Goal: Communication & Community: Answer question/provide support

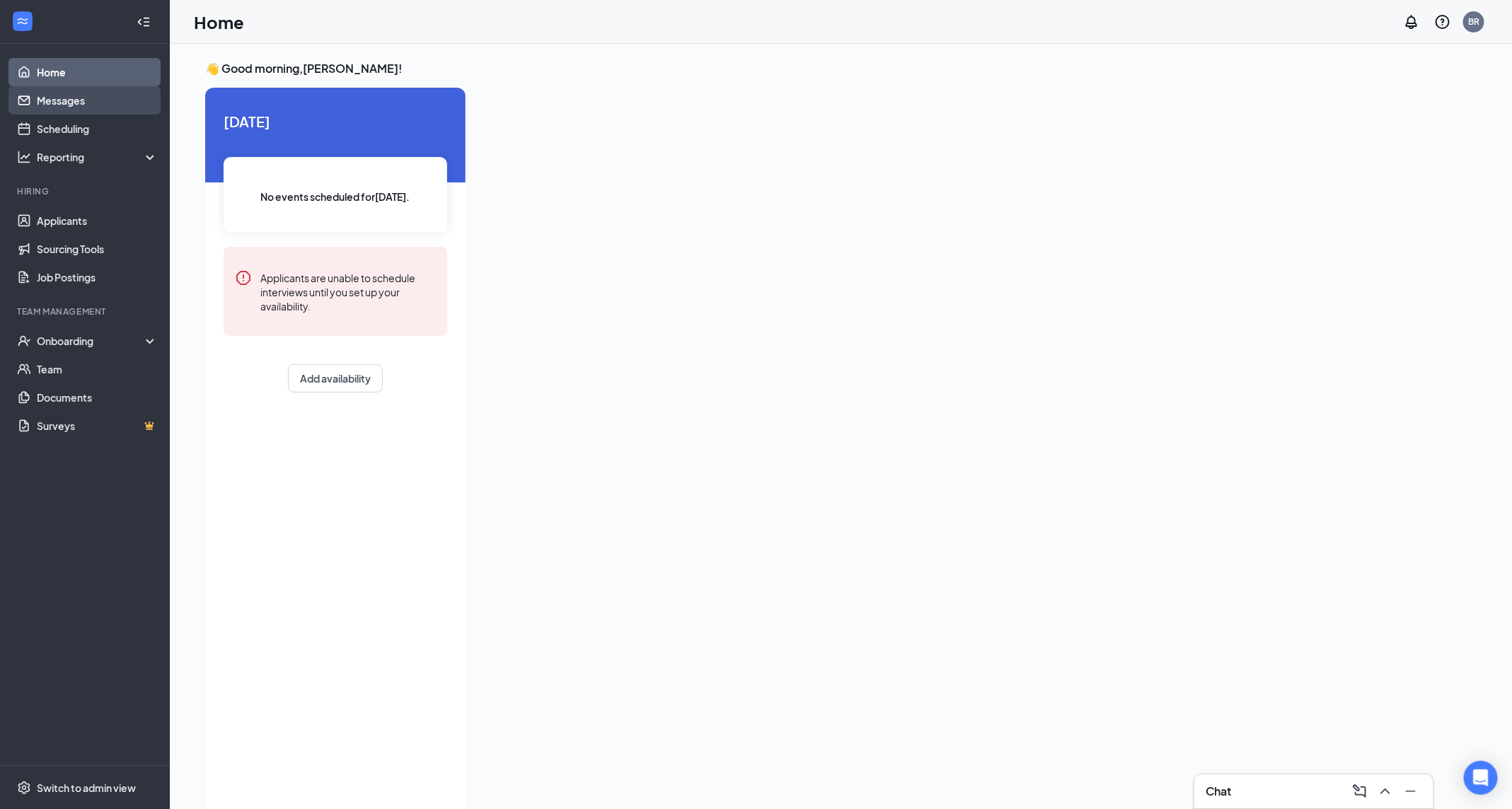
click at [53, 106] on link "Messages" at bounding box center [97, 100] width 121 height 28
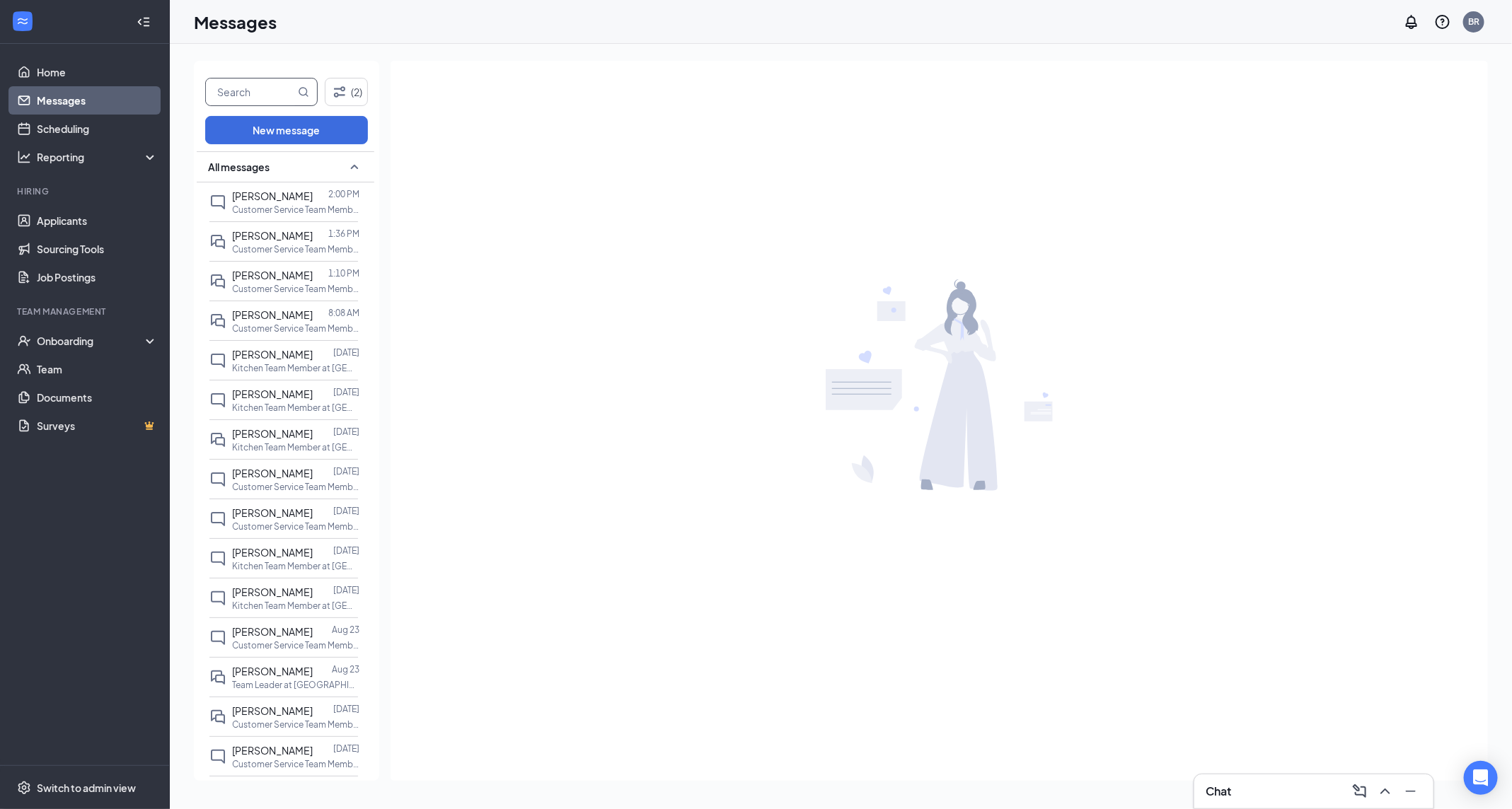
click at [231, 95] on input "text" at bounding box center [250, 92] width 89 height 27
type input "[PERSON_NAME]"
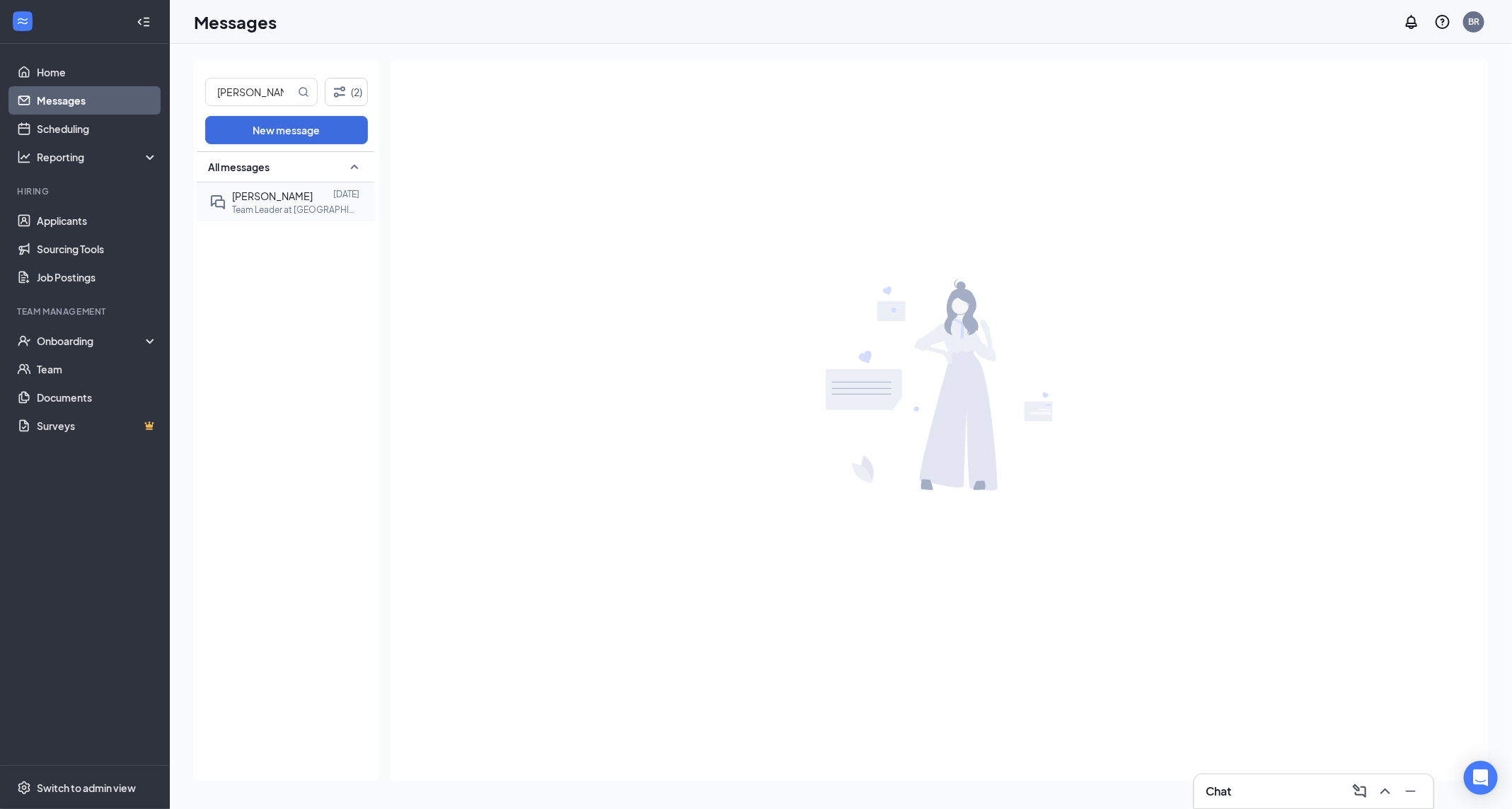
click at [304, 213] on p "Team Leader at [GEOGRAPHIC_DATA] In-Line" at bounding box center [295, 210] width 128 height 12
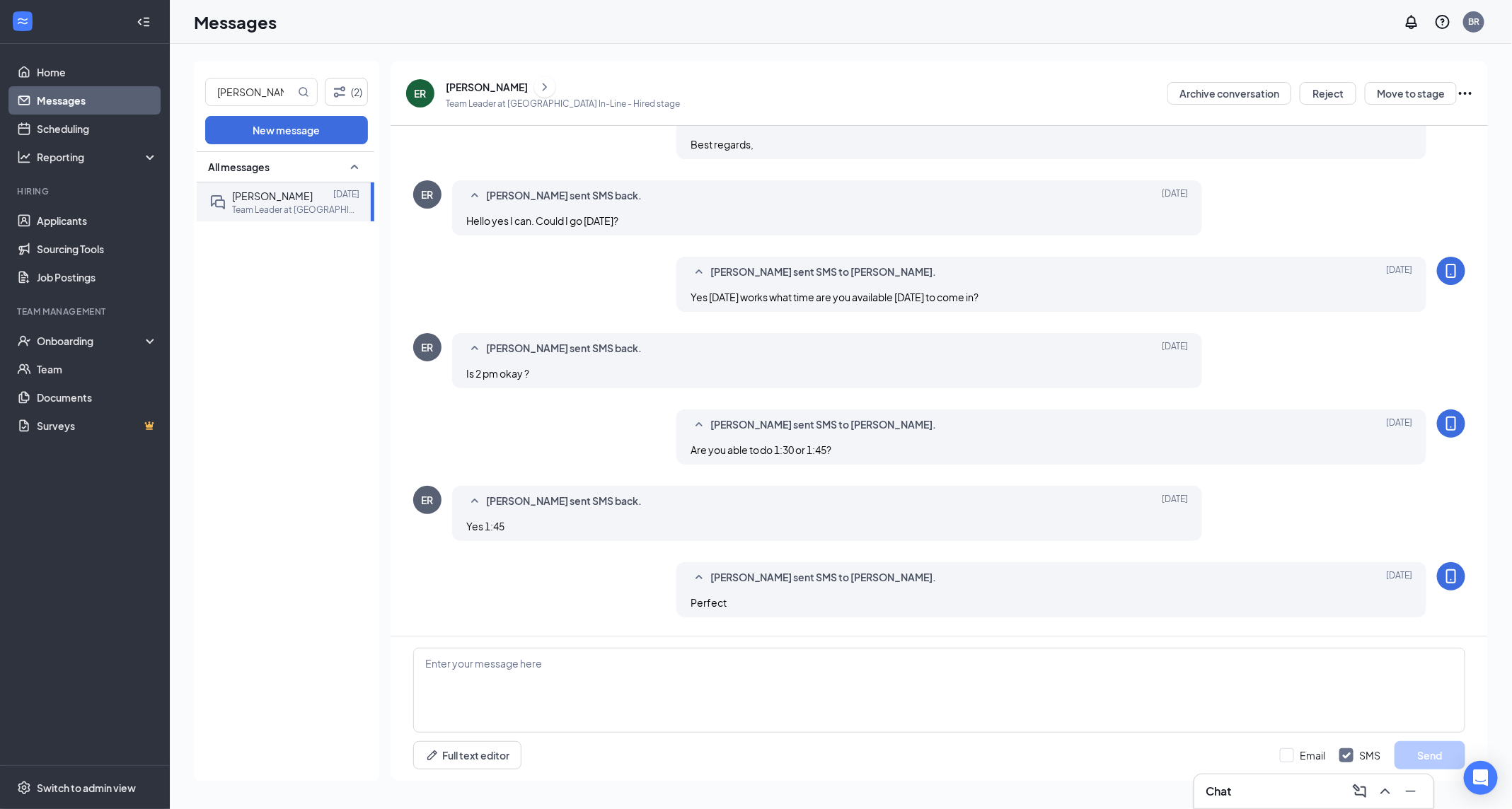
scroll to position [392, 0]
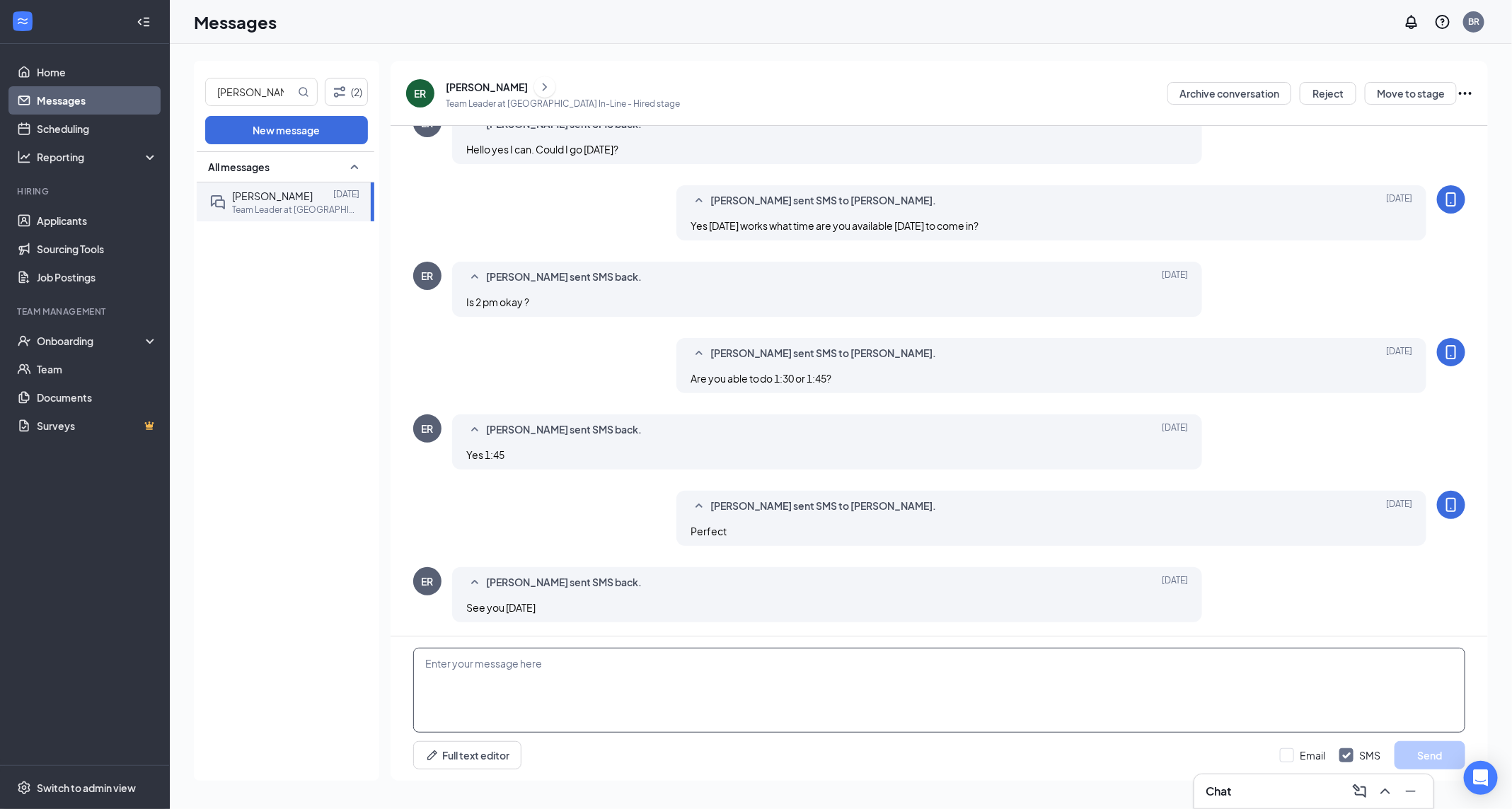
click at [573, 681] on textarea at bounding box center [939, 690] width 1052 height 85
click at [549, 695] on textarea "Hello [PERSON_NAME], Everything for your uniform has arrived at the restaurant" at bounding box center [939, 690] width 1052 height 85
click at [604, 696] on textarea "Hello [PERSON_NAME], Everything for your uniform has arrived at the restaurant" at bounding box center [939, 690] width 1052 height 85
drag, startPoint x: 815, startPoint y: 696, endPoint x: 731, endPoint y: 699, distance: 84.1
click at [731, 699] on textarea "Hello [PERSON_NAME], Everything for your uniform has arrived except the Non-sli…" at bounding box center [939, 690] width 1052 height 85
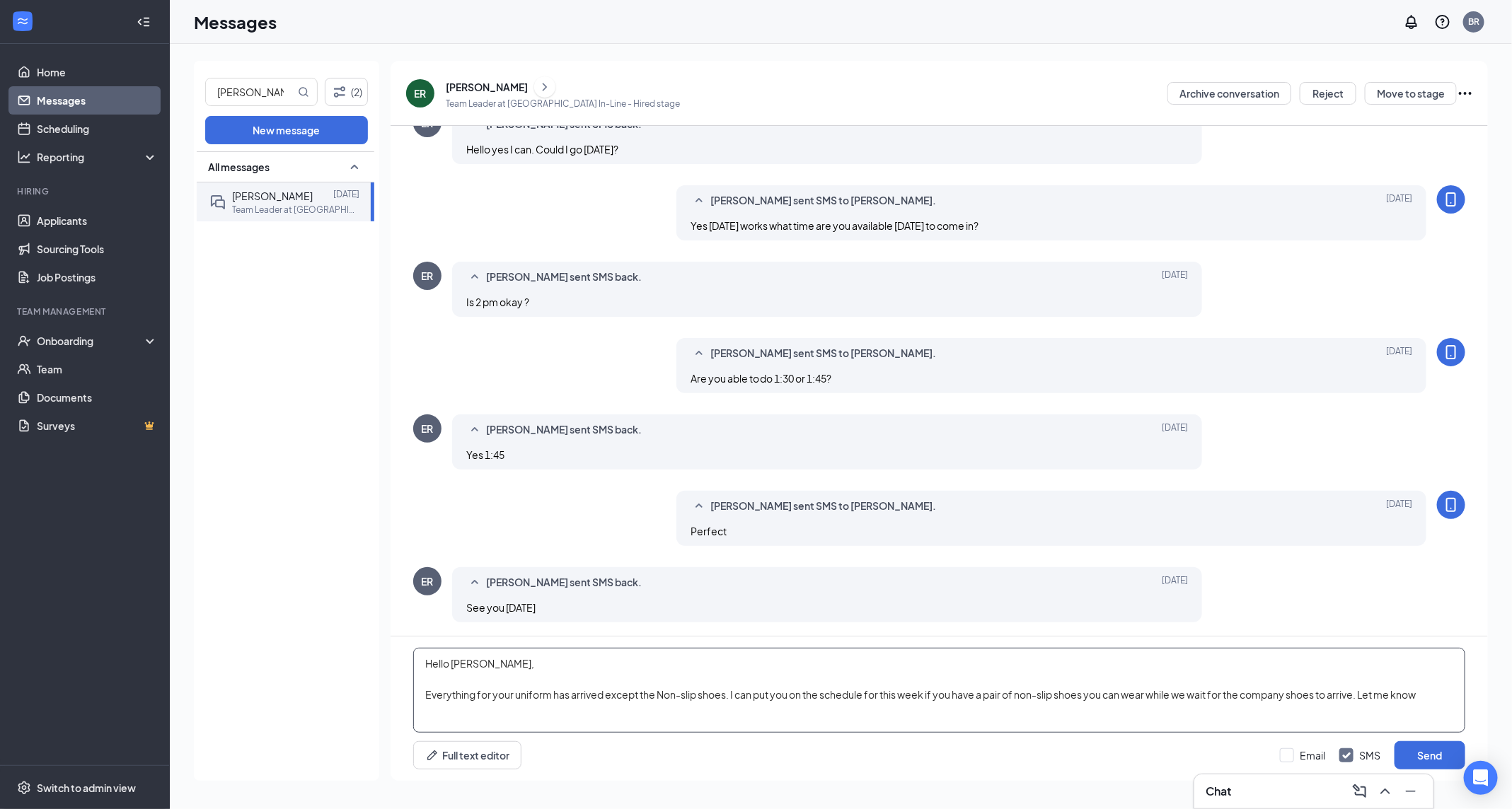
click at [1089, 696] on textarea "Hello [PERSON_NAME], Everything for your uniform has arrived except the Non-sli…" at bounding box center [939, 690] width 1052 height 85
click at [1205, 695] on textarea "Hello [PERSON_NAME], Everything for your uniform has arrived except the Non-sli…" at bounding box center [939, 690] width 1052 height 85
click at [1436, 694] on textarea "Hello [PERSON_NAME], Everything for your uniform has arrived except the Non-sli…" at bounding box center [939, 690] width 1052 height 85
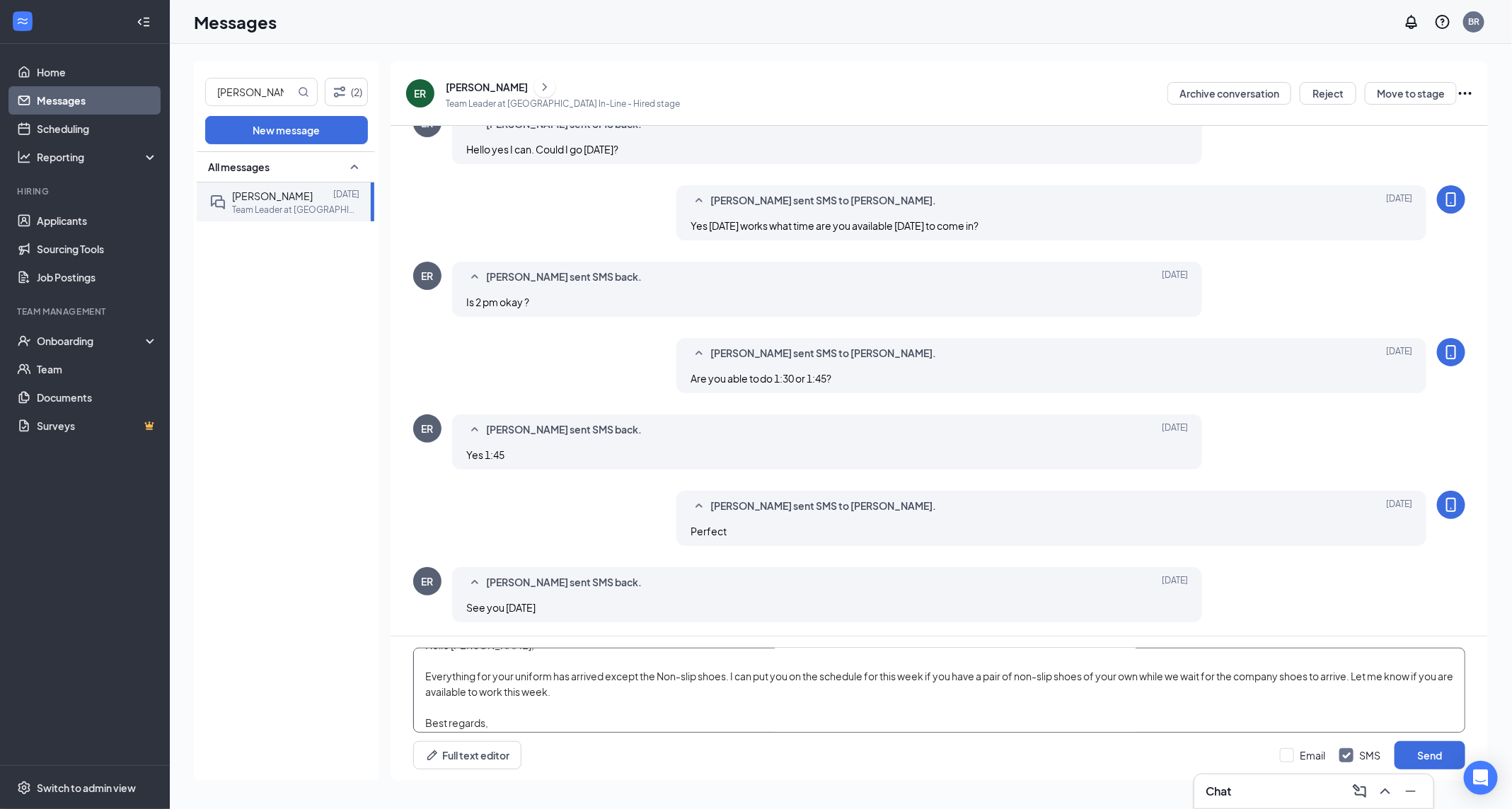
scroll to position [23, 0]
click at [1017, 674] on textarea "Hello [PERSON_NAME], Everything for your uniform has arrived except the Non-sli…" at bounding box center [939, 690] width 1052 height 85
drag, startPoint x: 1130, startPoint y: 675, endPoint x: 1186, endPoint y: 675, distance: 56.0
click at [1186, 675] on textarea "Hello [PERSON_NAME], Everything for your uniform has arrived except the Non-sli…" at bounding box center [939, 690] width 1052 height 85
click at [567, 685] on textarea "Hello [PERSON_NAME], Everything for your uniform has arrived except the Non-sli…" at bounding box center [939, 690] width 1052 height 85
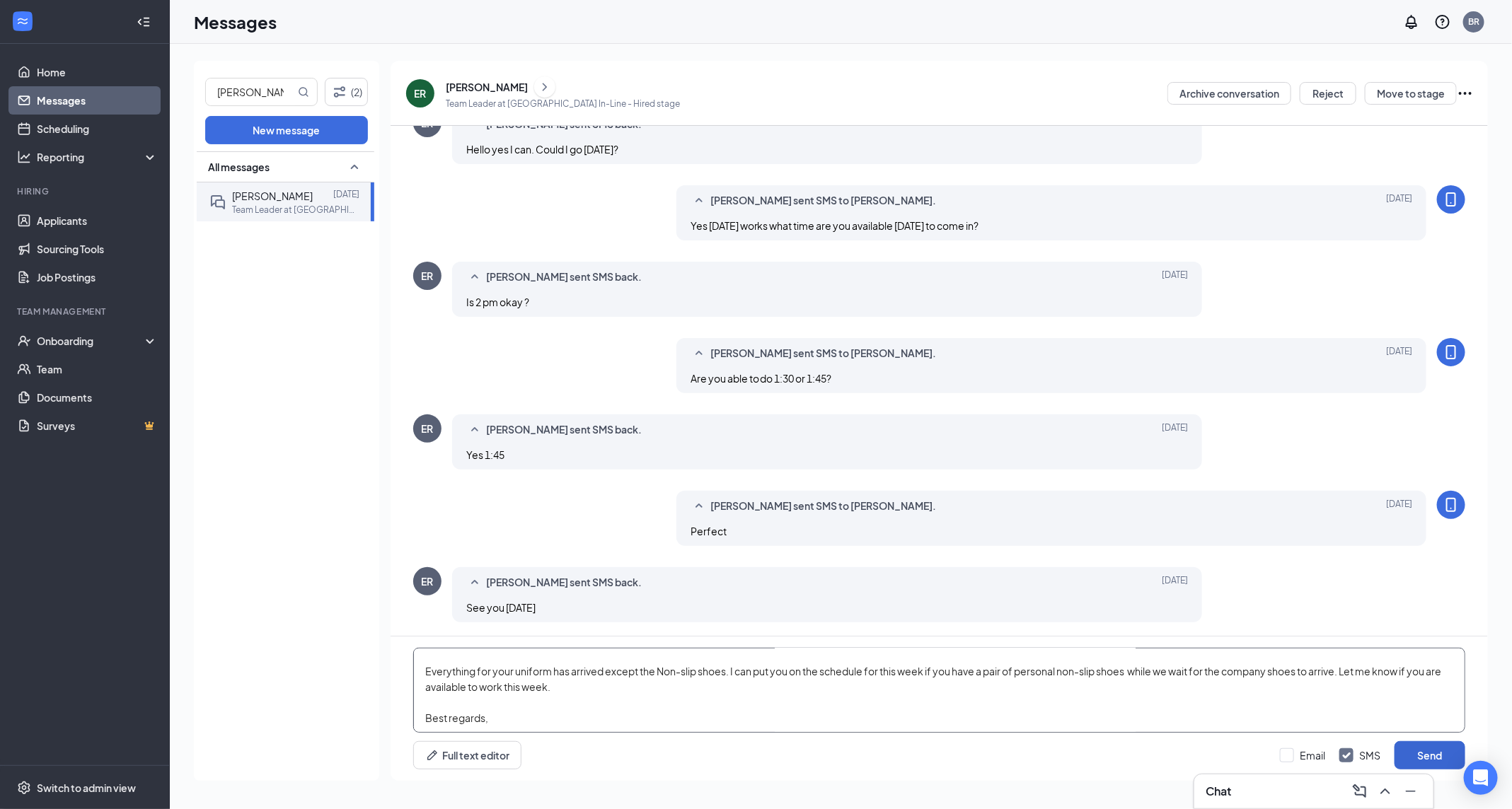
type textarea "Hello [PERSON_NAME], Everything for your uniform has arrived except the Non-sli…"
click at [1442, 757] on button "Send" at bounding box center [1430, 755] width 71 height 28
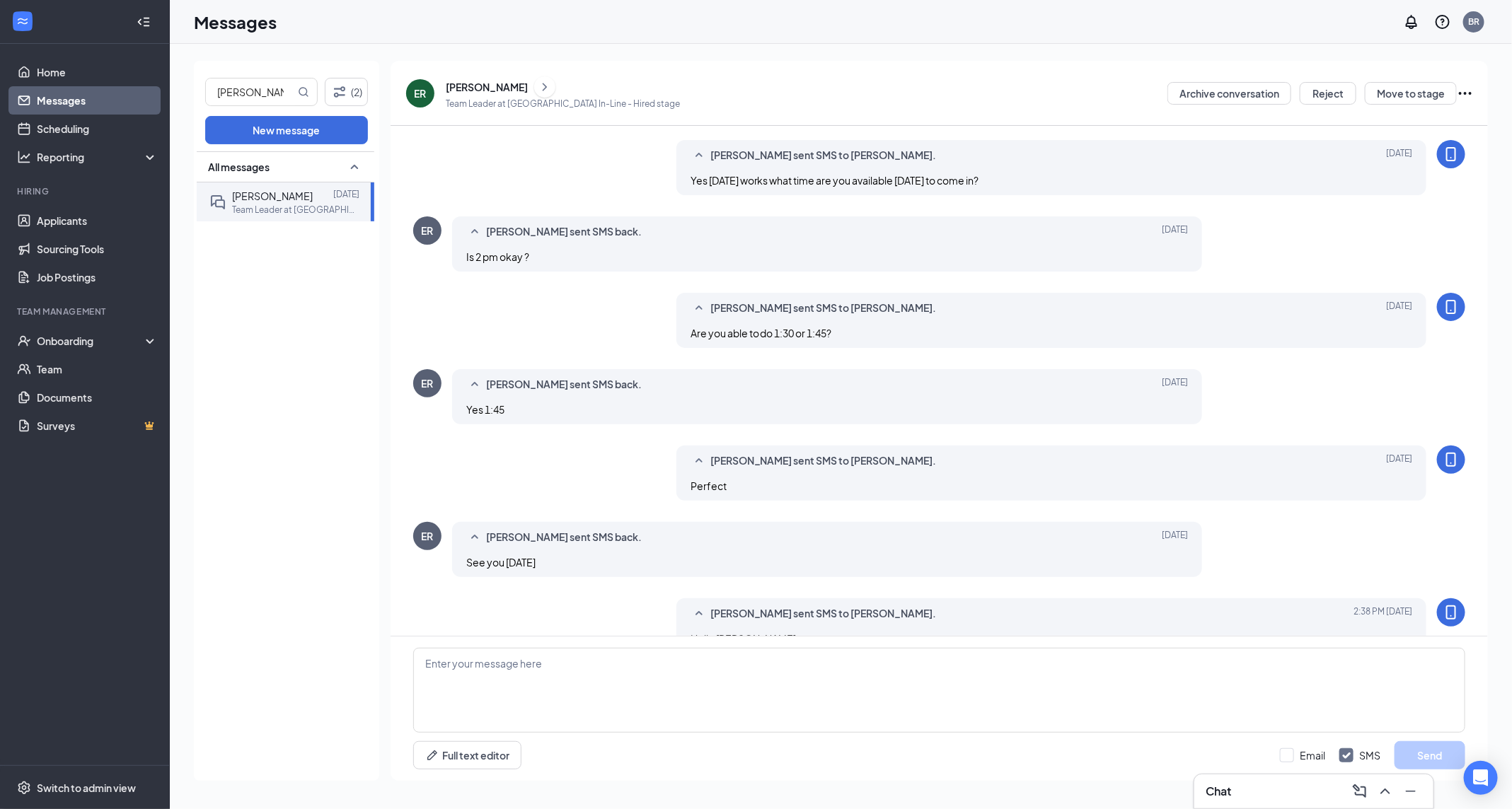
scroll to position [545, 0]
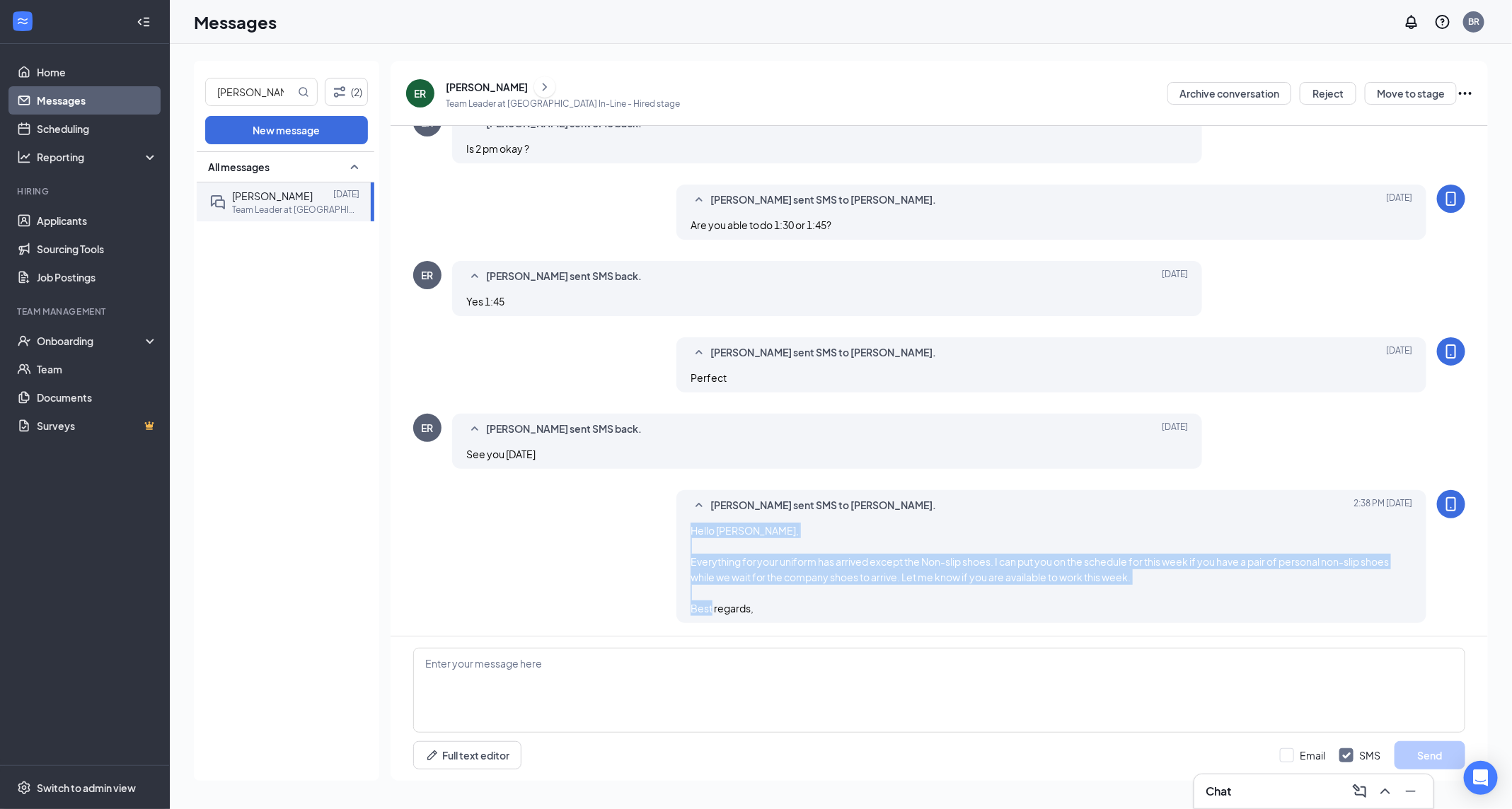
drag, startPoint x: 764, startPoint y: 613, endPoint x: 678, endPoint y: 527, distance: 121.6
click at [678, 527] on div "[PERSON_NAME] sent SMS to [PERSON_NAME]. [DATE] 2:38 PM Hello [PERSON_NAME], Ev…" at bounding box center [1051, 556] width 750 height 133
copy span "Hello [PERSON_NAME], Everything for your uniform has arrived except the Non-sli…"
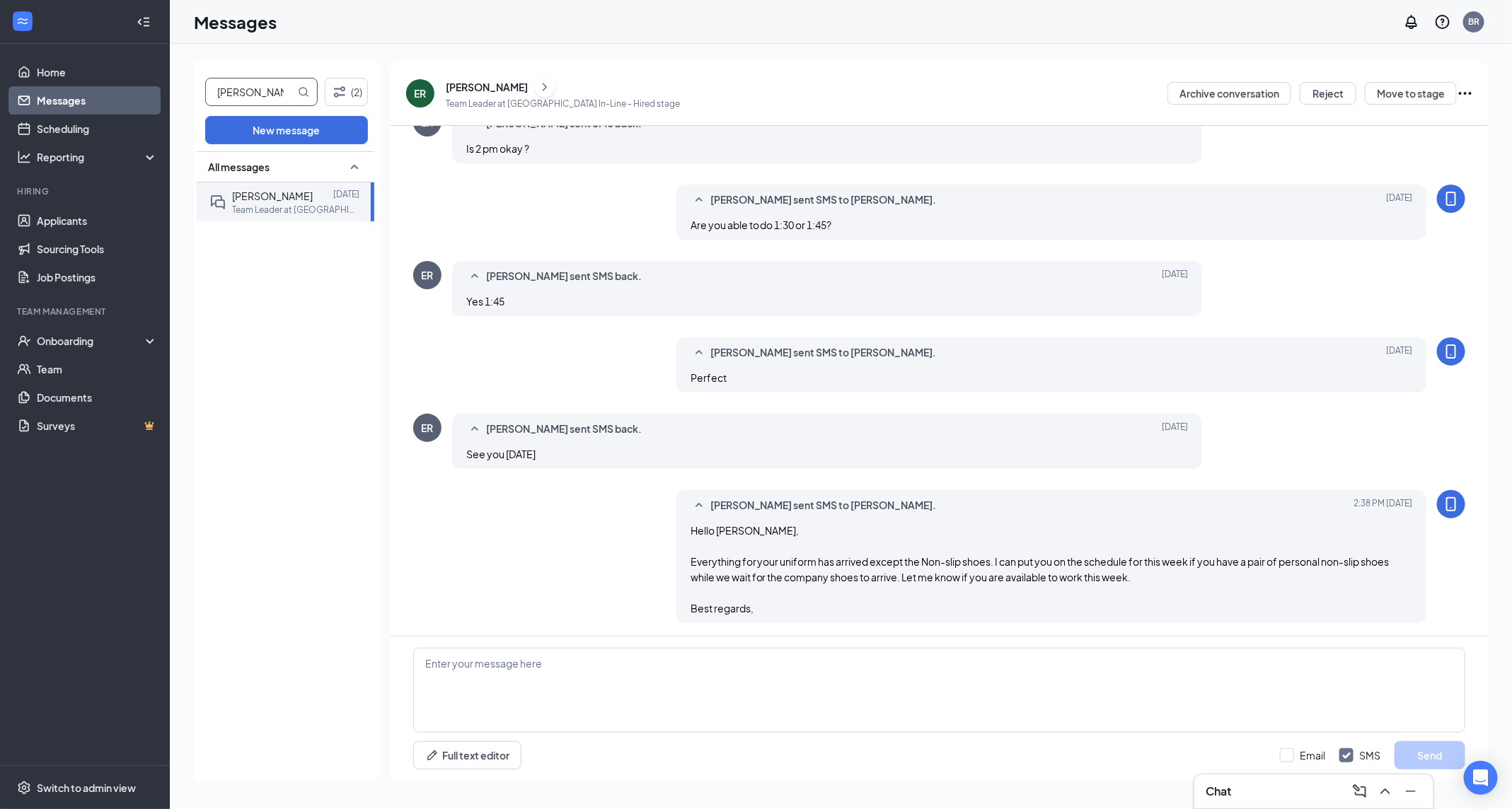
click at [270, 86] on input "[PERSON_NAME]" at bounding box center [250, 92] width 89 height 27
type input "[PERSON_NAME]"
click at [259, 205] on p "Customer Service Team Member at [GEOGRAPHIC_DATA] In-Line" at bounding box center [295, 210] width 128 height 12
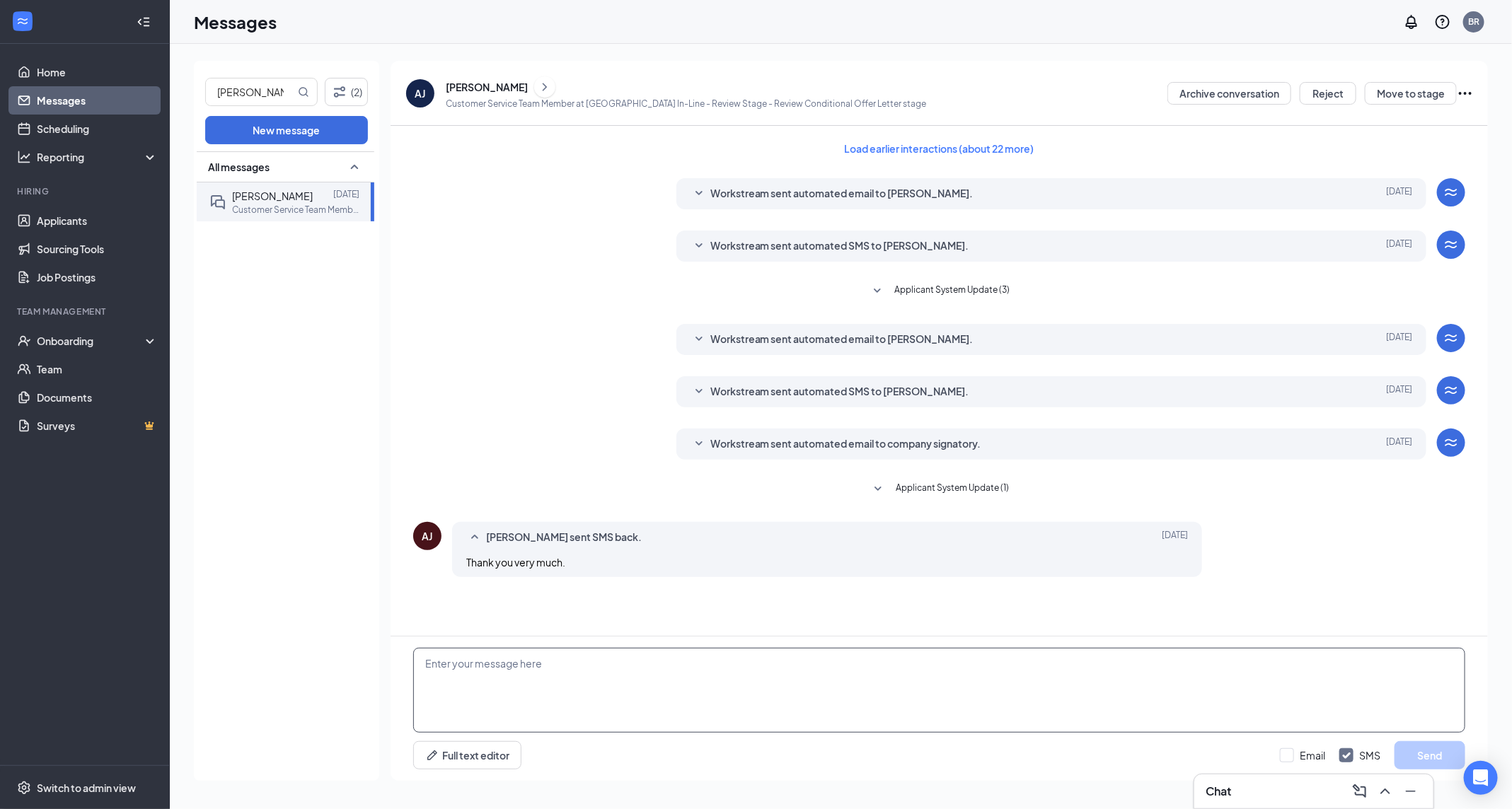
click at [612, 662] on textarea at bounding box center [939, 690] width 1052 height 85
paste textarea "Hello [PERSON_NAME], Everything for your uniform has arrived except the Non-sli…"
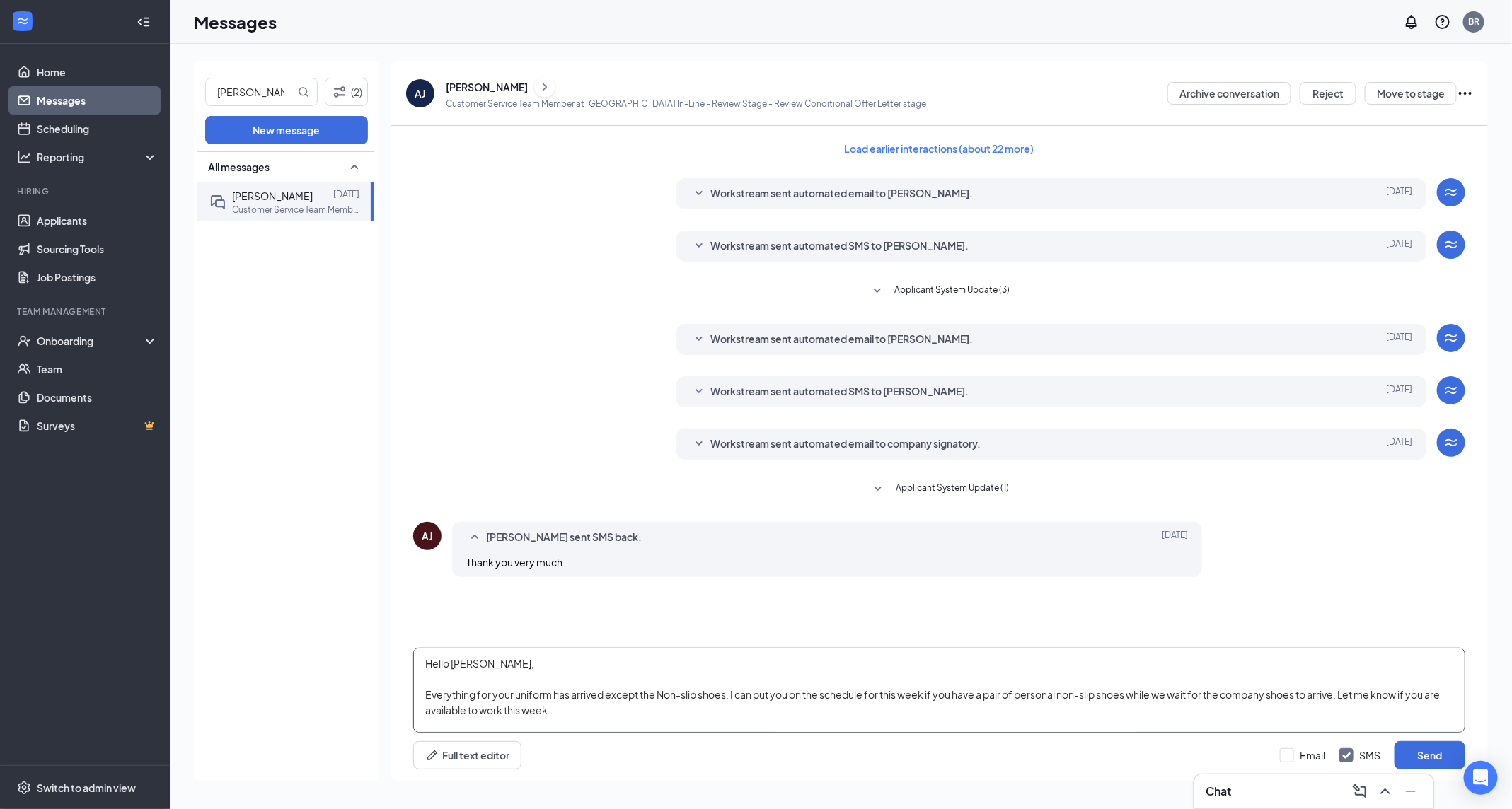
click at [473, 663] on textarea "Hello [PERSON_NAME], Everything for your uniform has arrived except the Non-sli…" at bounding box center [939, 690] width 1052 height 85
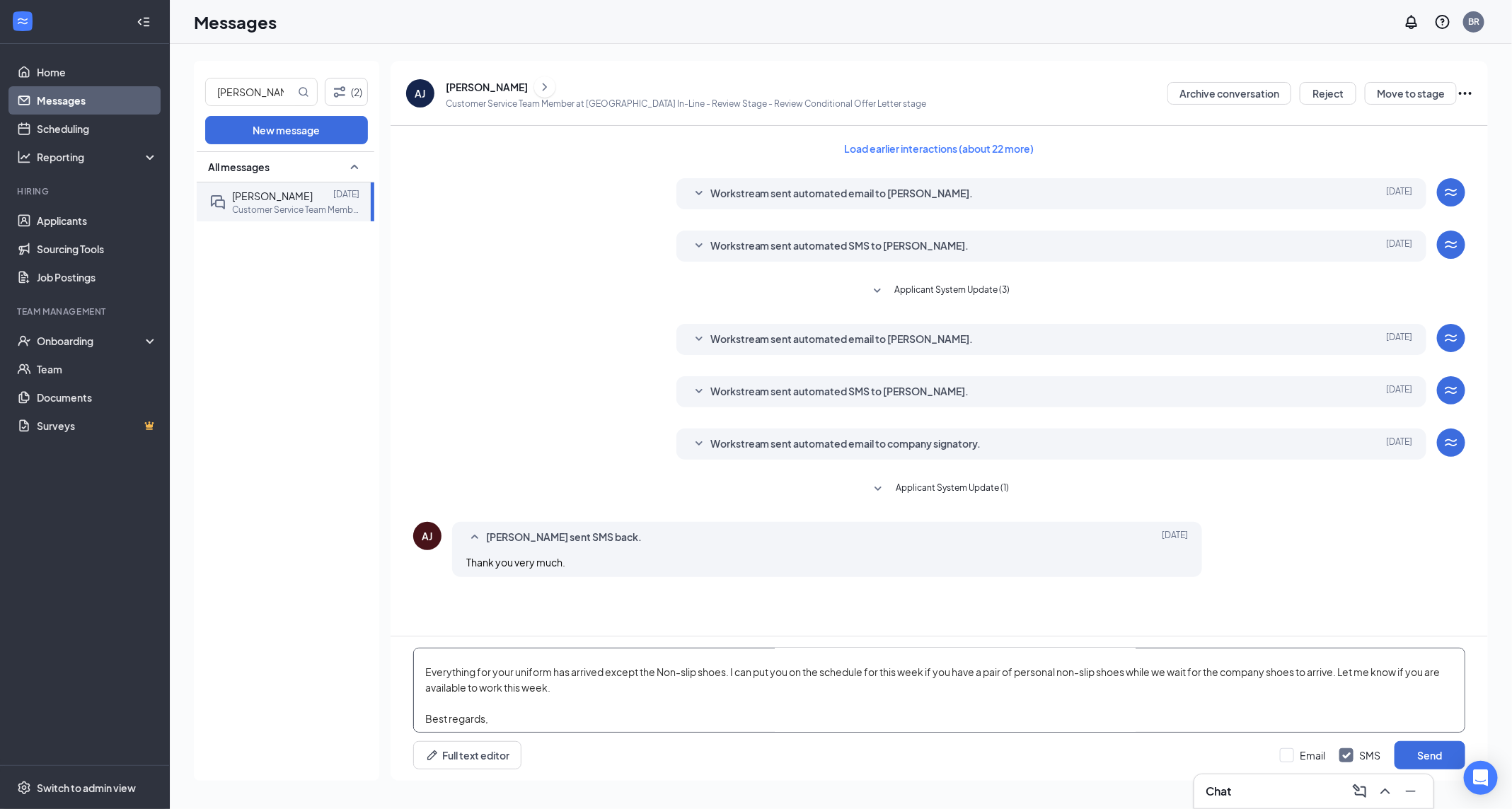
scroll to position [23, 0]
type textarea "Hello, Everything for your uniform has arrived except the Non-slip shoes. I can…"
click at [1426, 753] on button "Send" at bounding box center [1430, 755] width 71 height 28
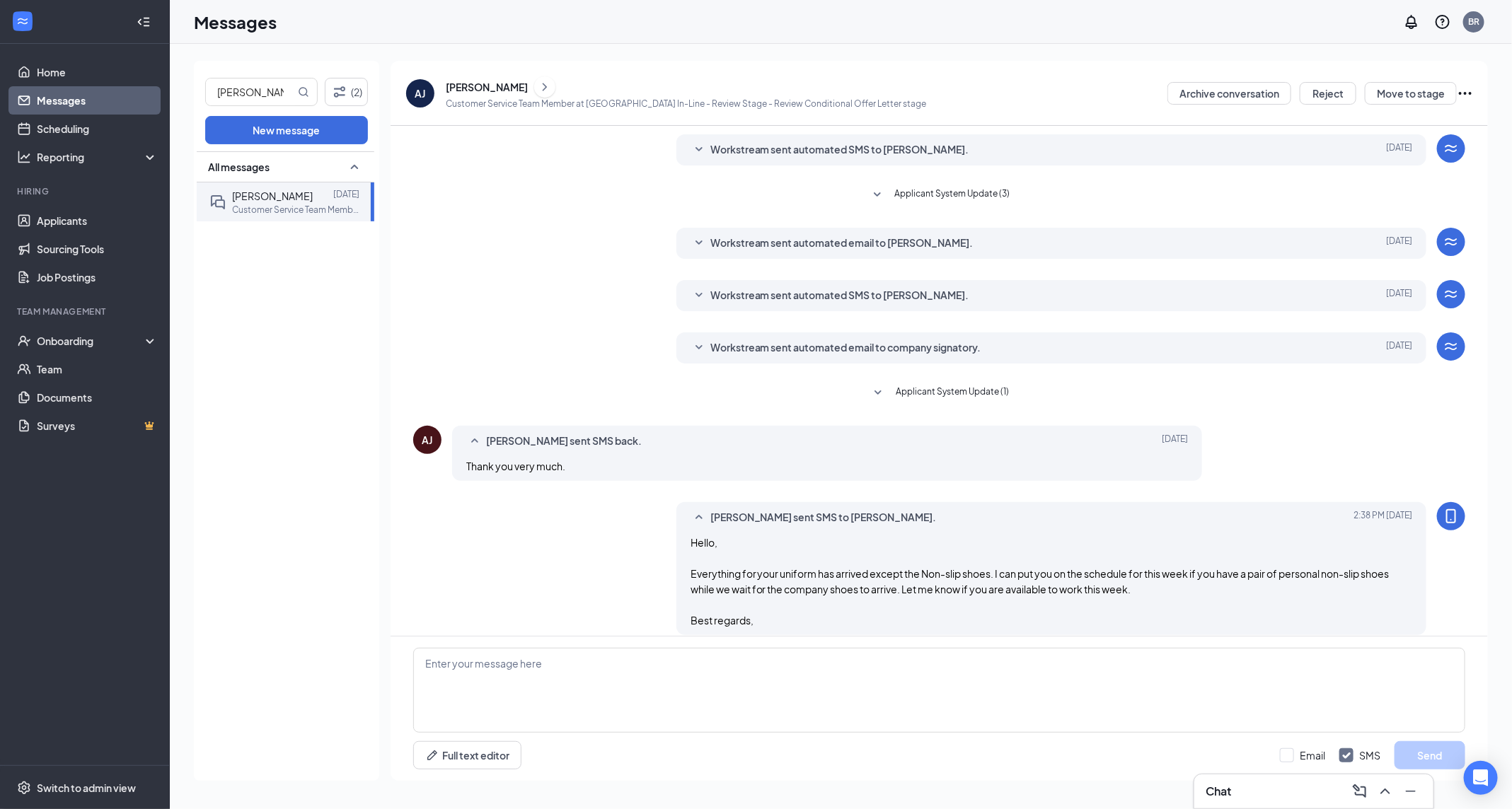
scroll to position [109, 0]
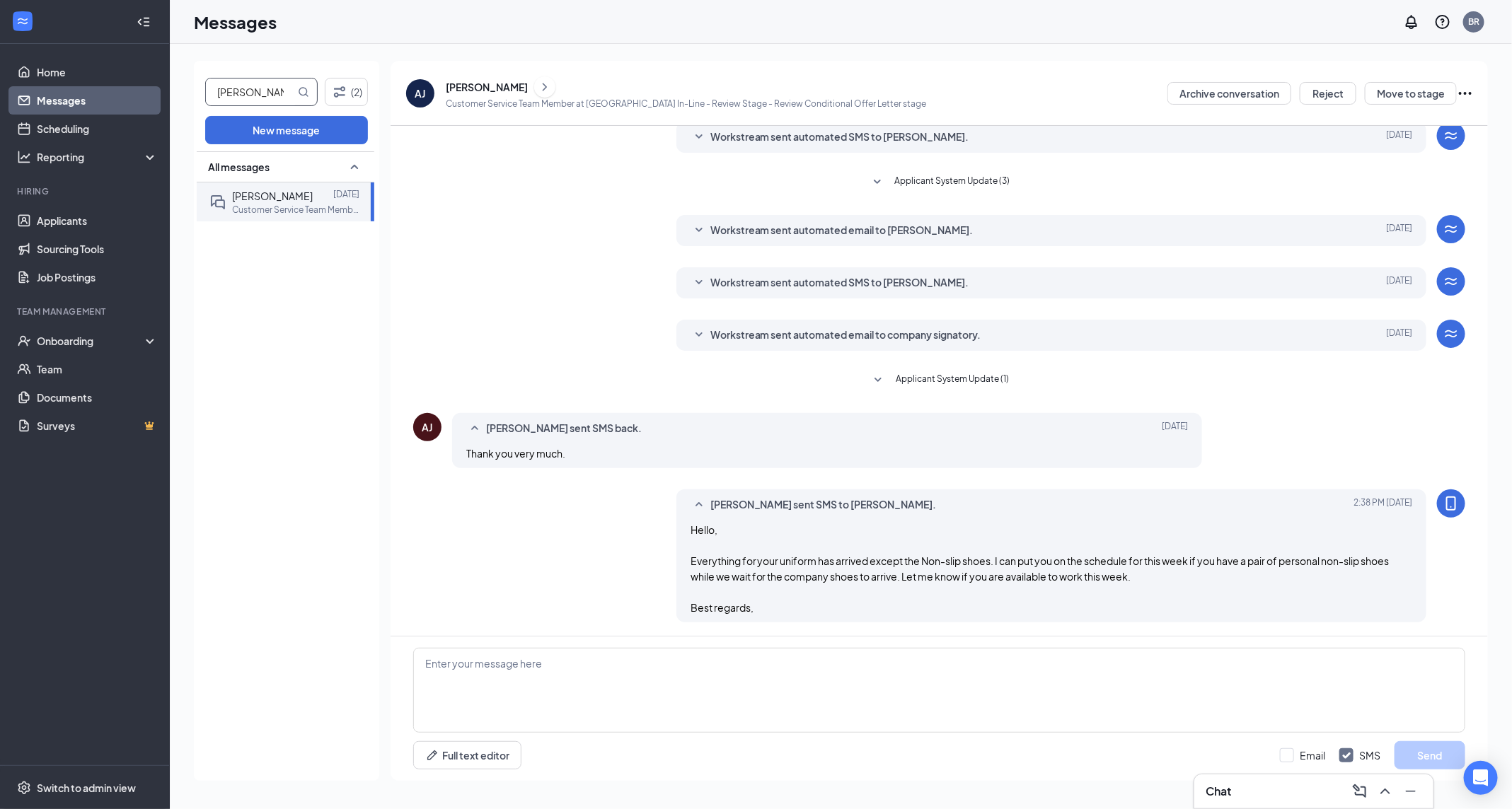
click at [275, 89] on input "[PERSON_NAME]" at bounding box center [250, 92] width 89 height 27
click at [288, 31] on div "Messages BR" at bounding box center [841, 21] width 1342 height 44
click at [200, 12] on h1 "Messages" at bounding box center [235, 22] width 83 height 24
click at [80, 87] on link "Messages" at bounding box center [97, 100] width 121 height 28
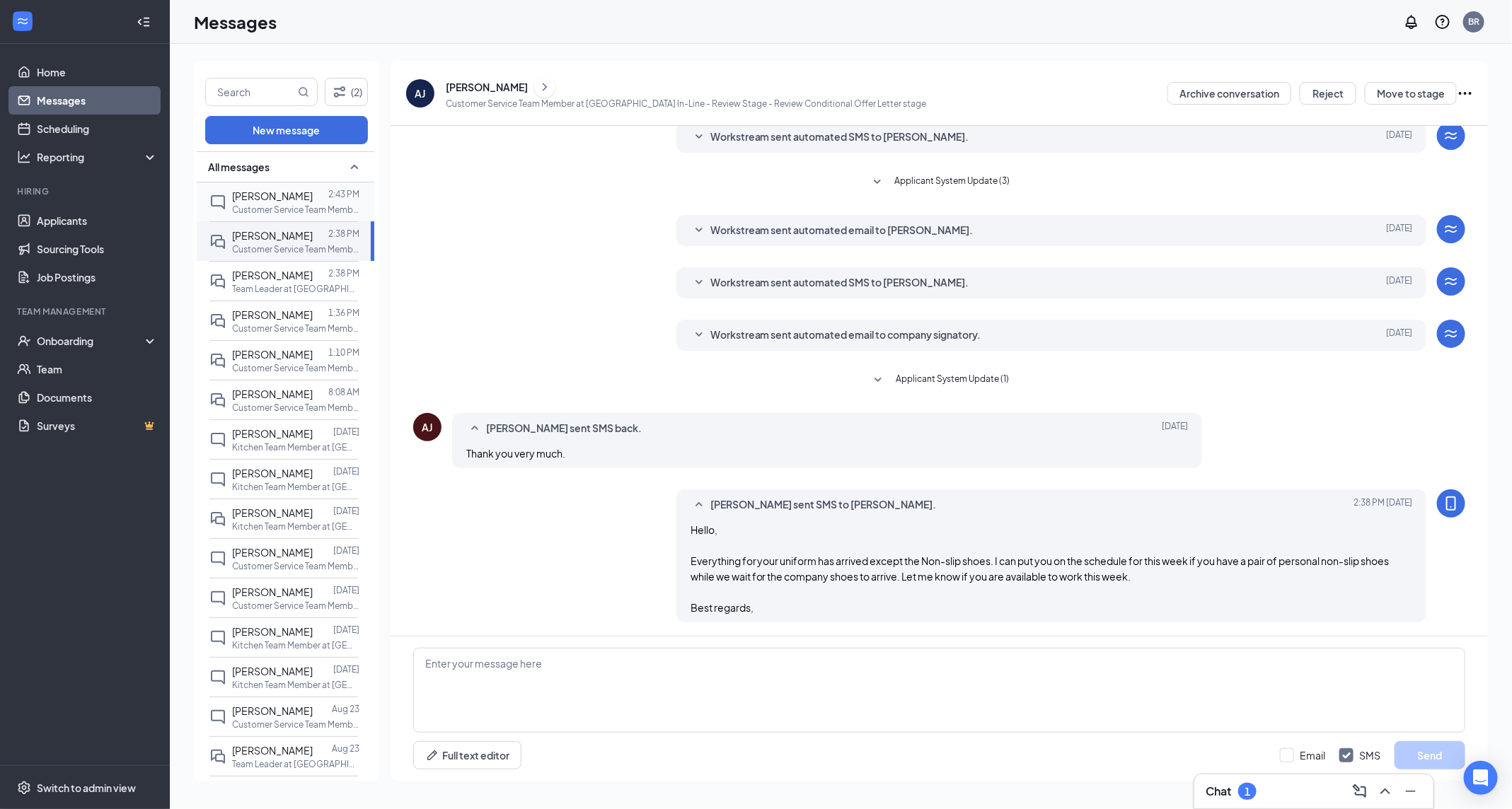
click at [271, 205] on p "Customer Service Team Member at [GEOGRAPHIC_DATA] In-Line" at bounding box center [295, 210] width 128 height 12
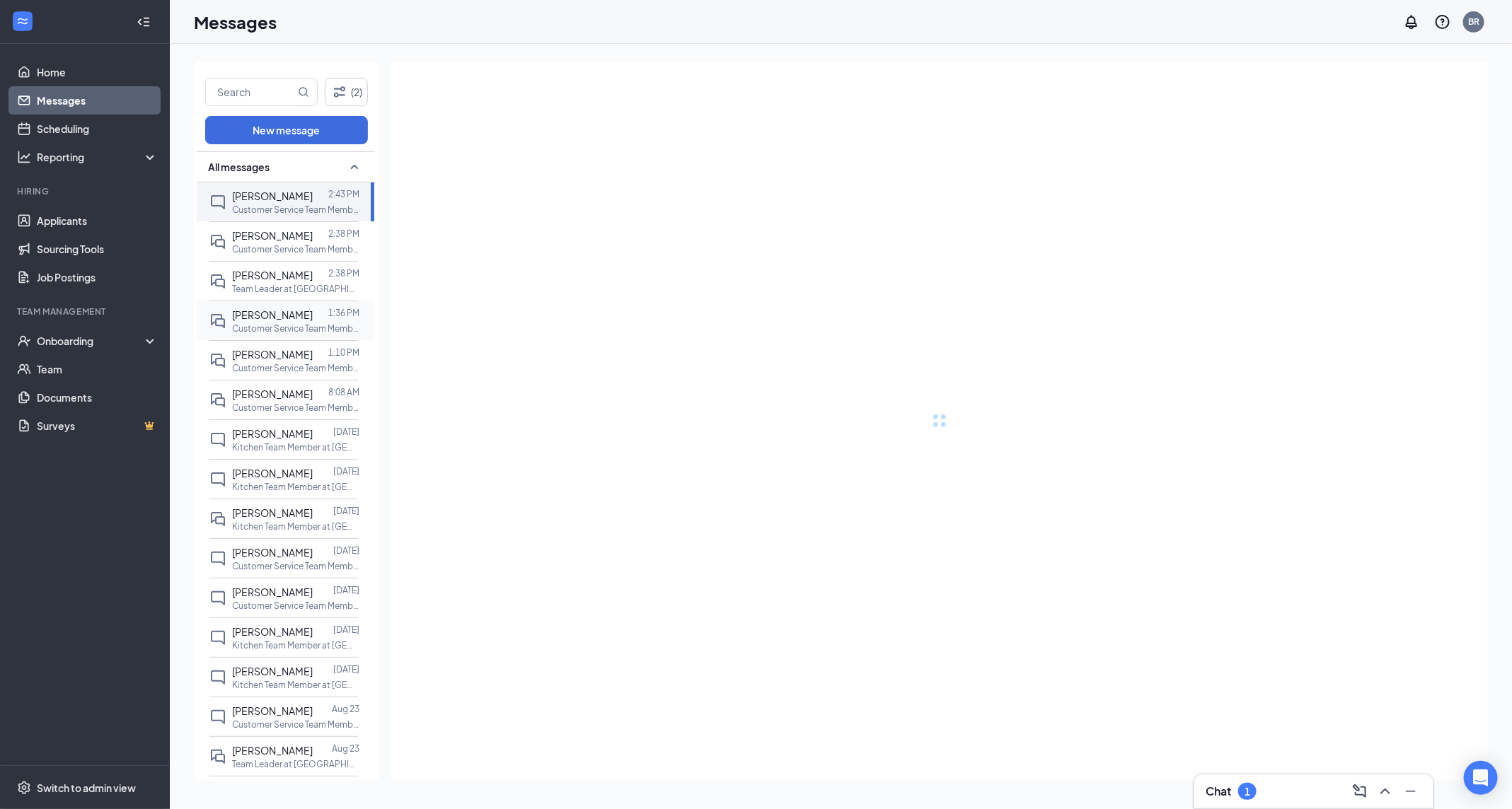
click at [280, 336] on div "[PERSON_NAME] 1:36 PM Customer Service Team Member at [GEOGRAPHIC_DATA] In-Line" at bounding box center [284, 320] width 149 height 39
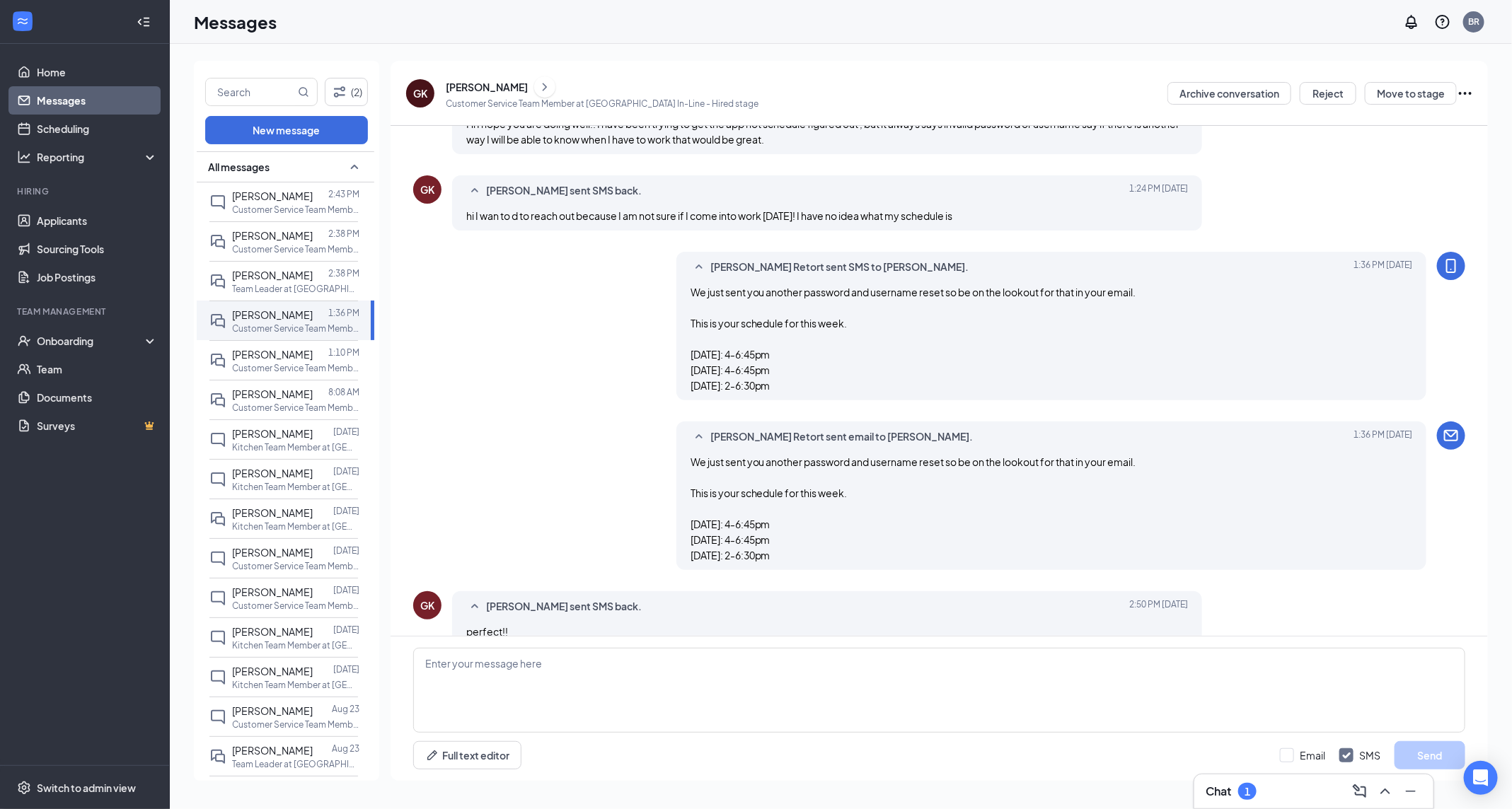
scroll to position [501, 0]
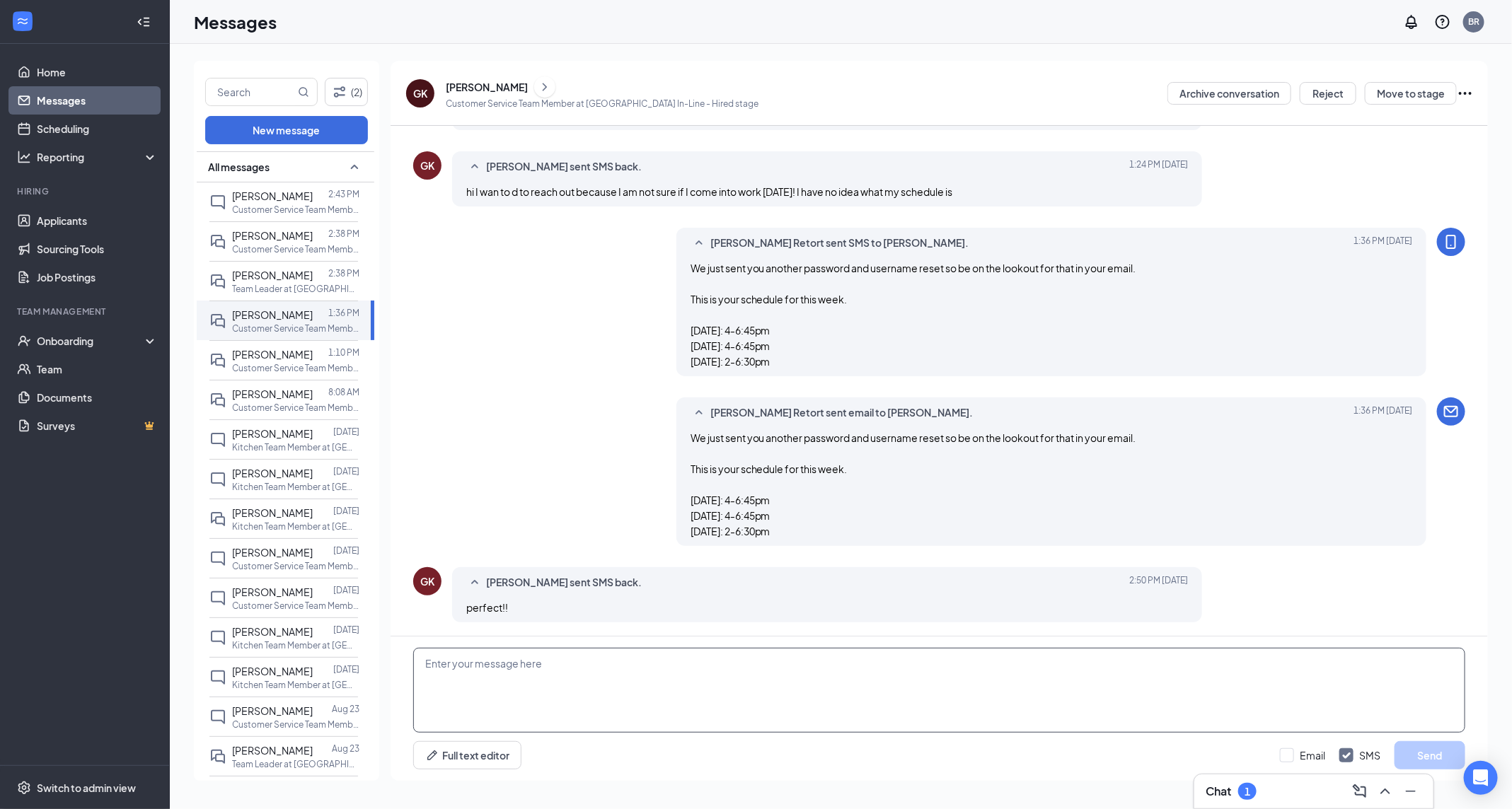
click at [590, 664] on textarea at bounding box center [939, 690] width 1052 height 85
type textarea "D"
click at [269, 207] on p "Customer Service Team Member at [GEOGRAPHIC_DATA] In-Line" at bounding box center [295, 210] width 128 height 12
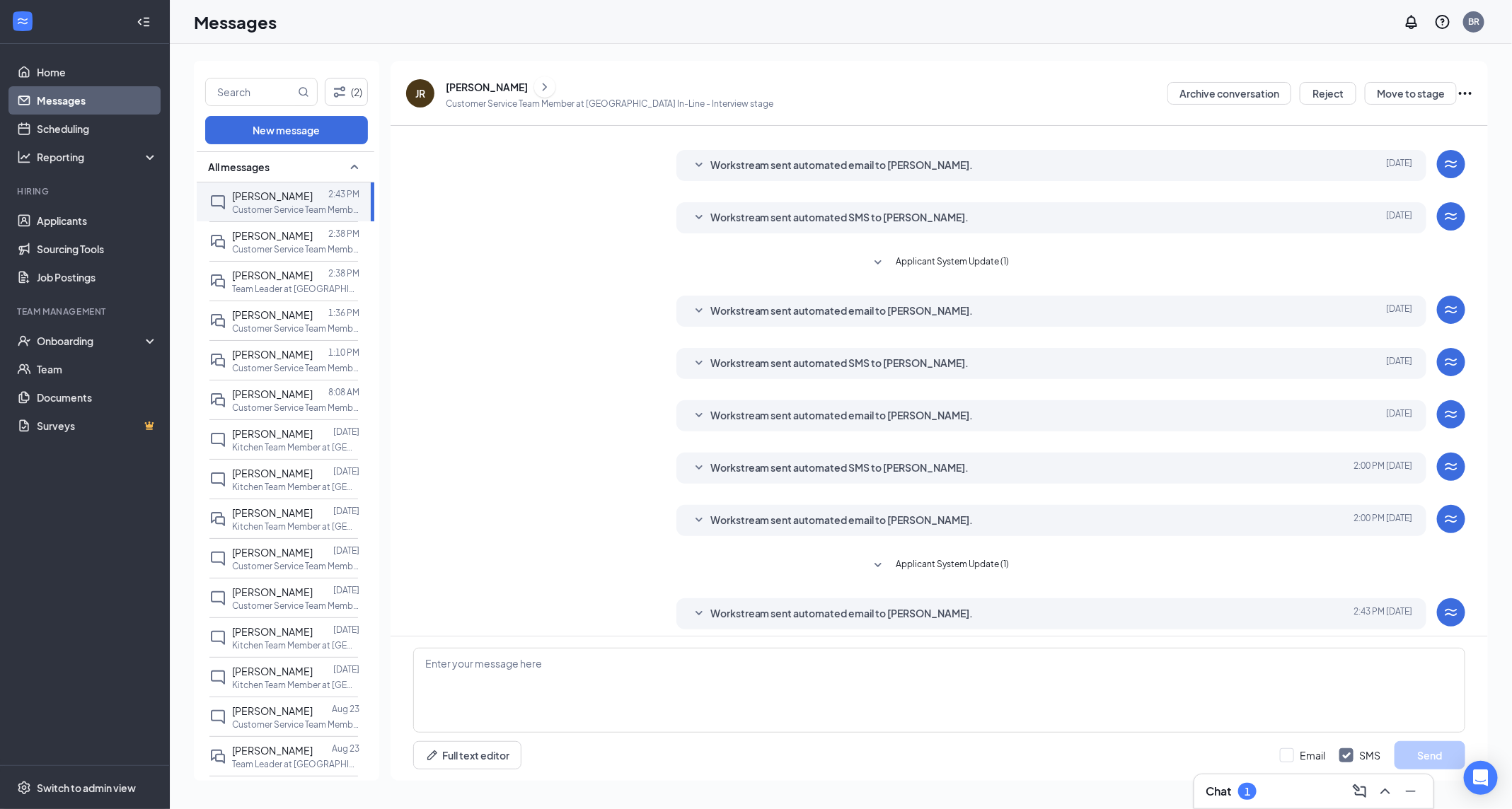
scroll to position [35, 0]
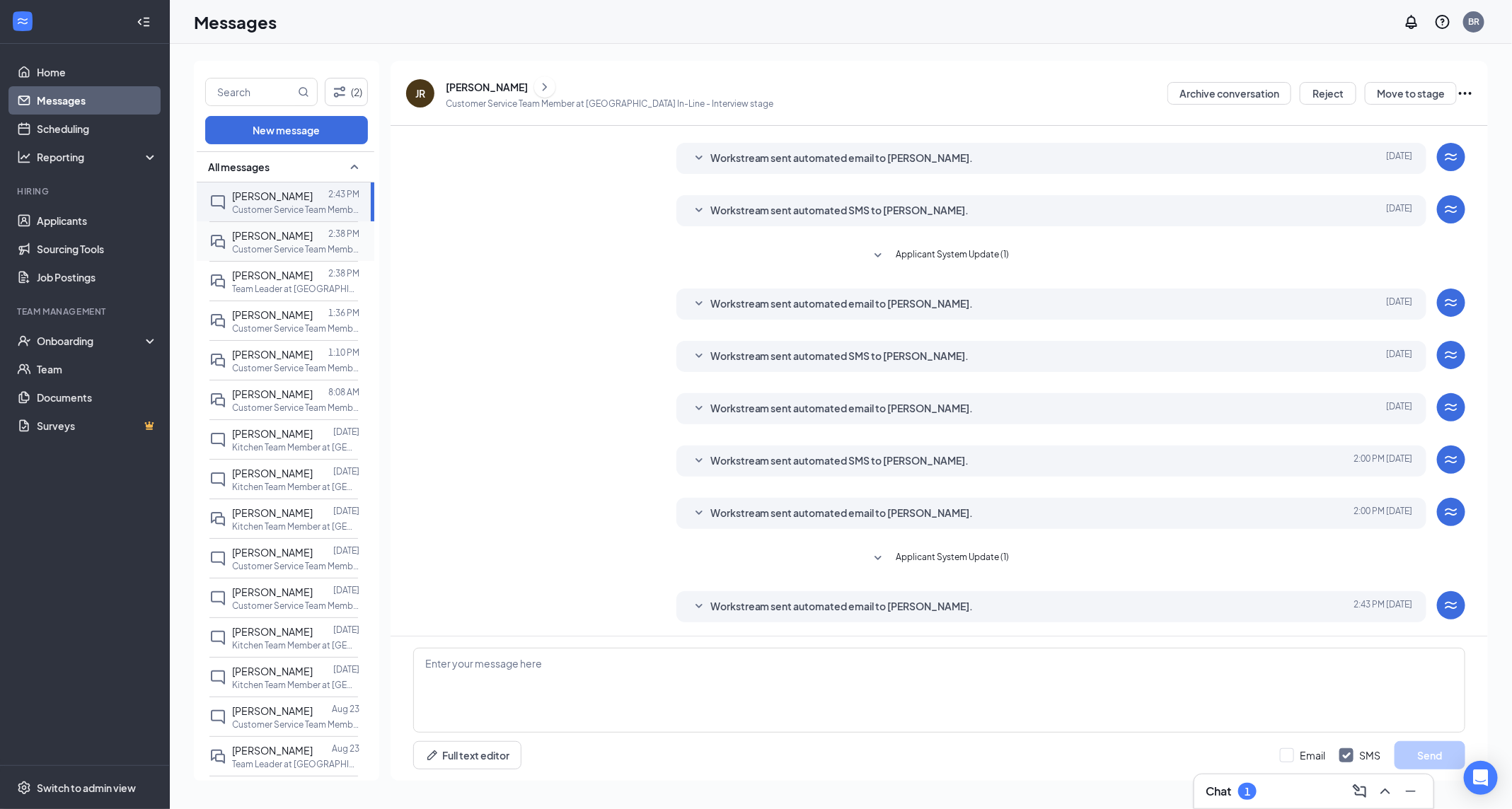
click at [243, 236] on span "[PERSON_NAME]" at bounding box center [272, 235] width 80 height 13
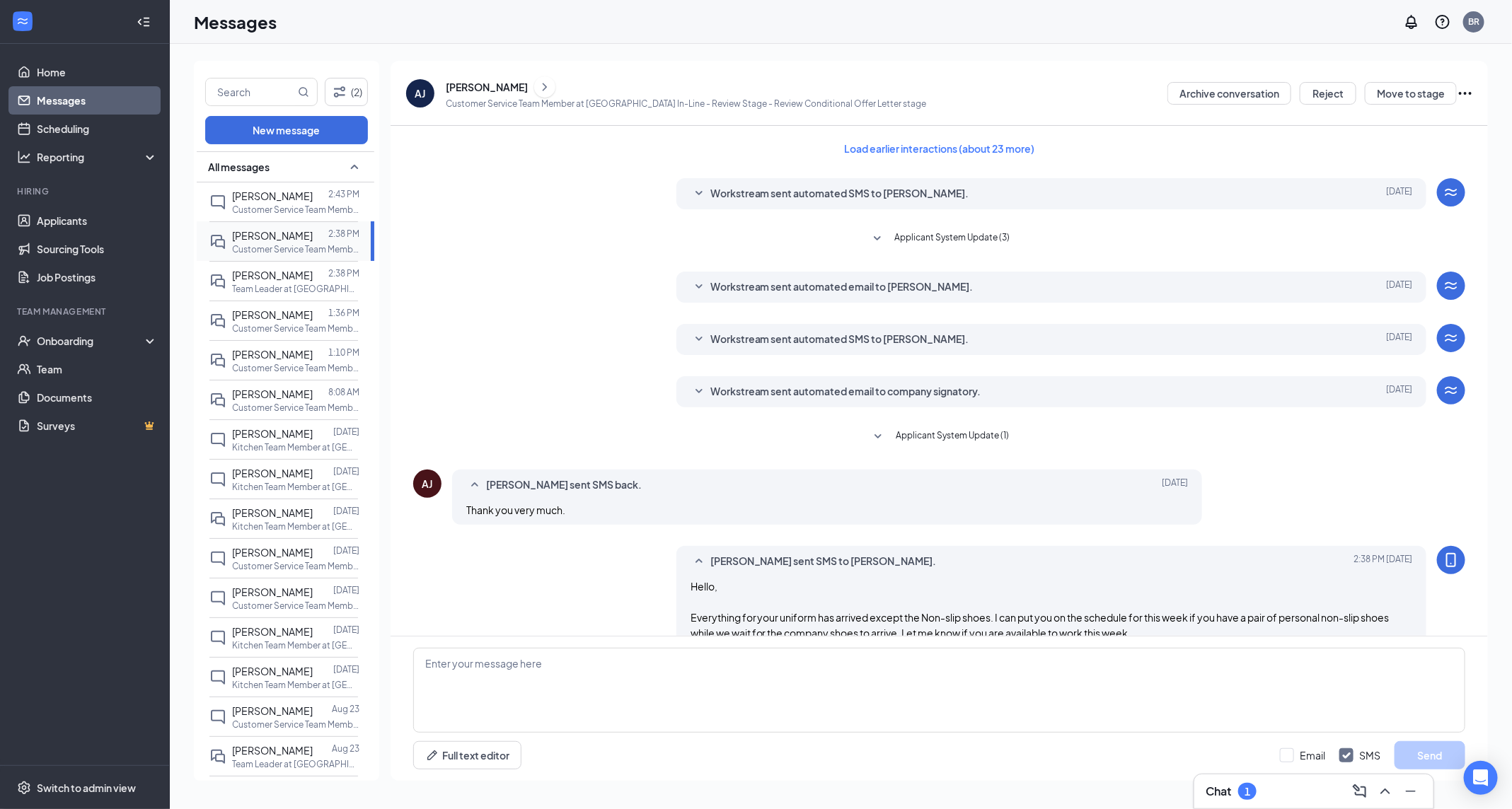
scroll to position [57, 0]
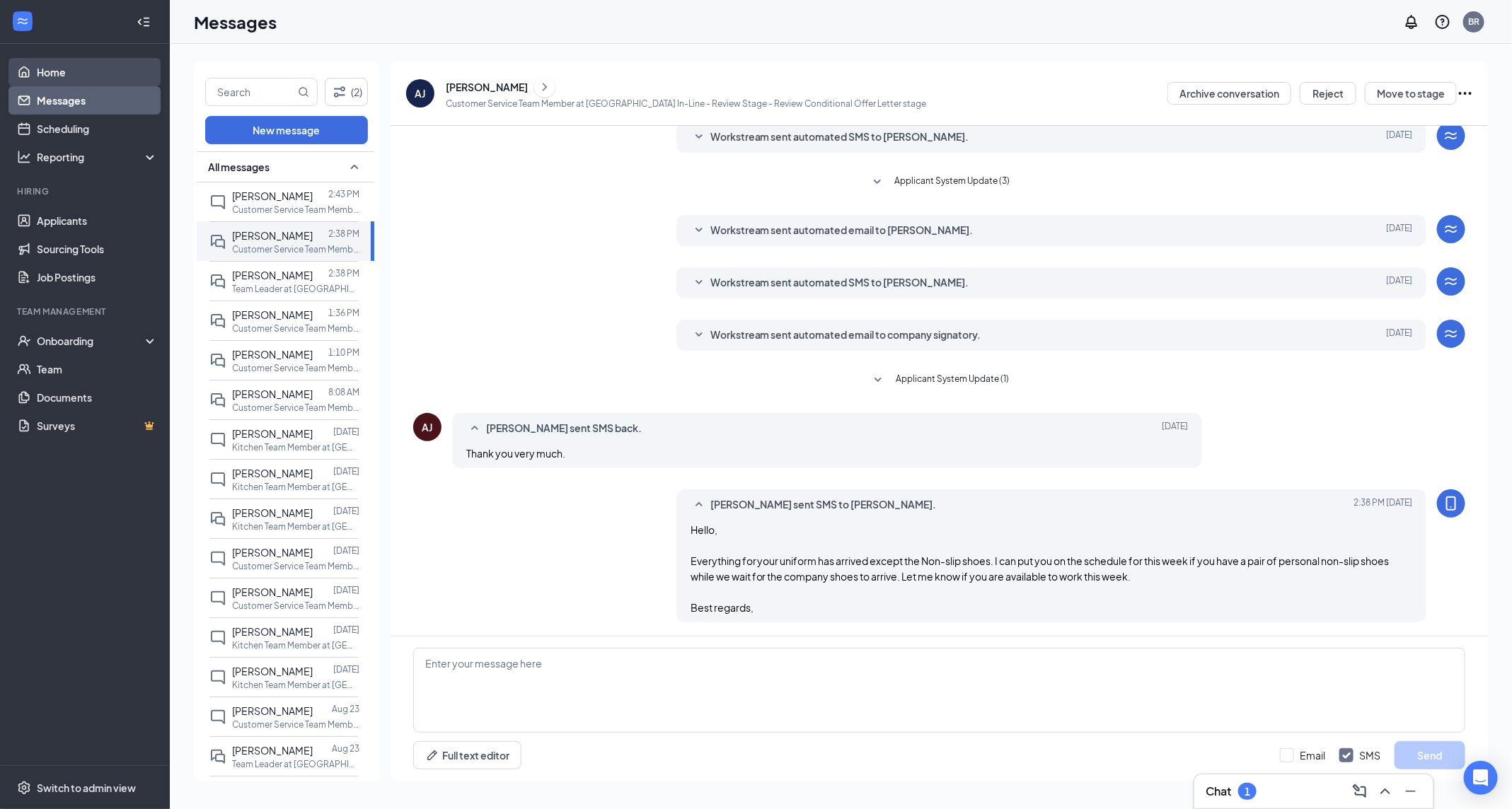
click at [70, 72] on link "Home" at bounding box center [97, 72] width 121 height 28
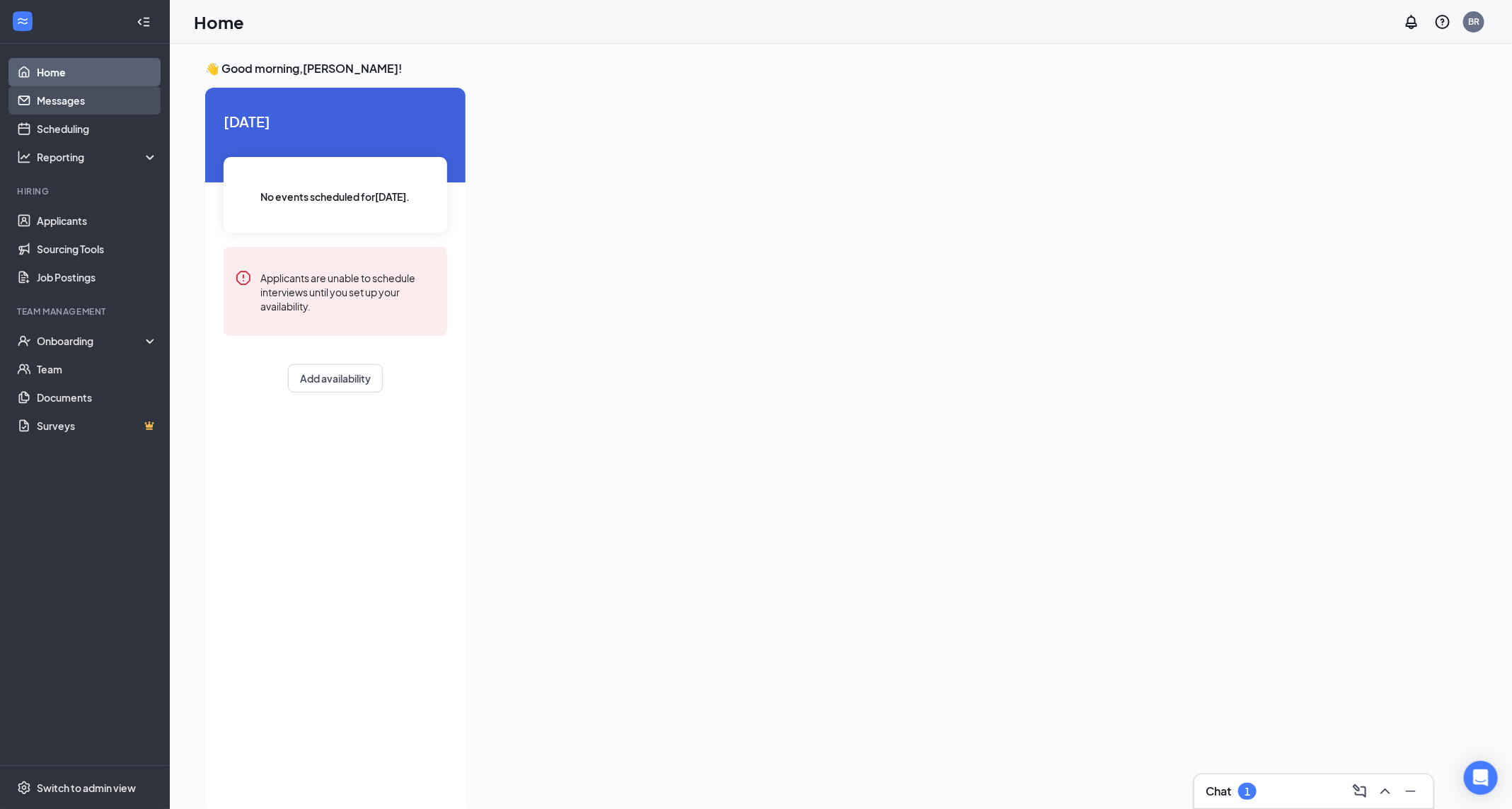
click at [50, 100] on link "Messages" at bounding box center [97, 100] width 121 height 28
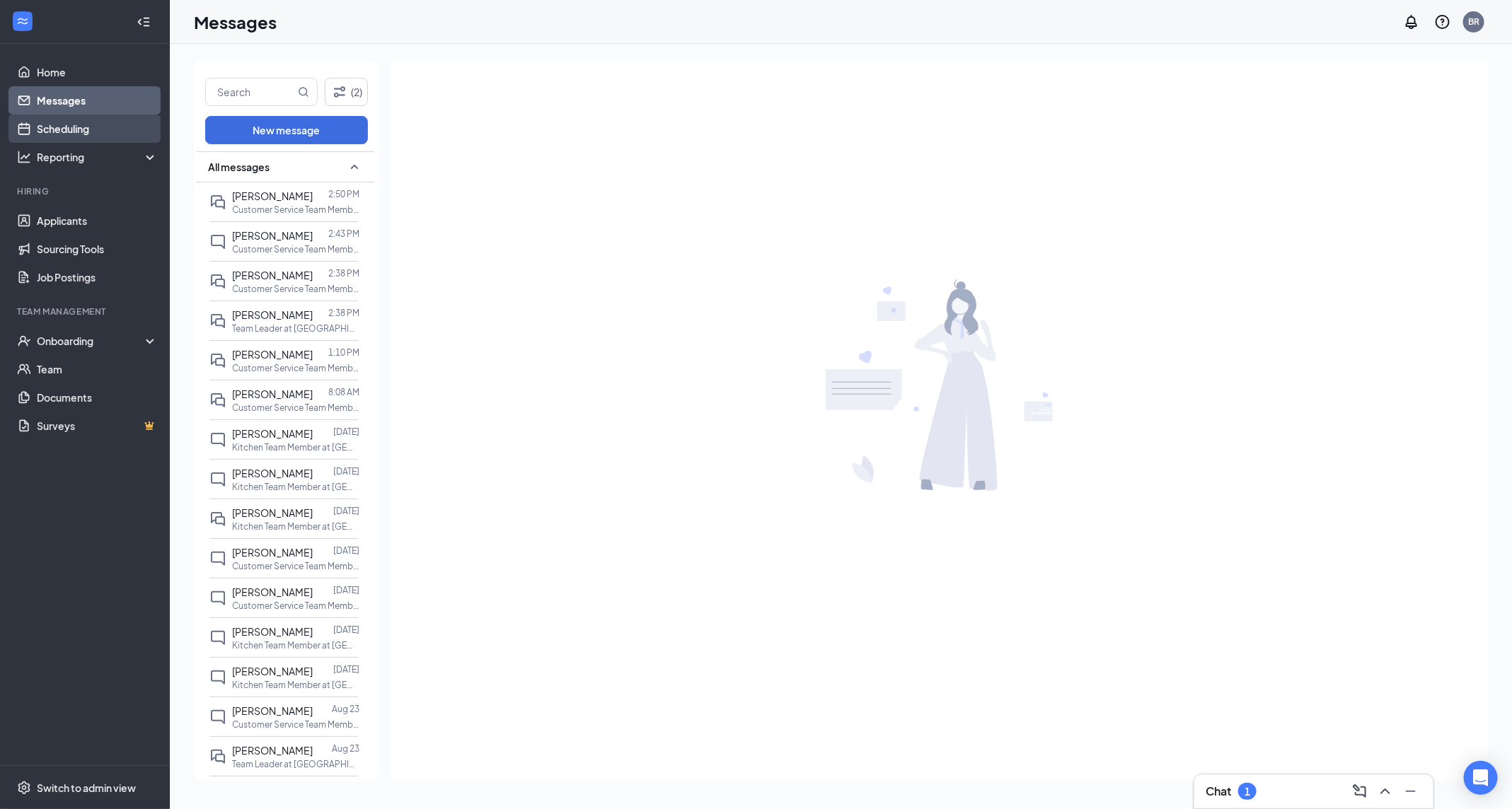
click at [58, 125] on link "Scheduling" at bounding box center [97, 128] width 121 height 28
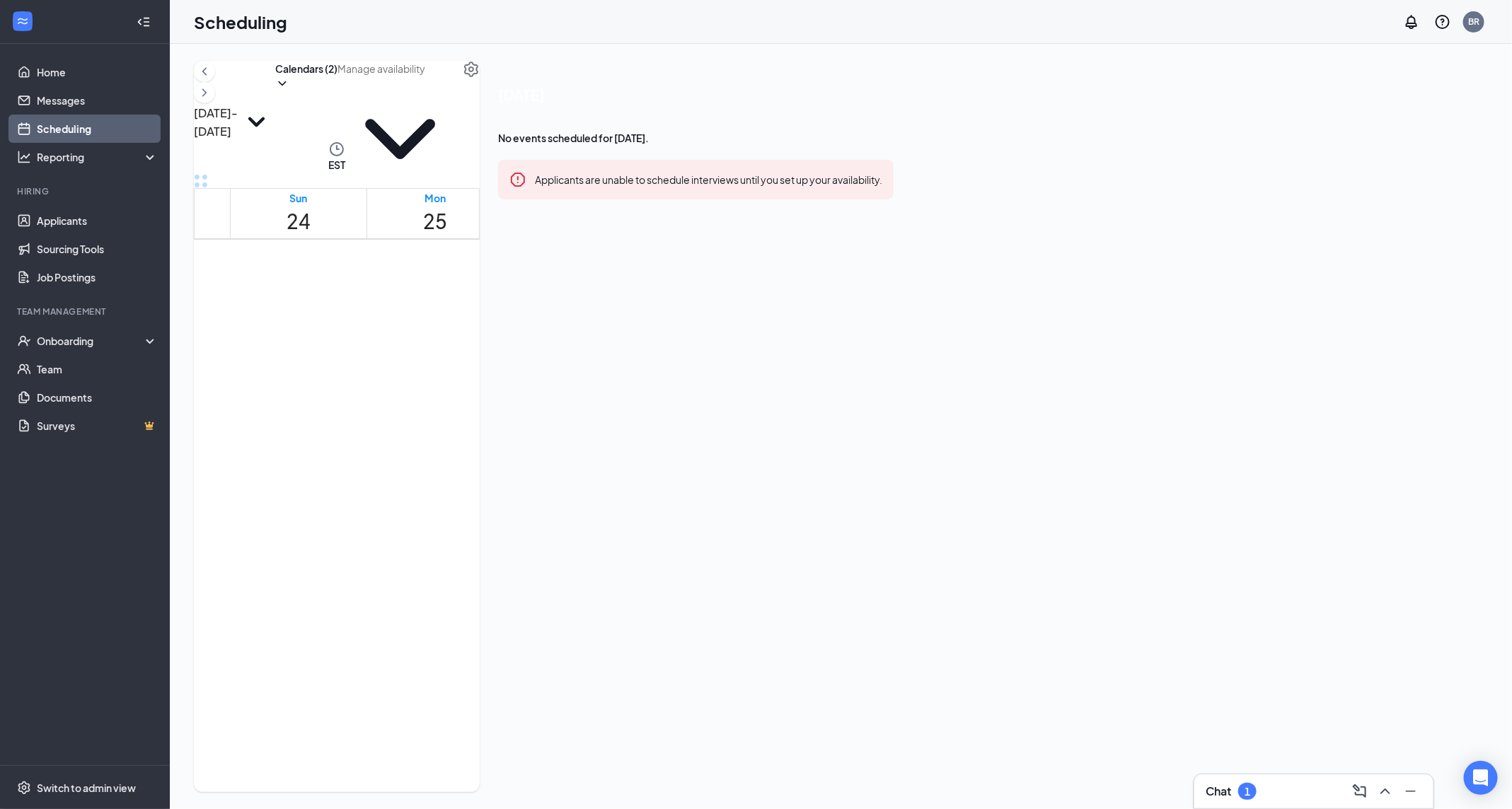
scroll to position [654, 0]
click at [462, 76] on input "text" at bounding box center [400, 68] width 125 height 15
click at [337, 91] on button "Calendars (2)" at bounding box center [306, 75] width 63 height 30
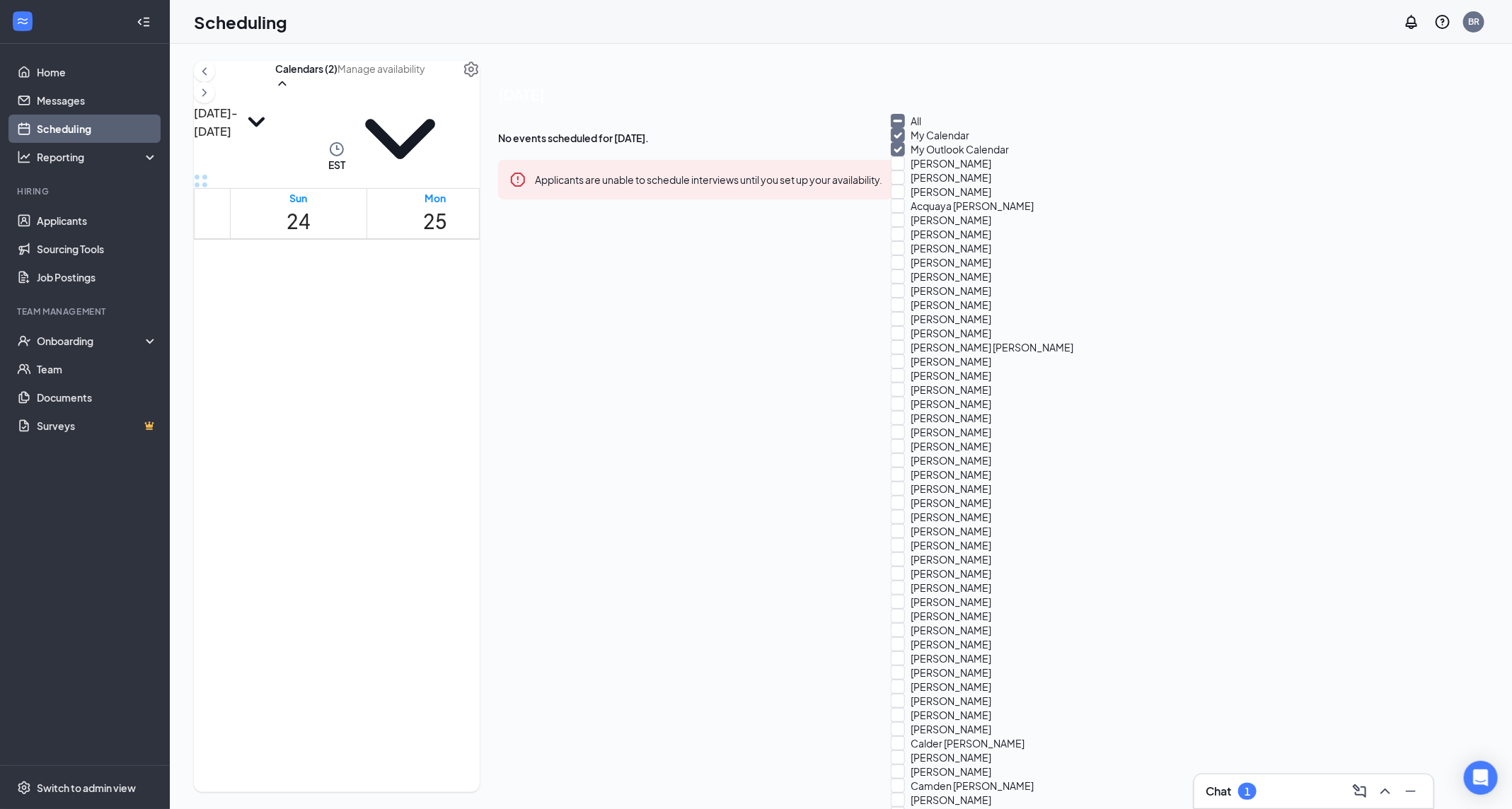
click at [909, 125] on input "All" at bounding box center [906, 121] width 31 height 15
checkbox input "true"
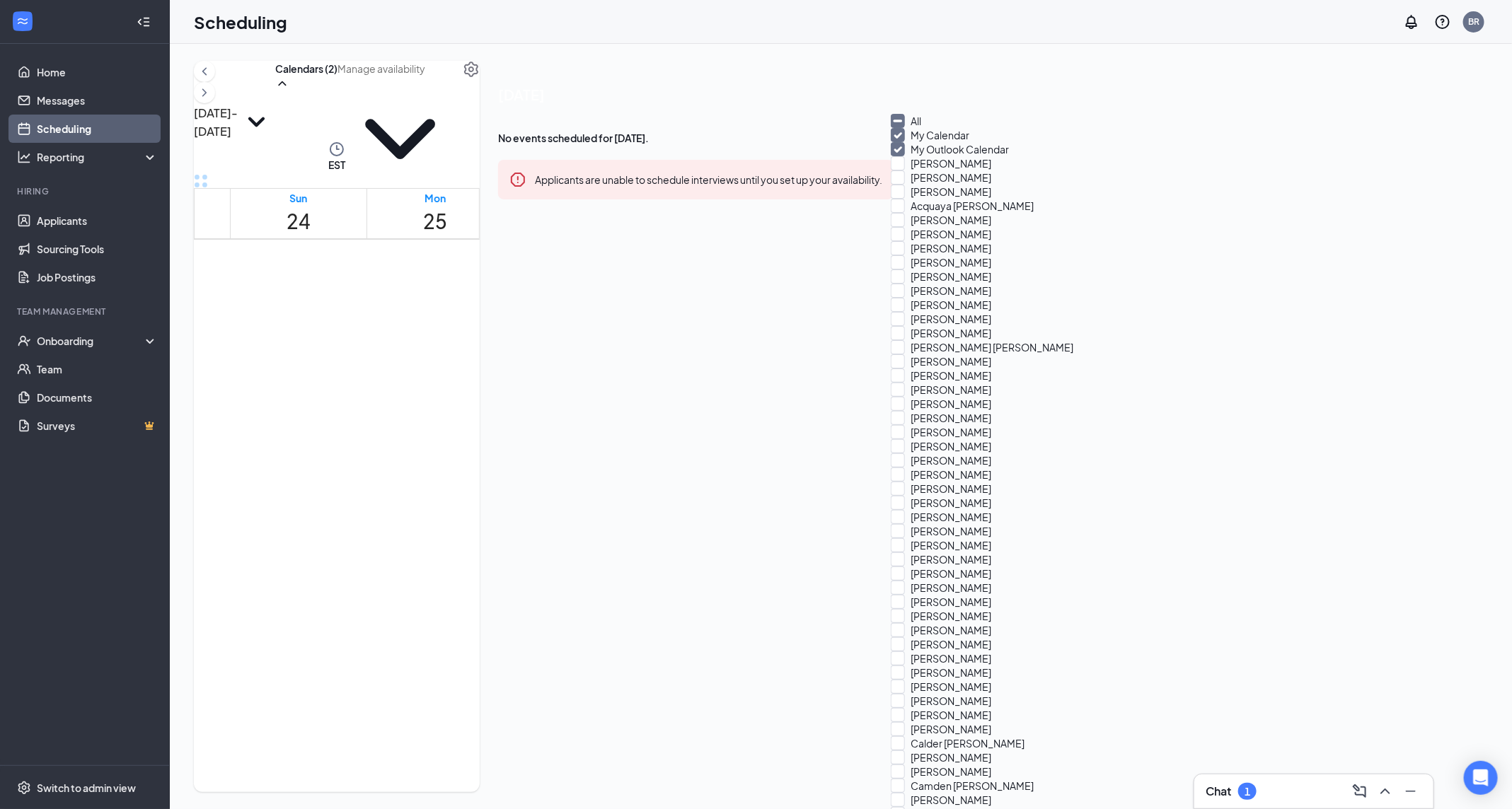
checkbox input "true"
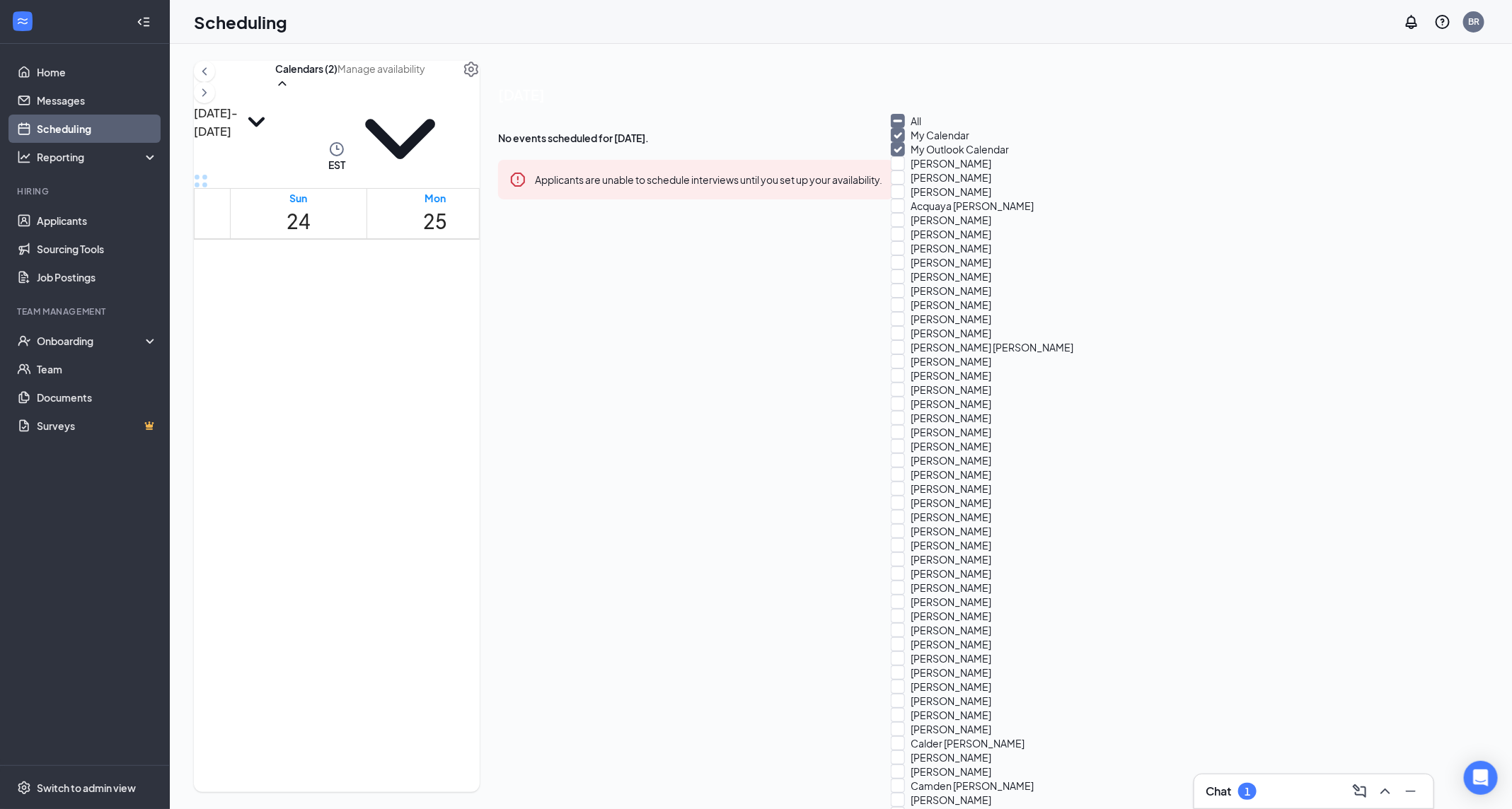
checkbox input "true"
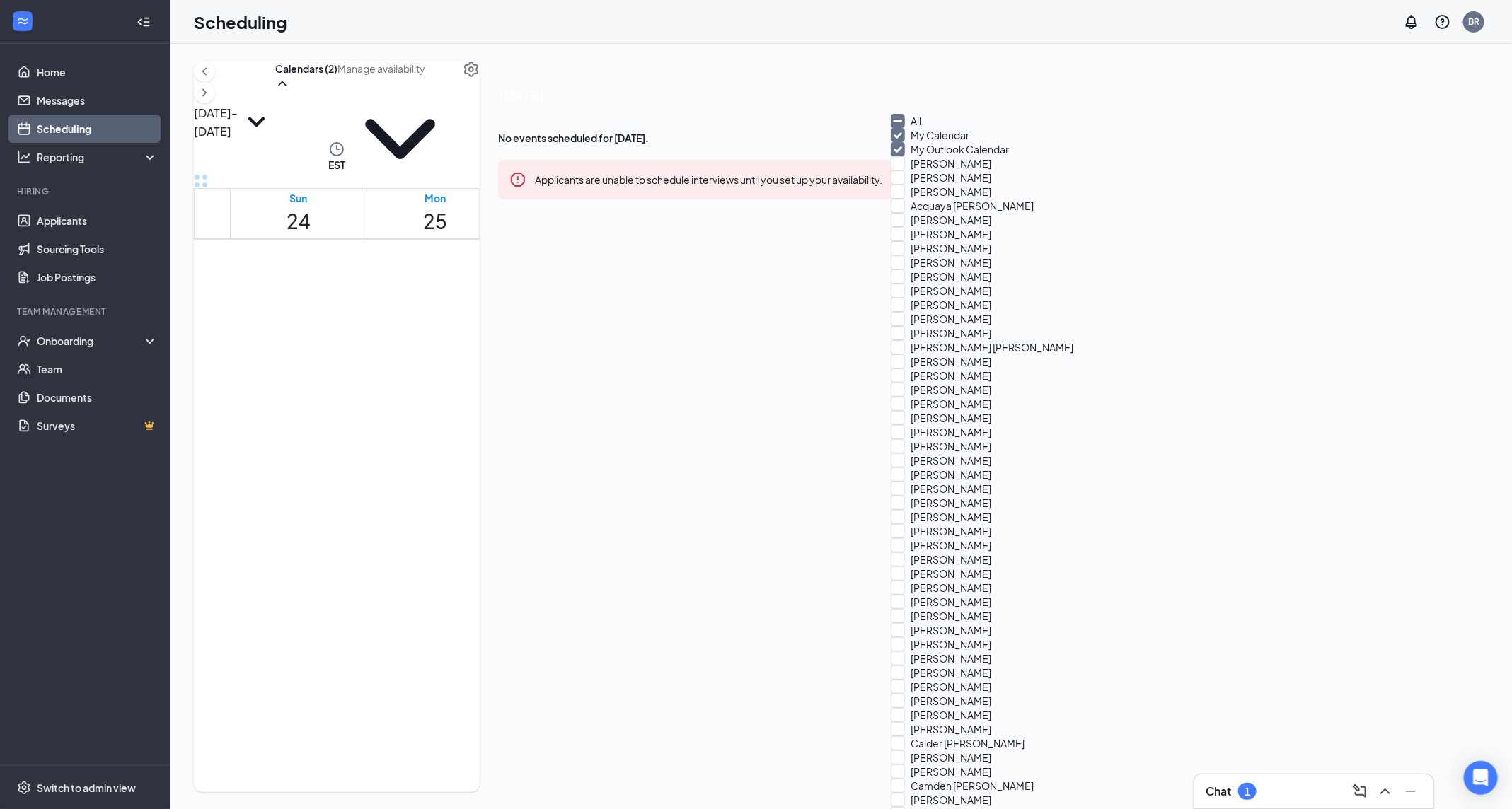
checkbox input "true"
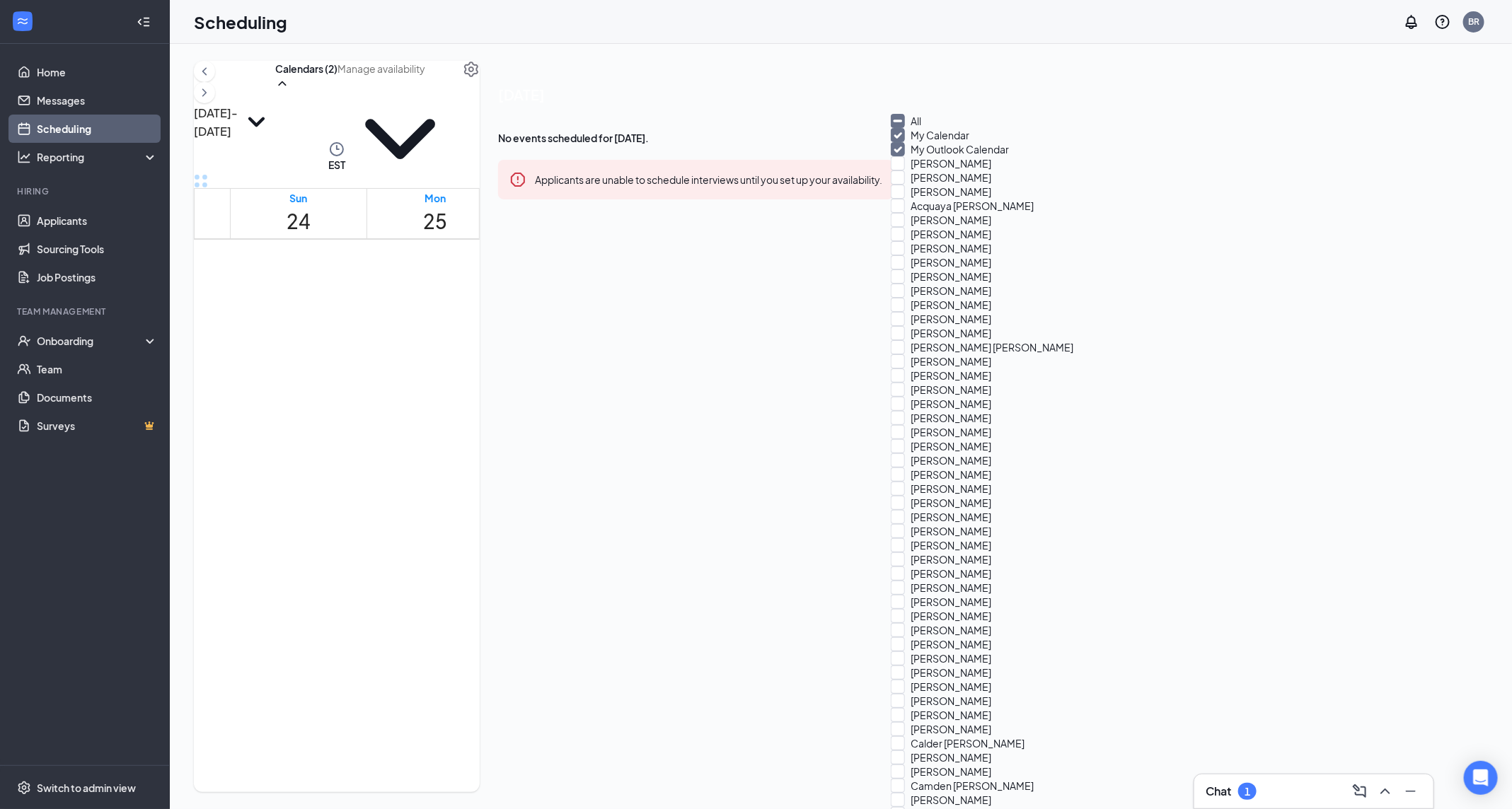
checkbox input "true"
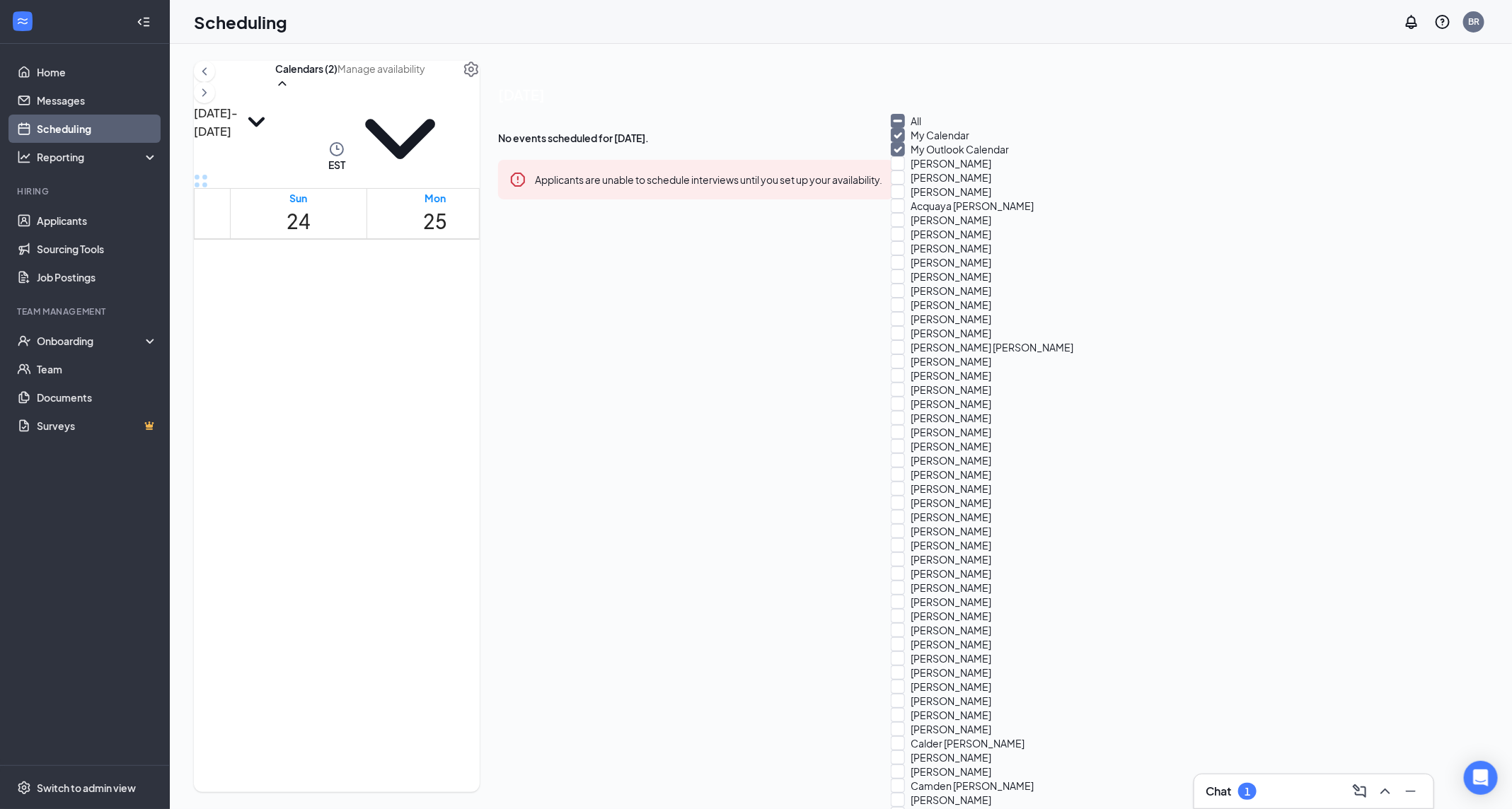
checkbox input "true"
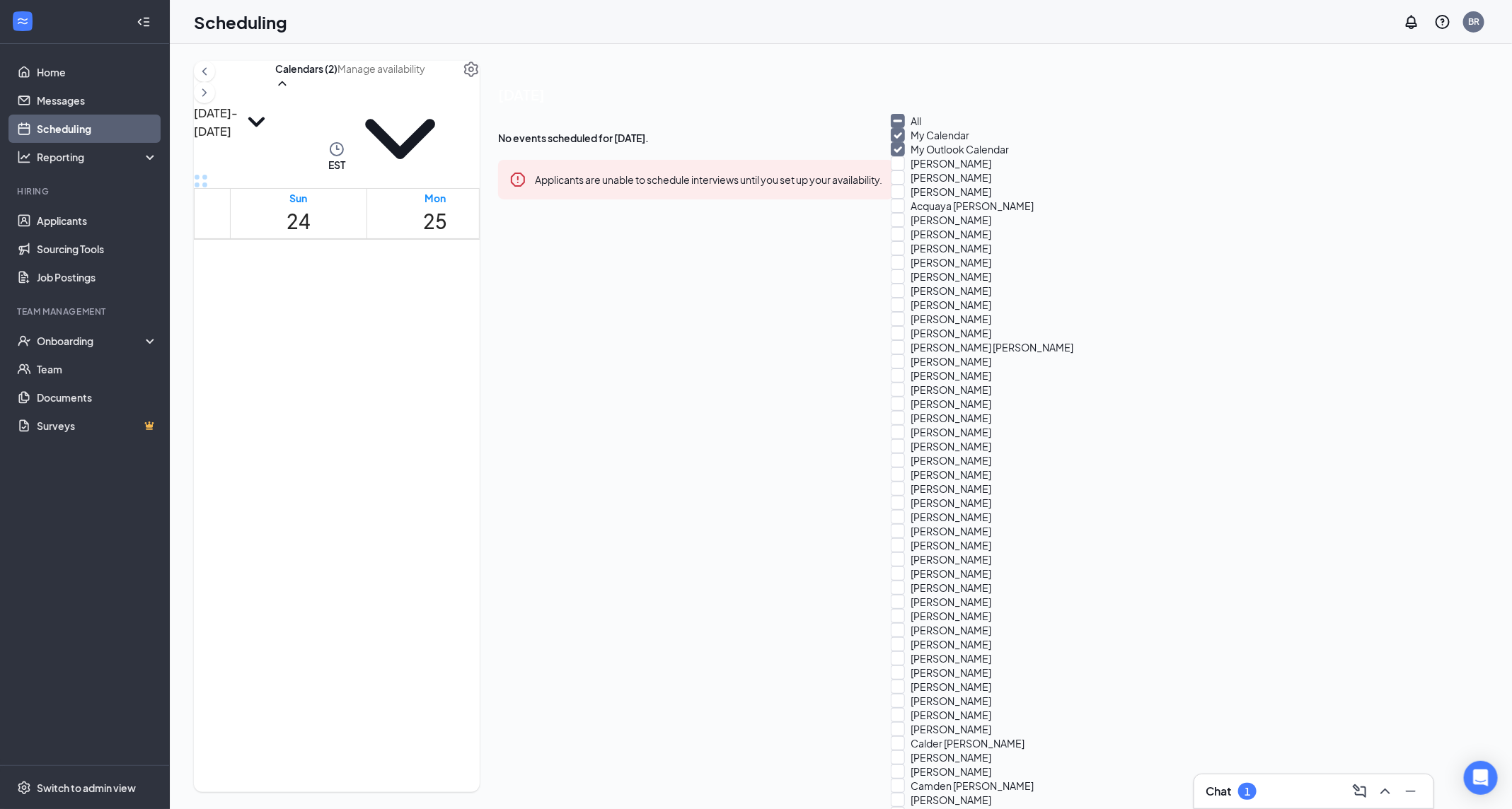
checkbox input "true"
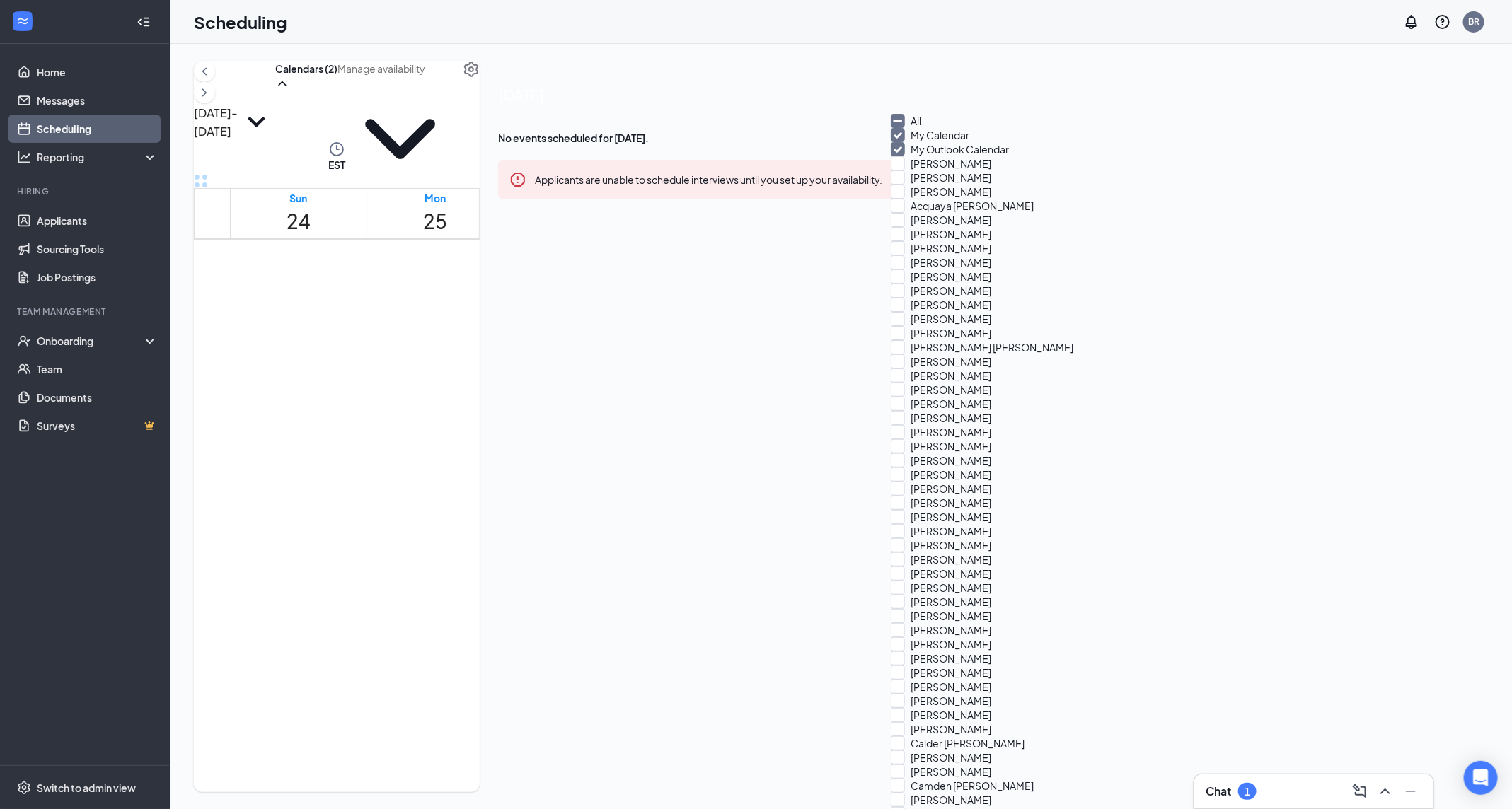
checkbox input "true"
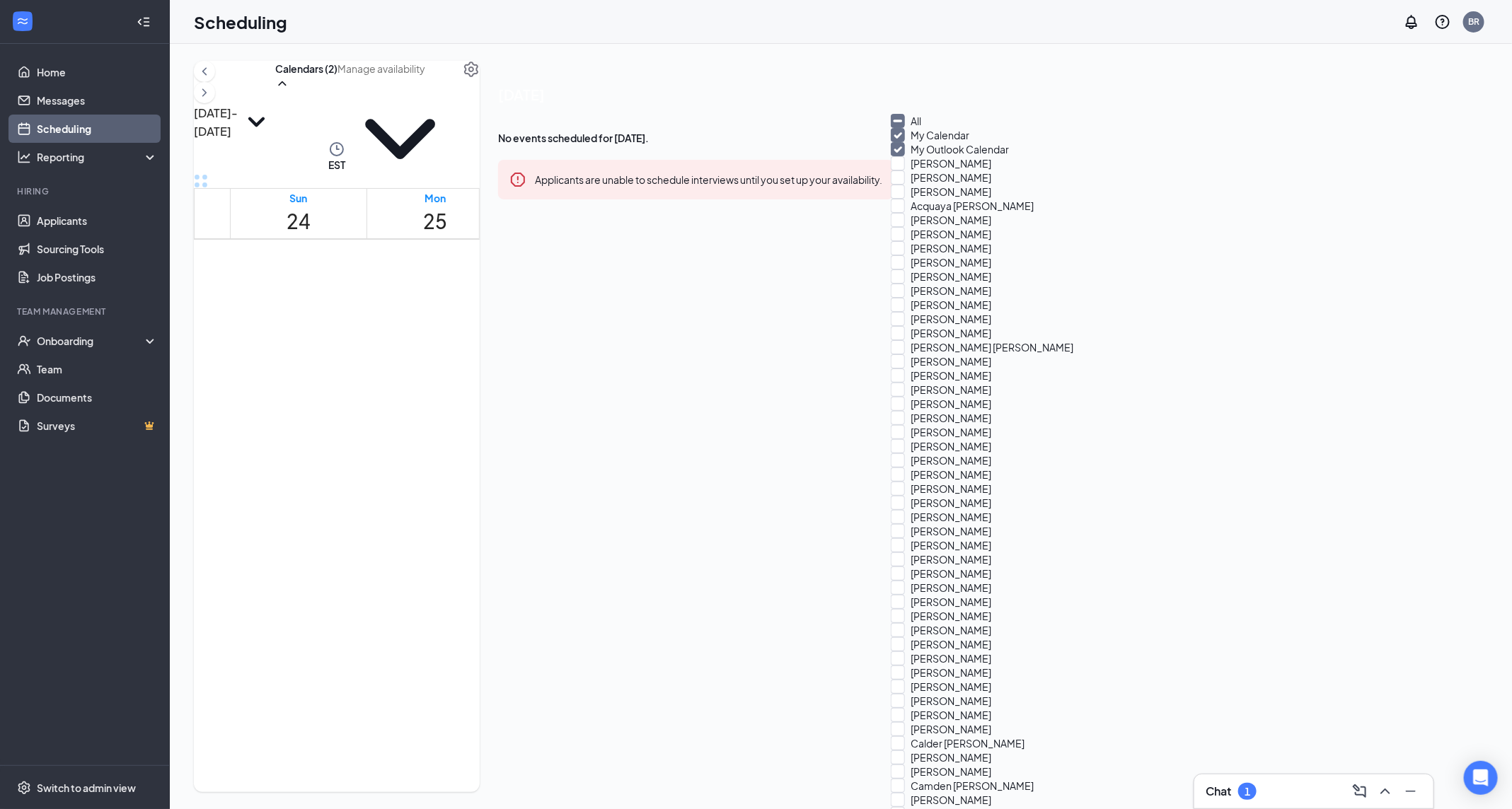
checkbox input "true"
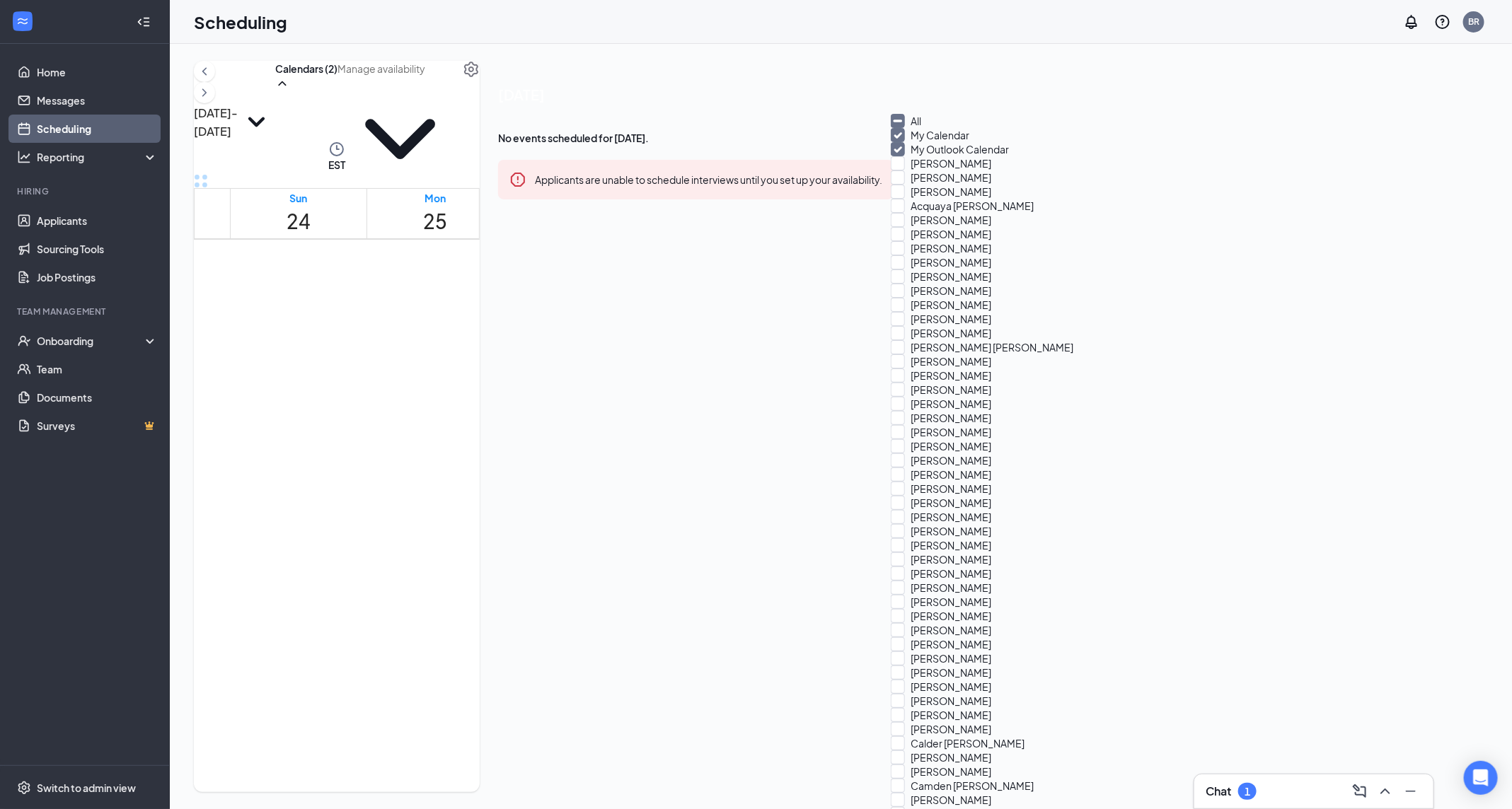
checkbox input "true"
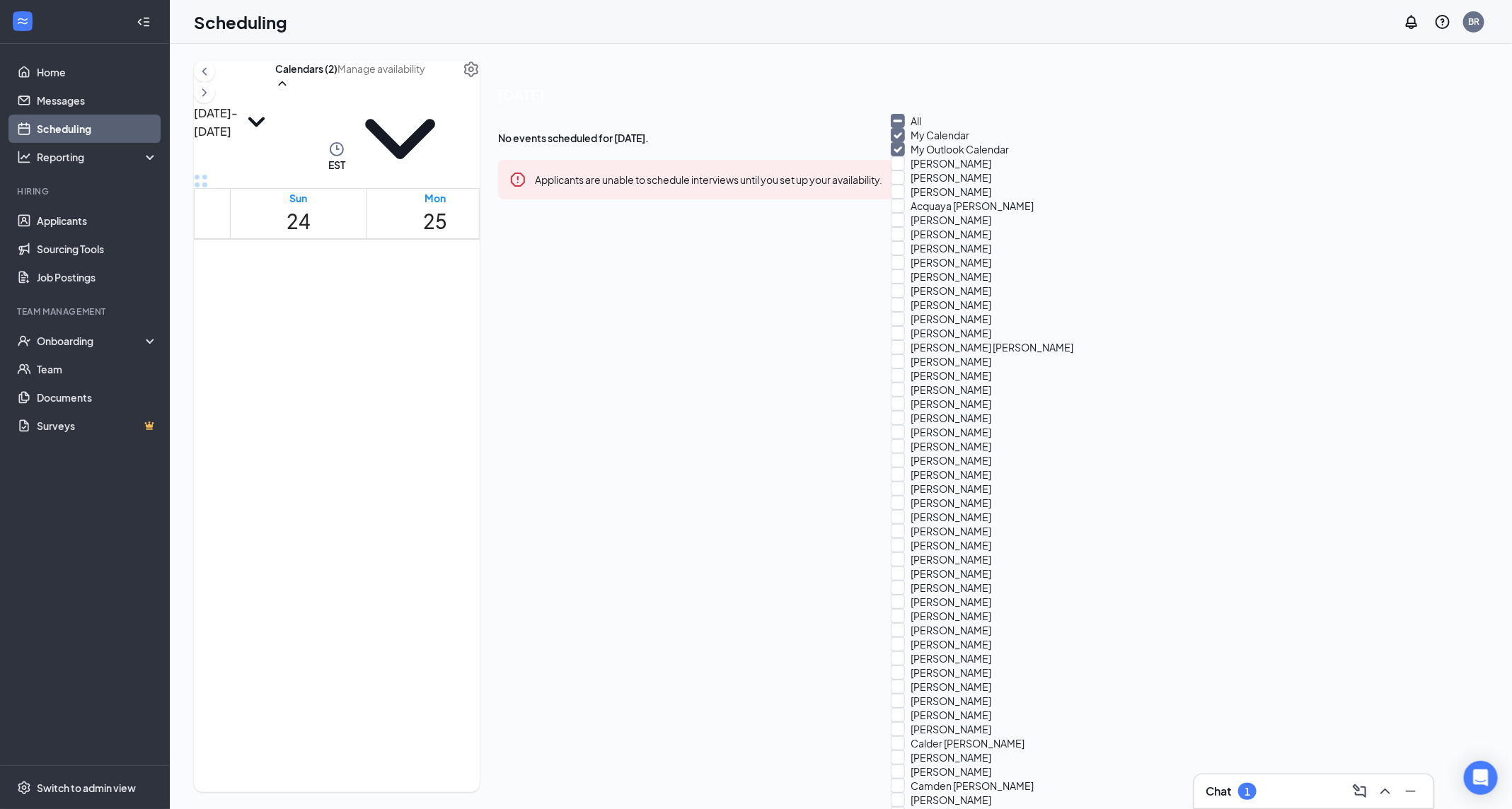
checkbox input "true"
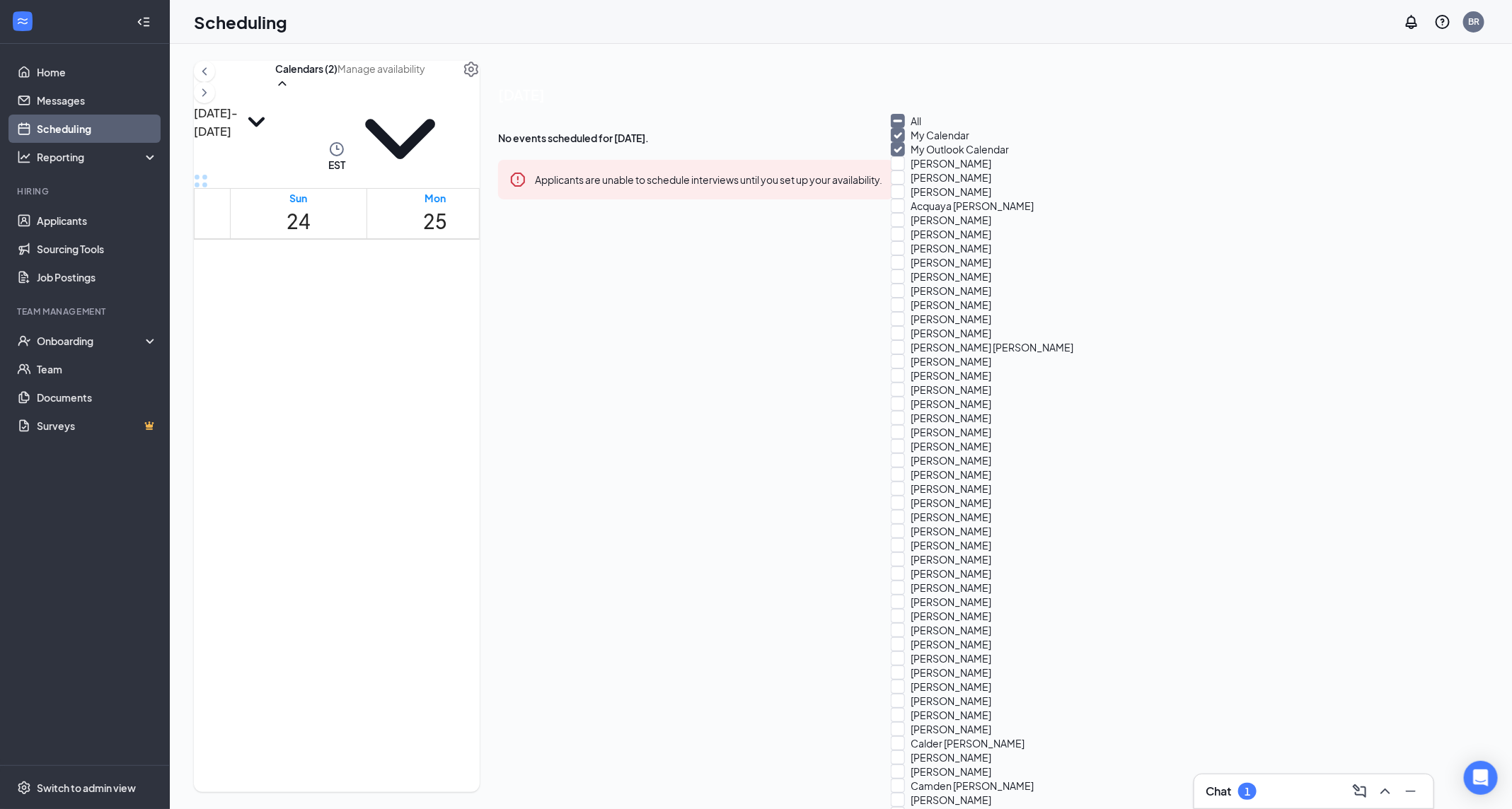
checkbox input "true"
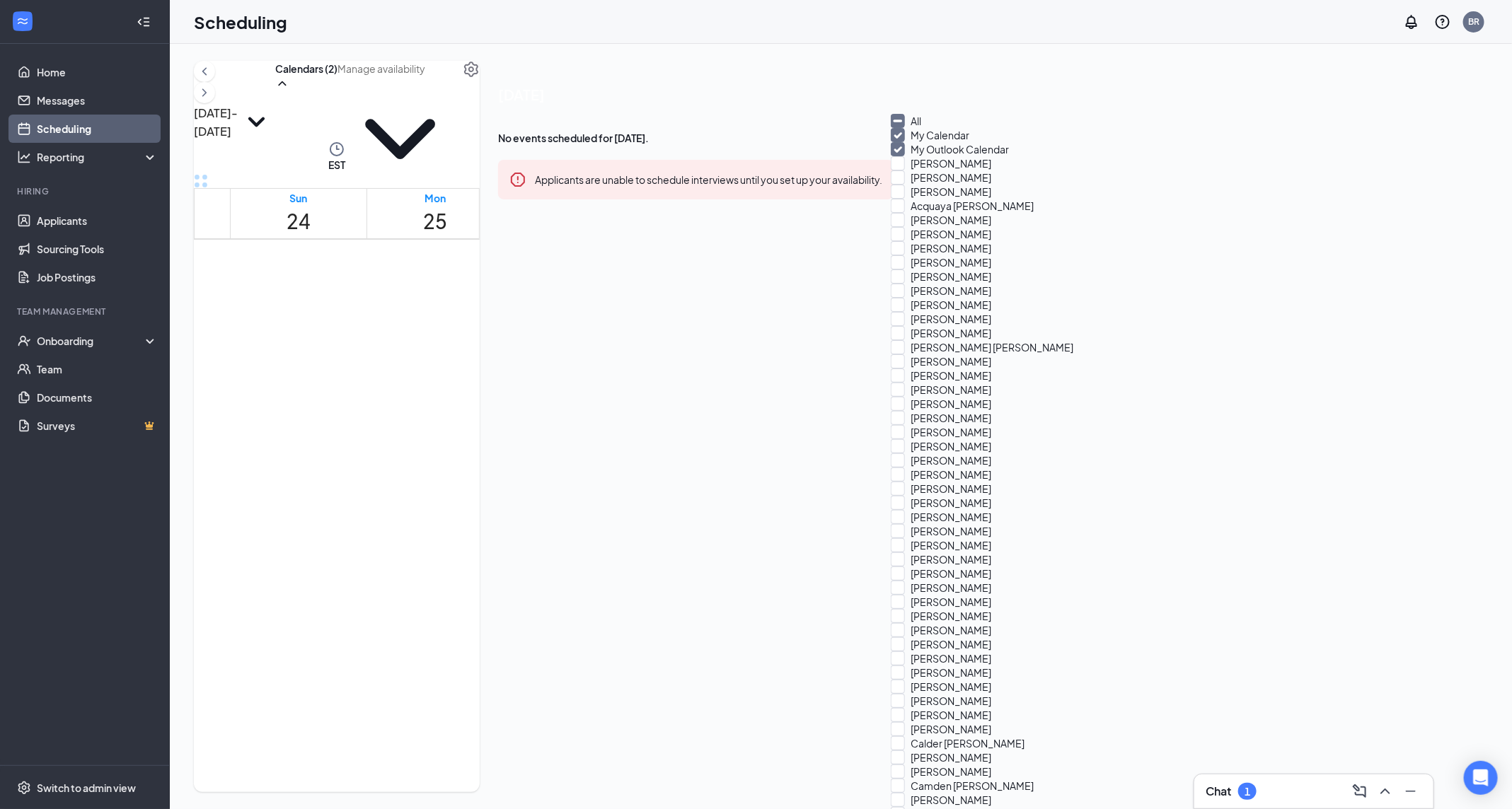
checkbox input "true"
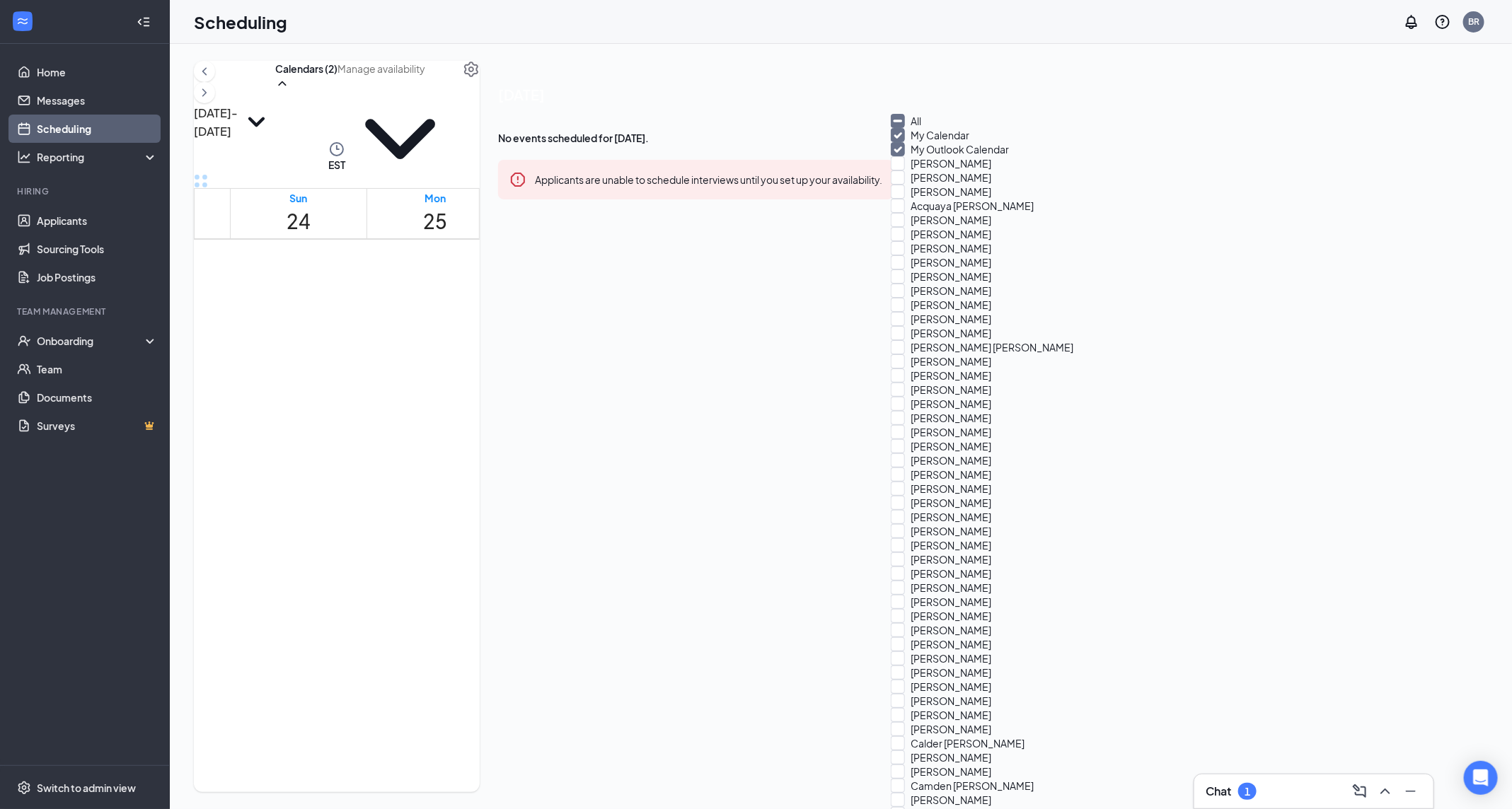
checkbox input "true"
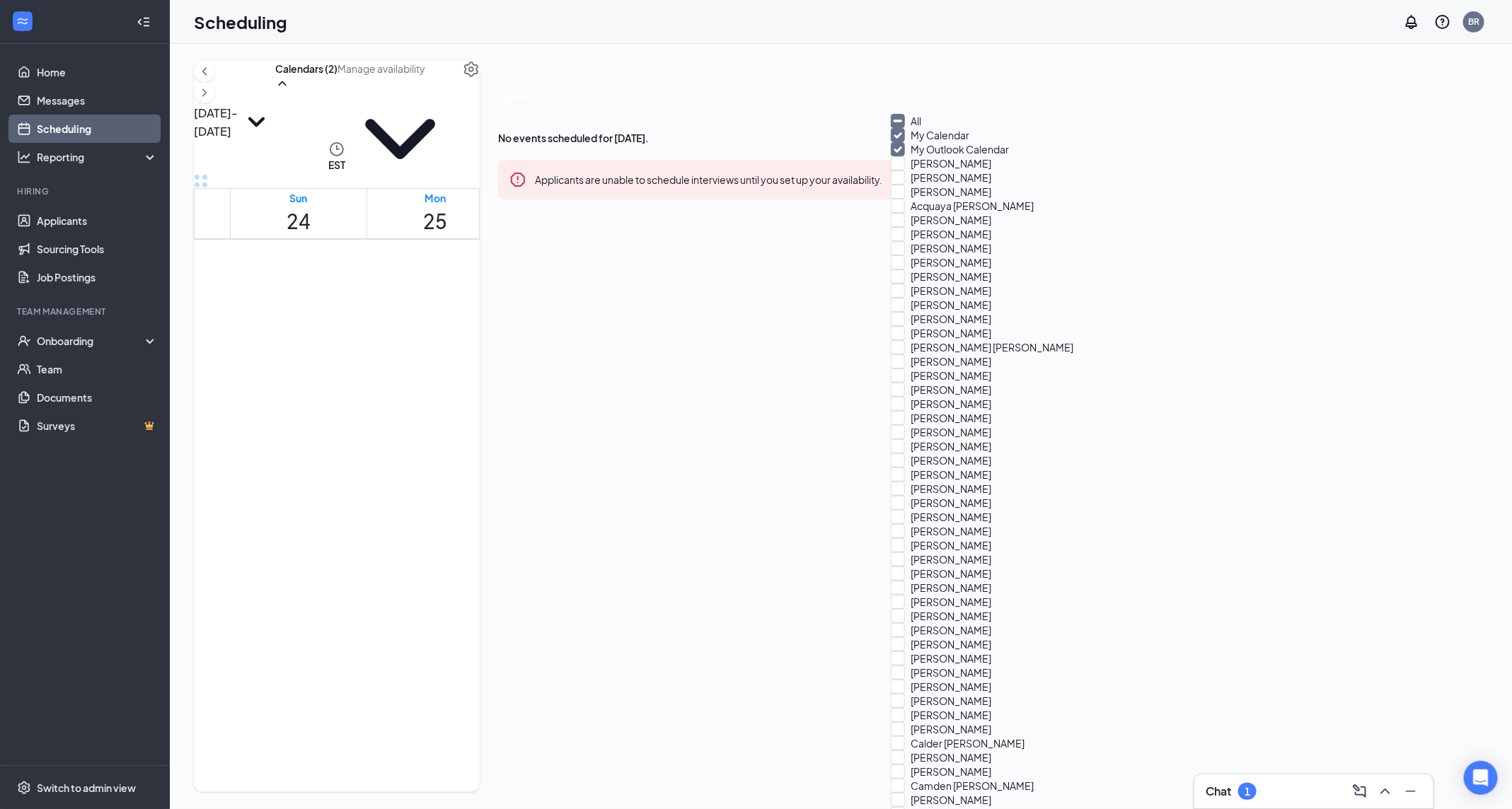
checkbox input "true"
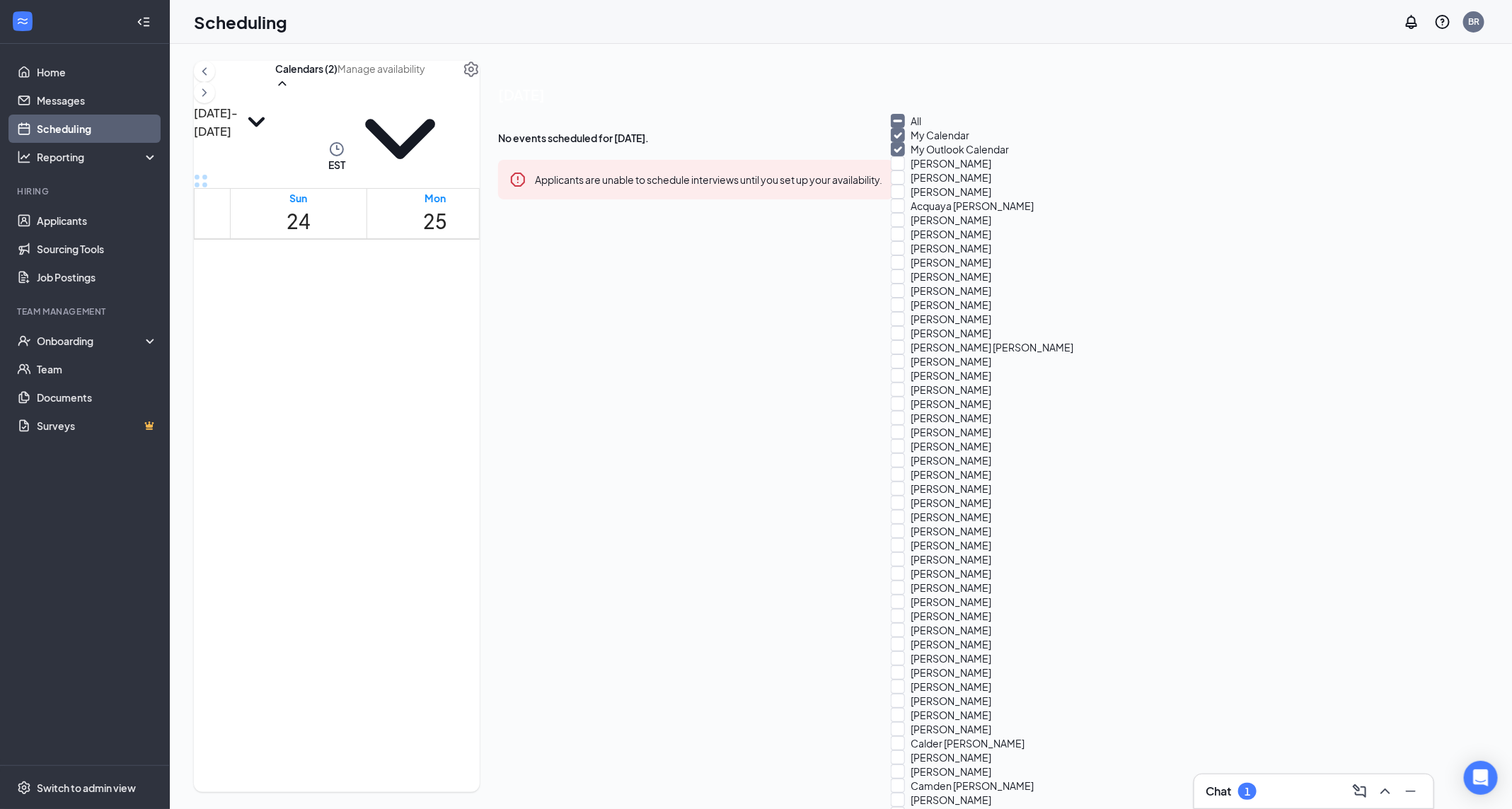
checkbox input "true"
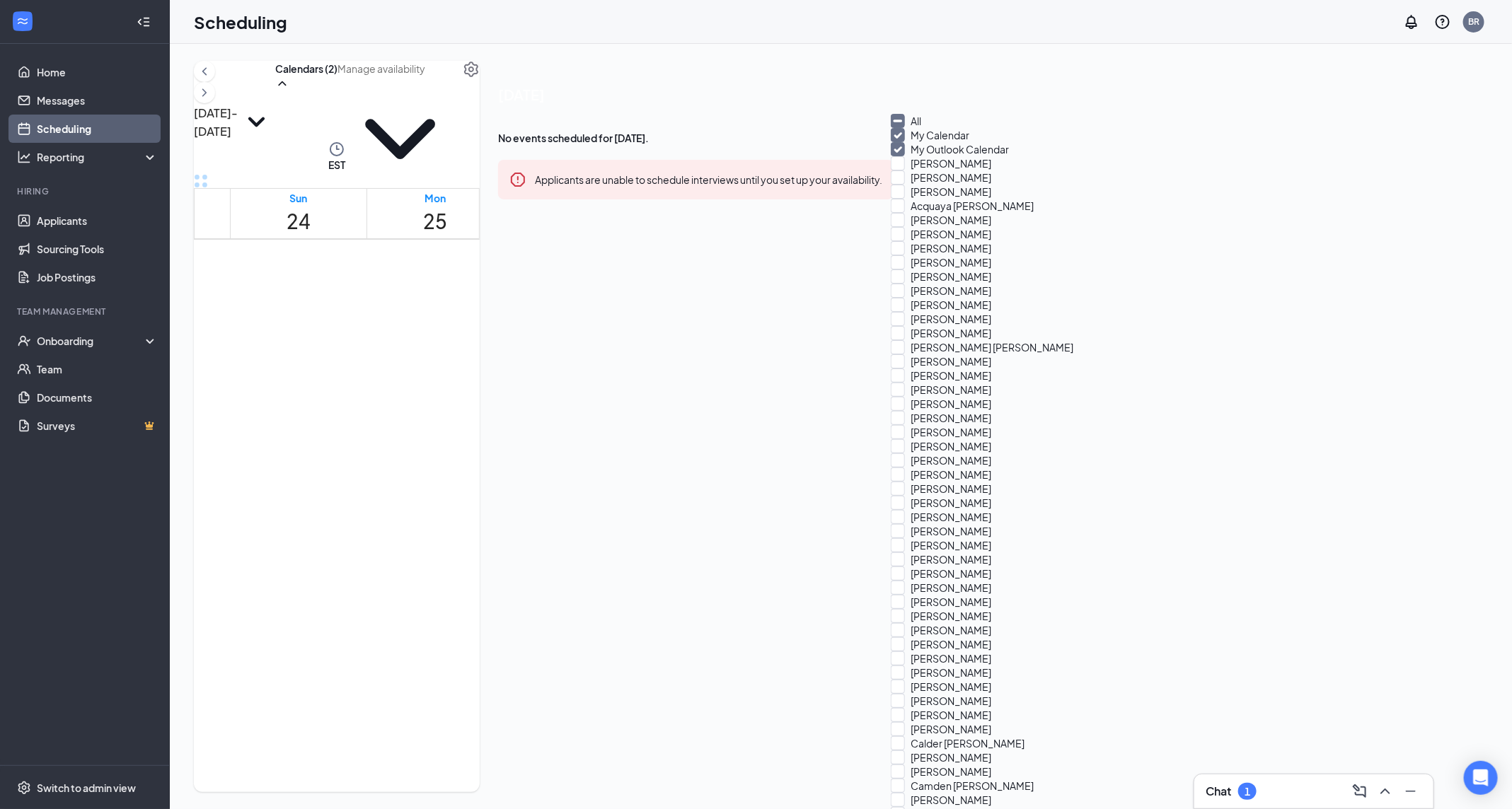
checkbox input "true"
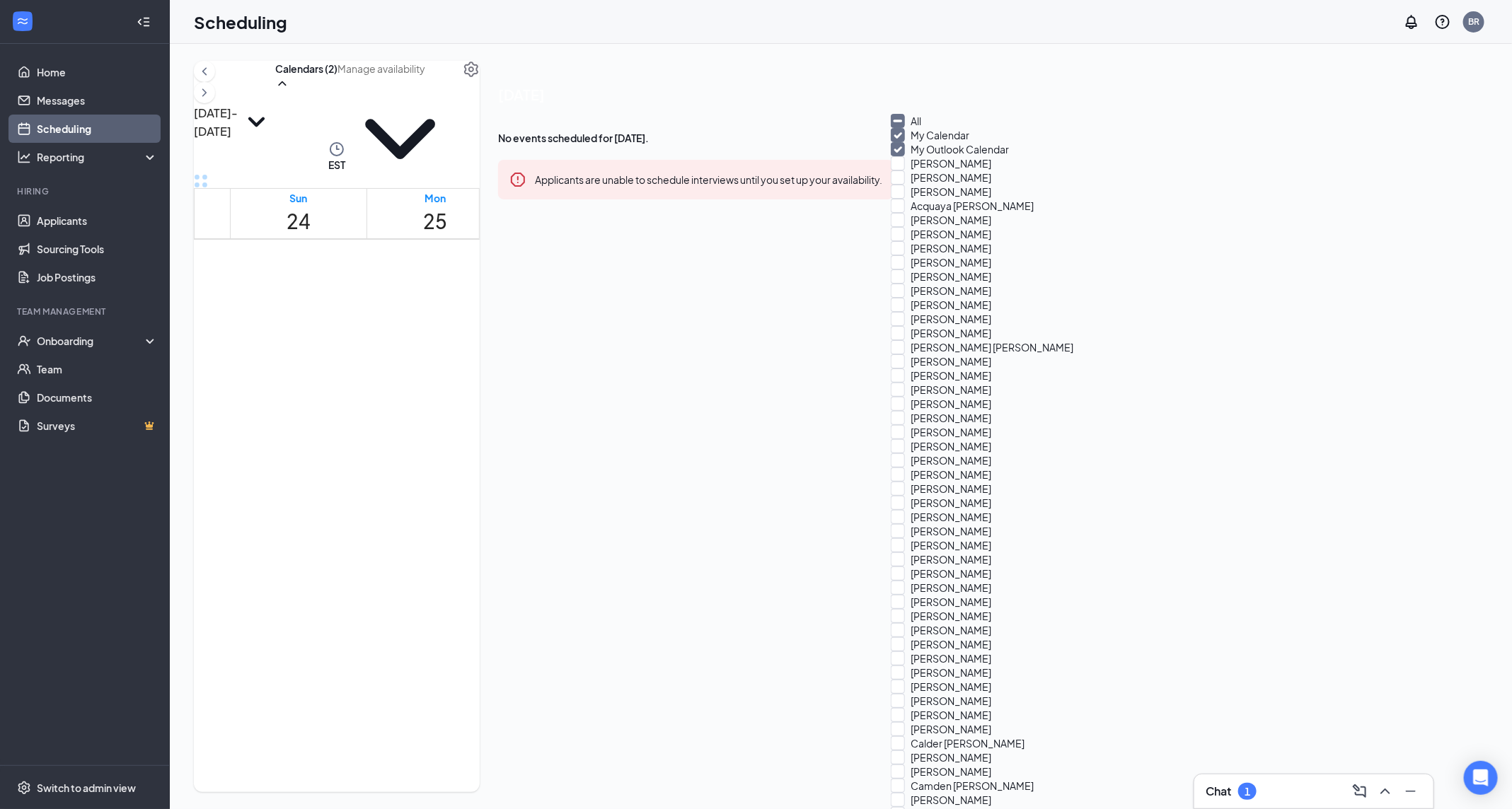
checkbox input "true"
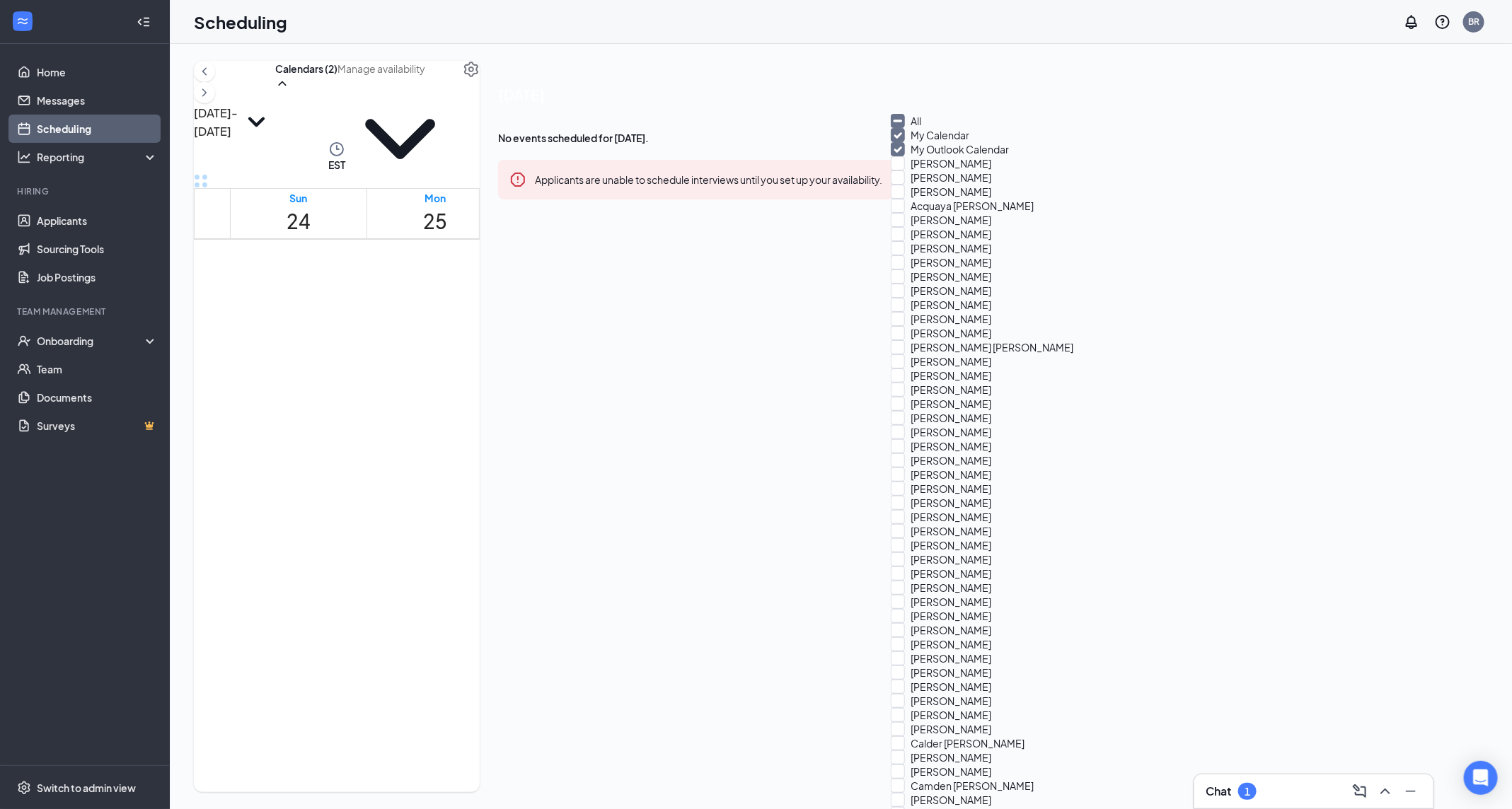
checkbox input "true"
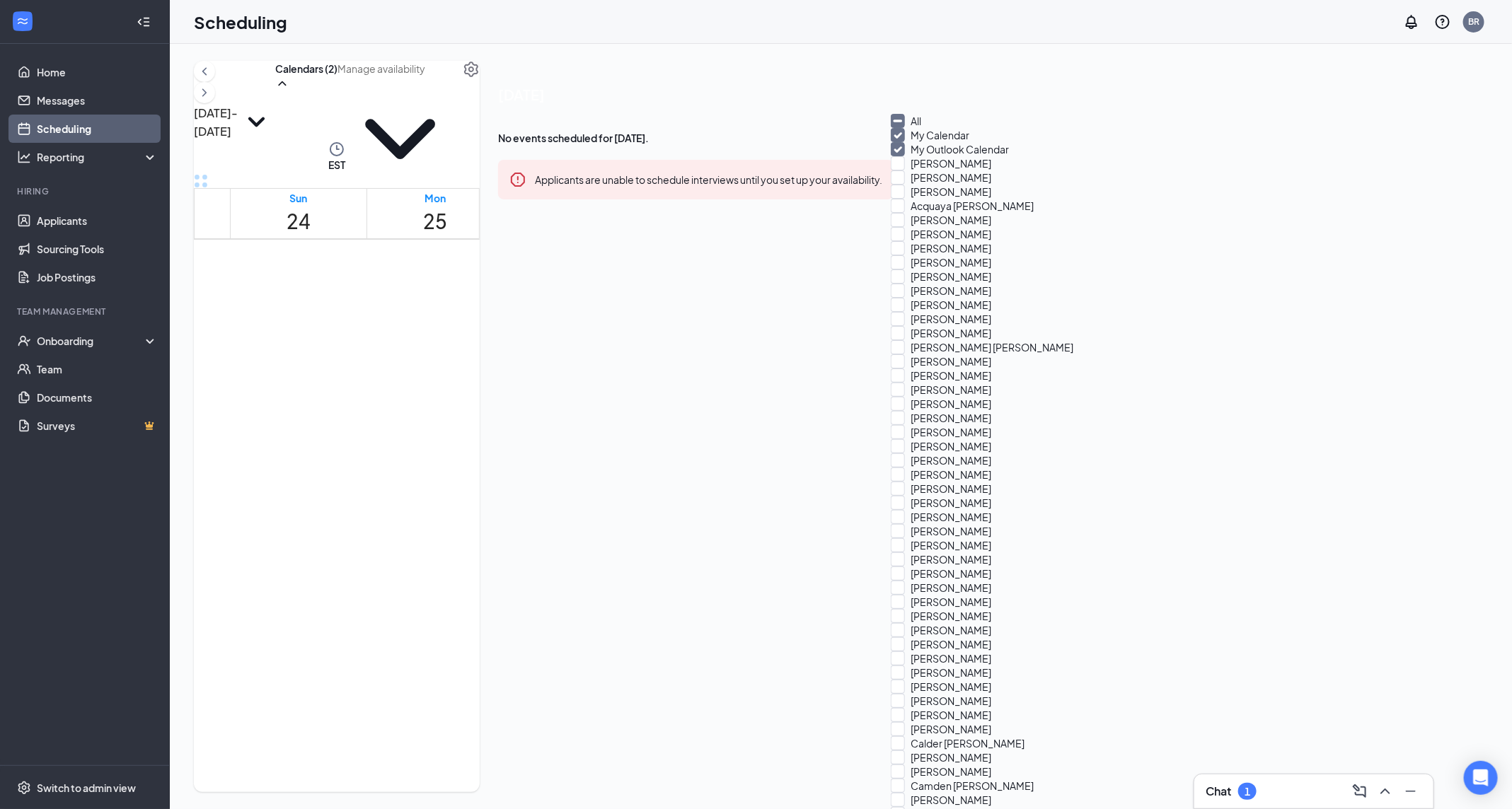
checkbox input "true"
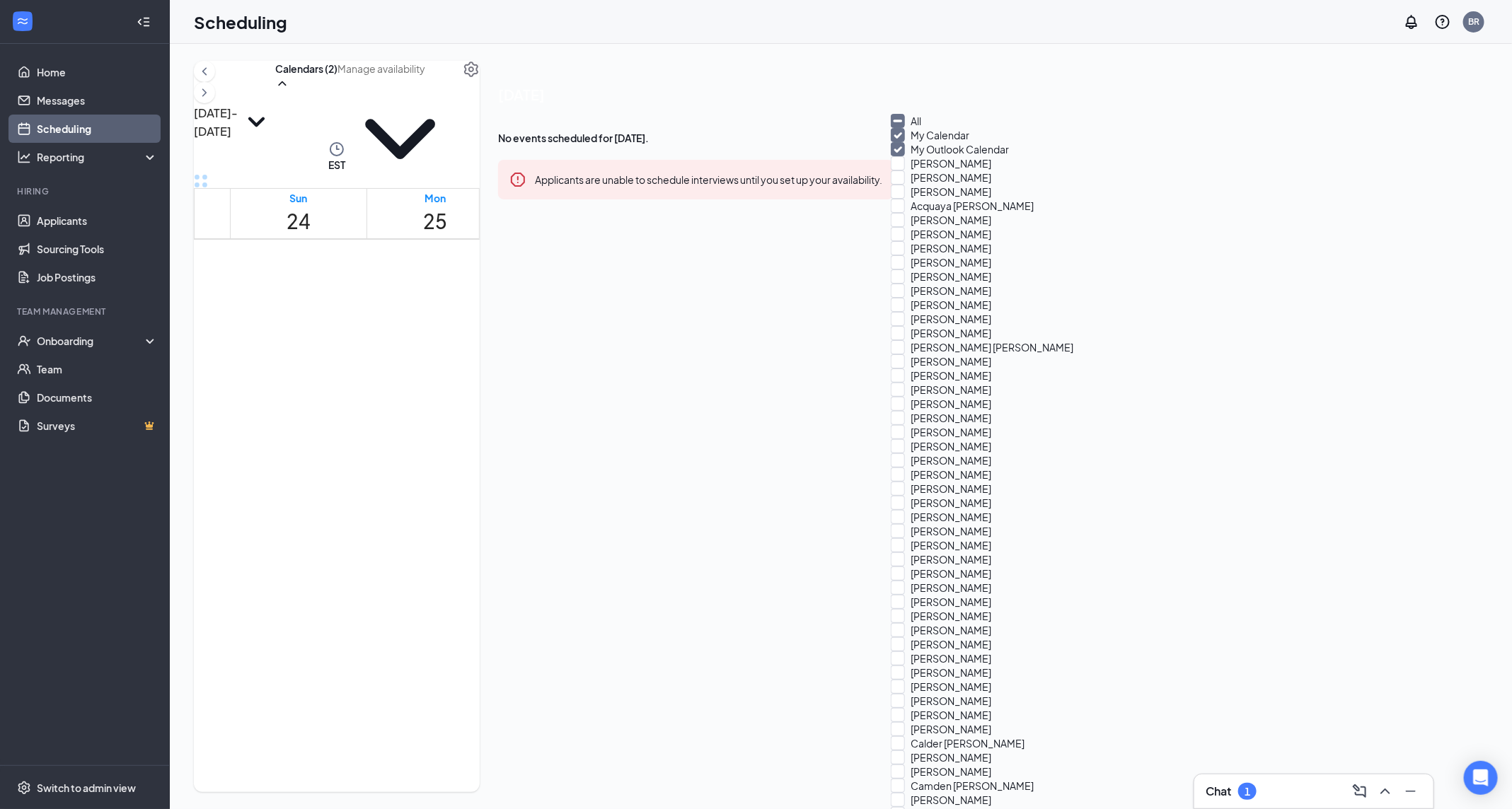
checkbox input "true"
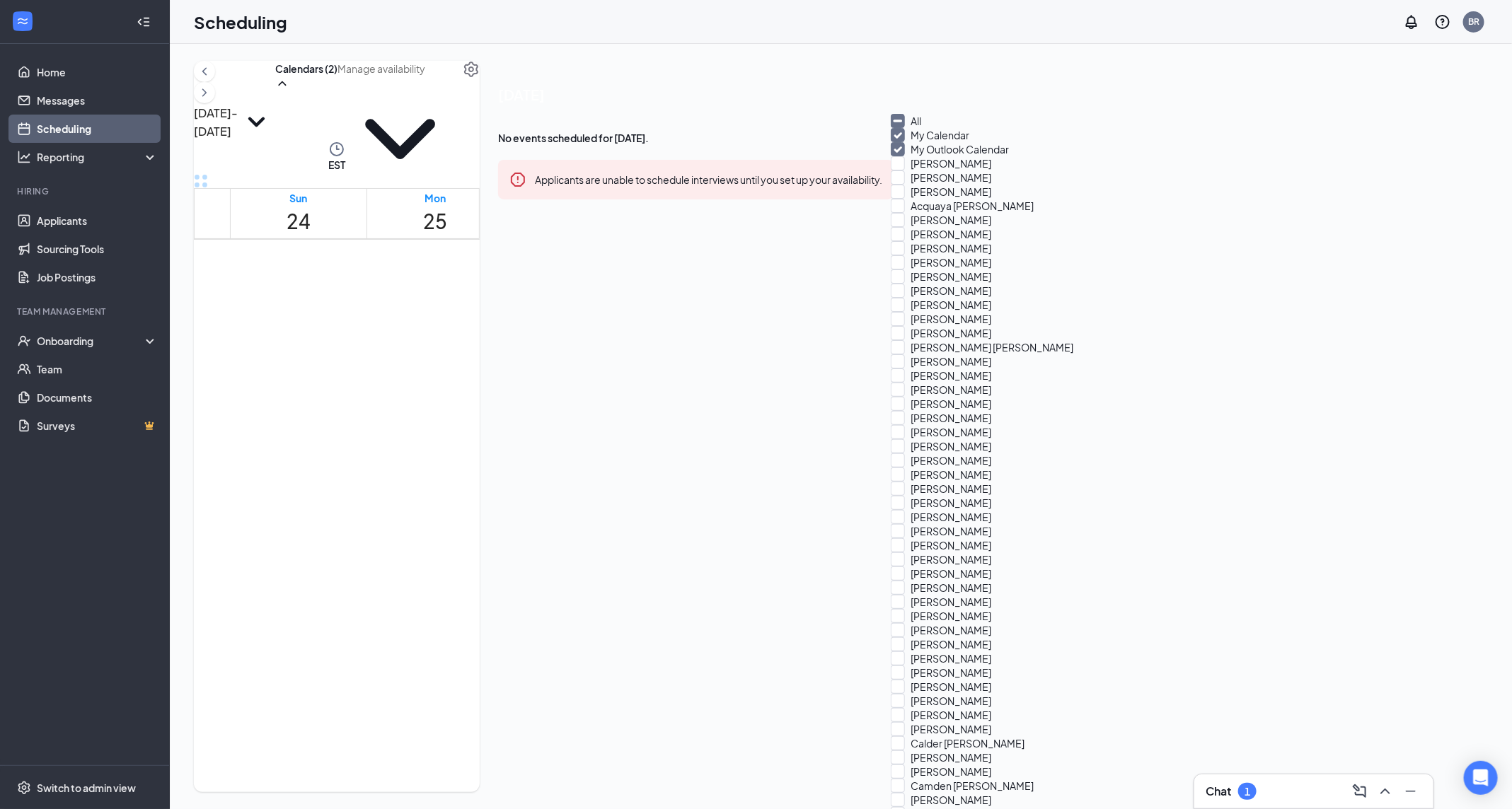
checkbox input "true"
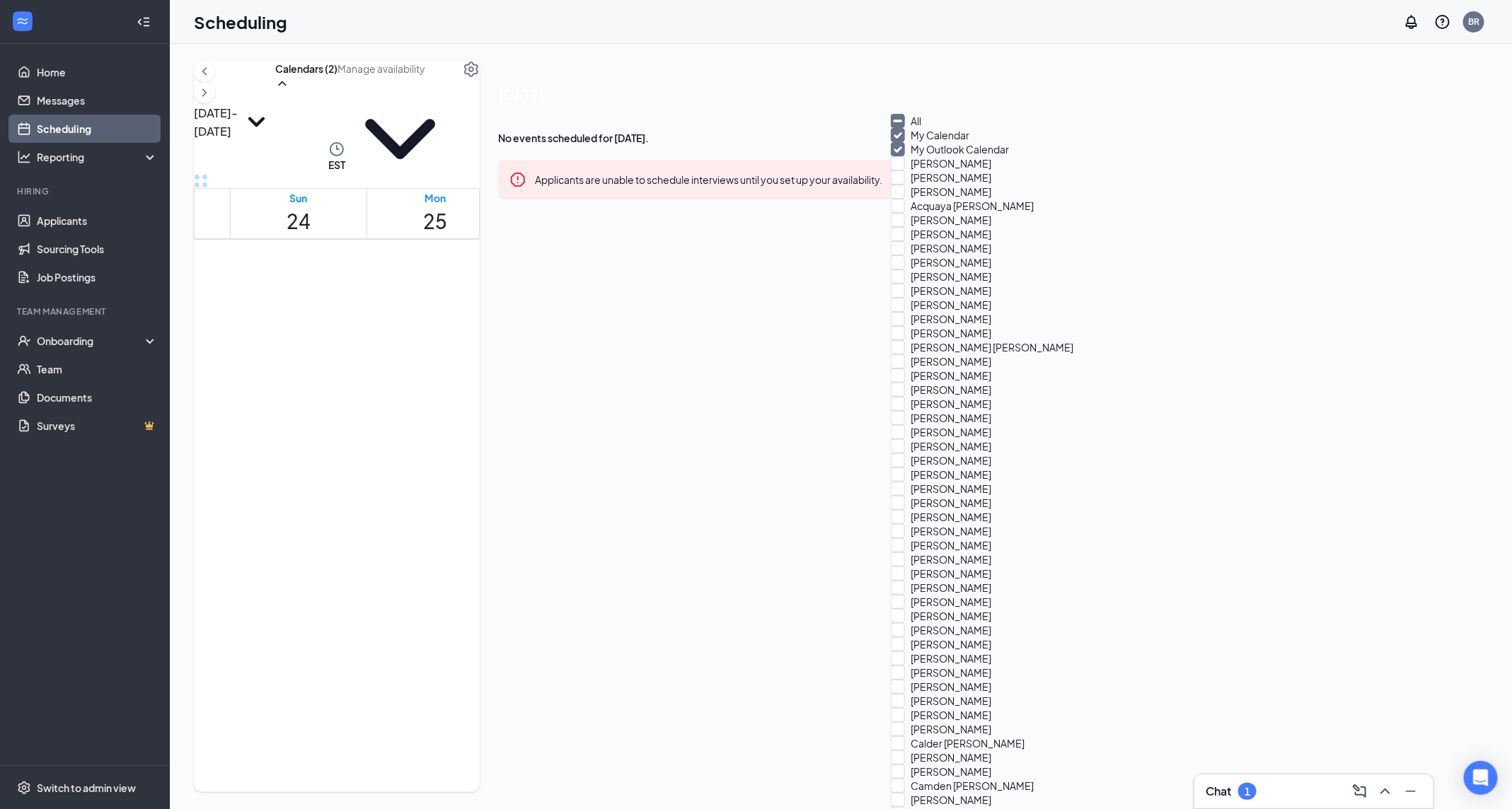
checkbox input "true"
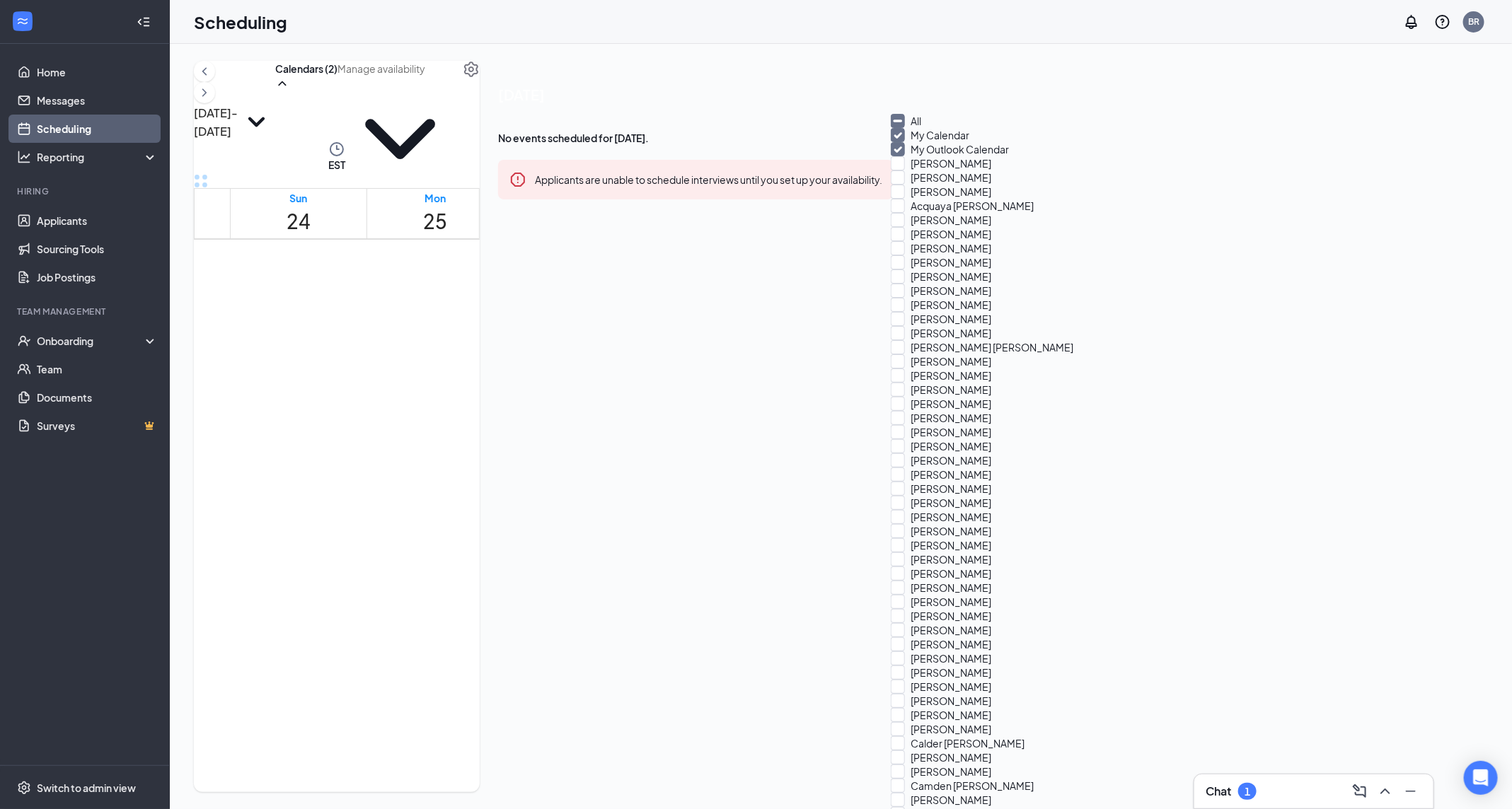
checkbox input "true"
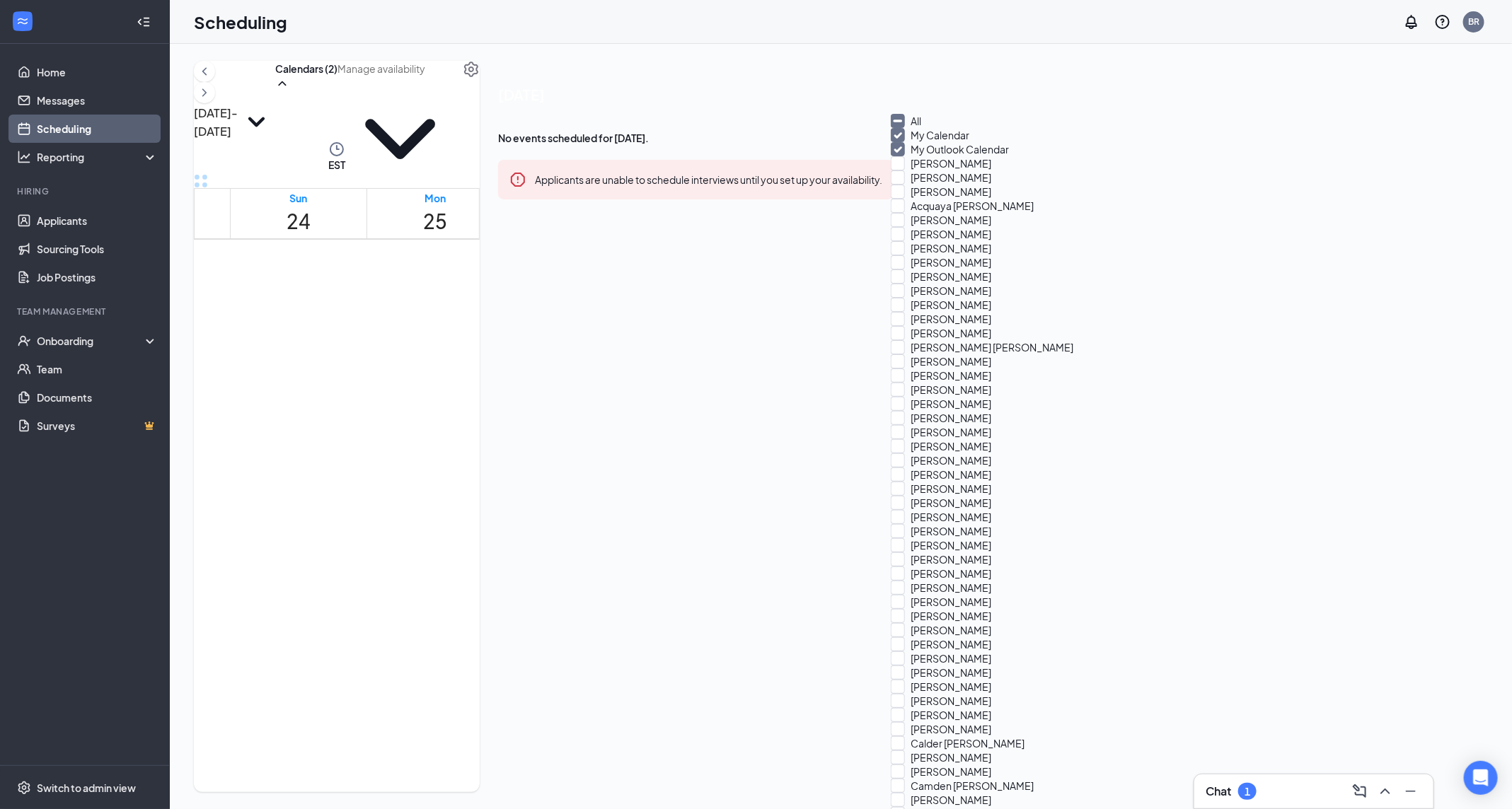
checkbox input "true"
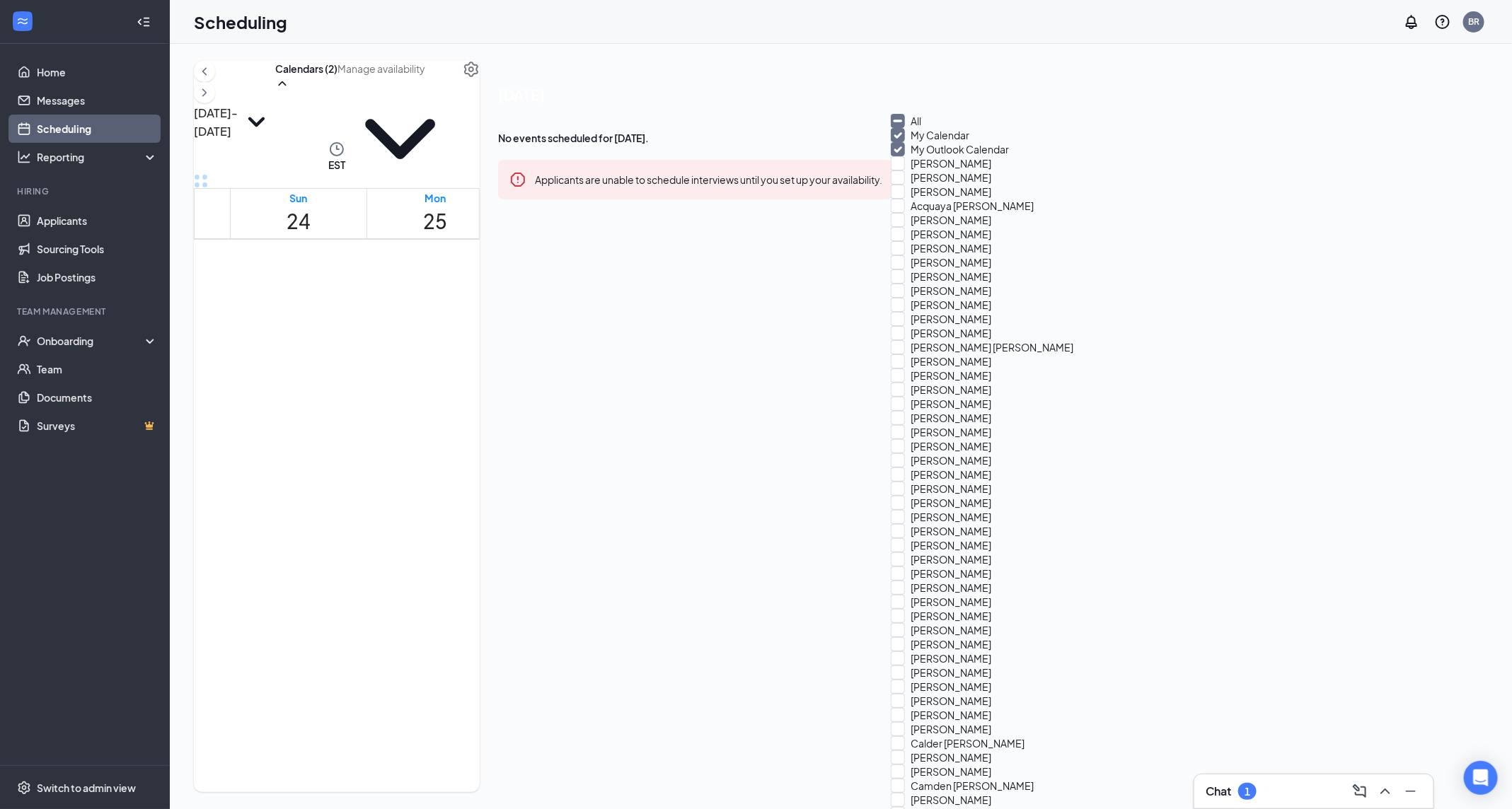
checkbox input "true"
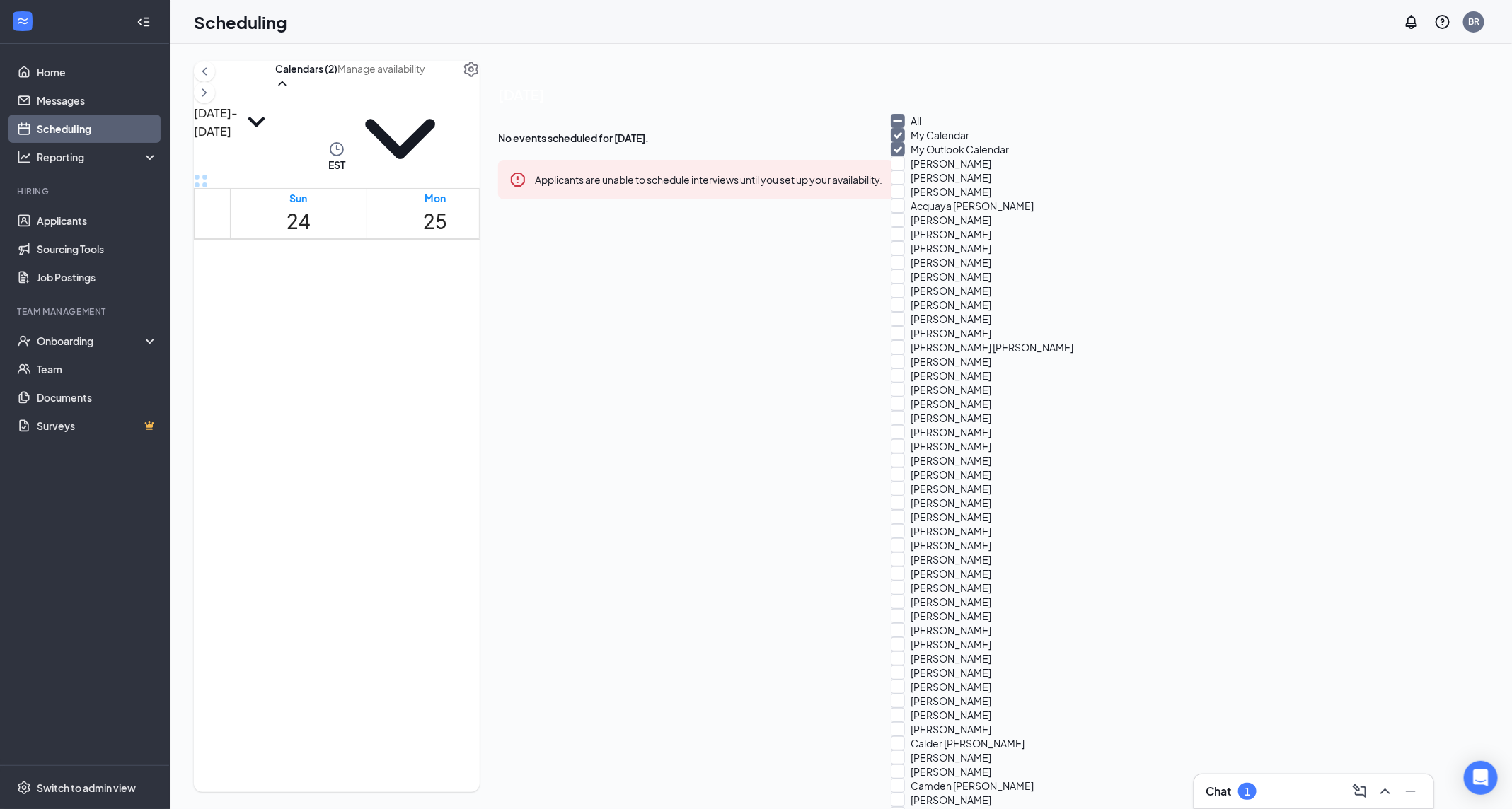
checkbox input "true"
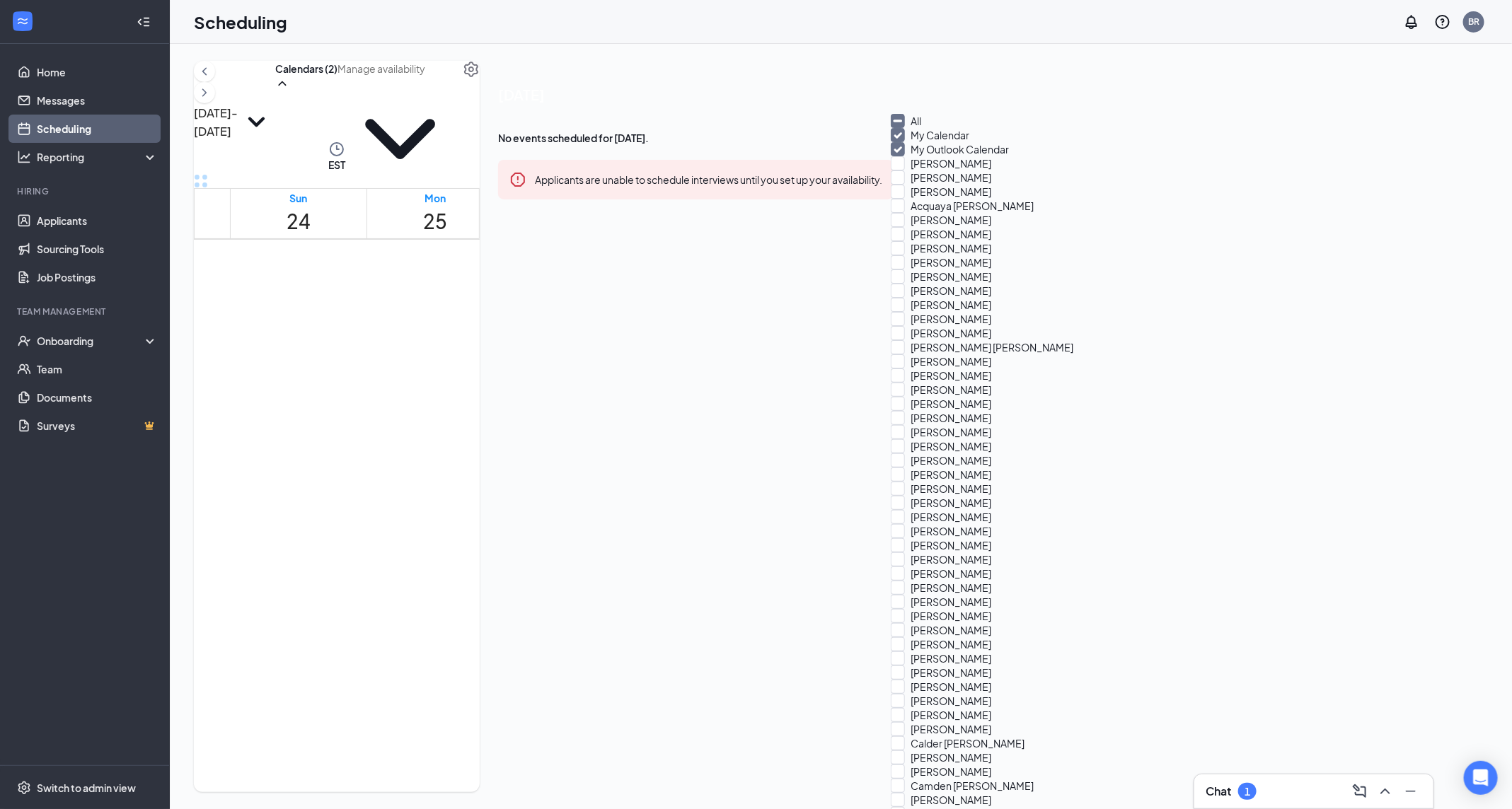
checkbox input "true"
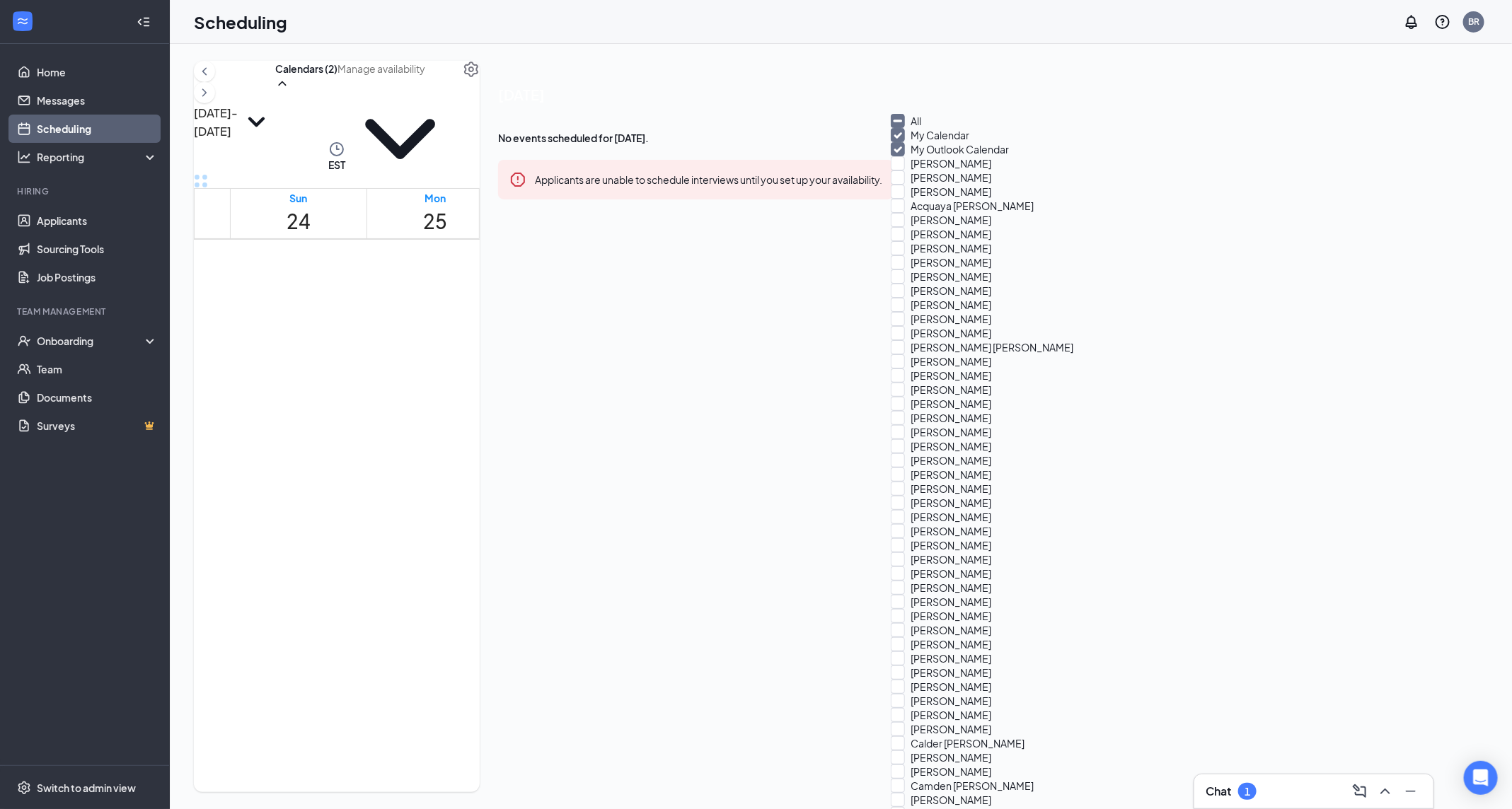
checkbox input "true"
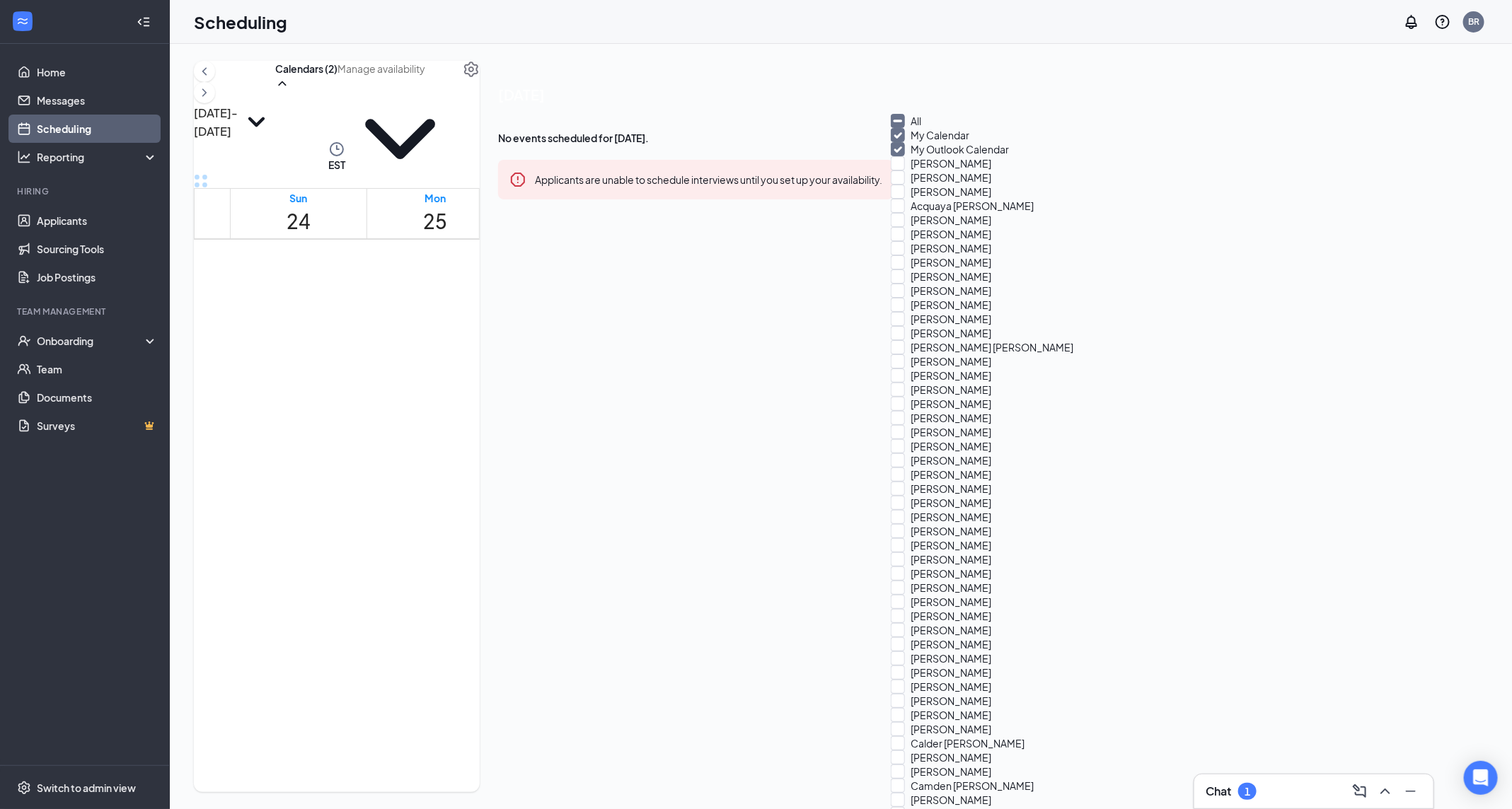
checkbox input "true"
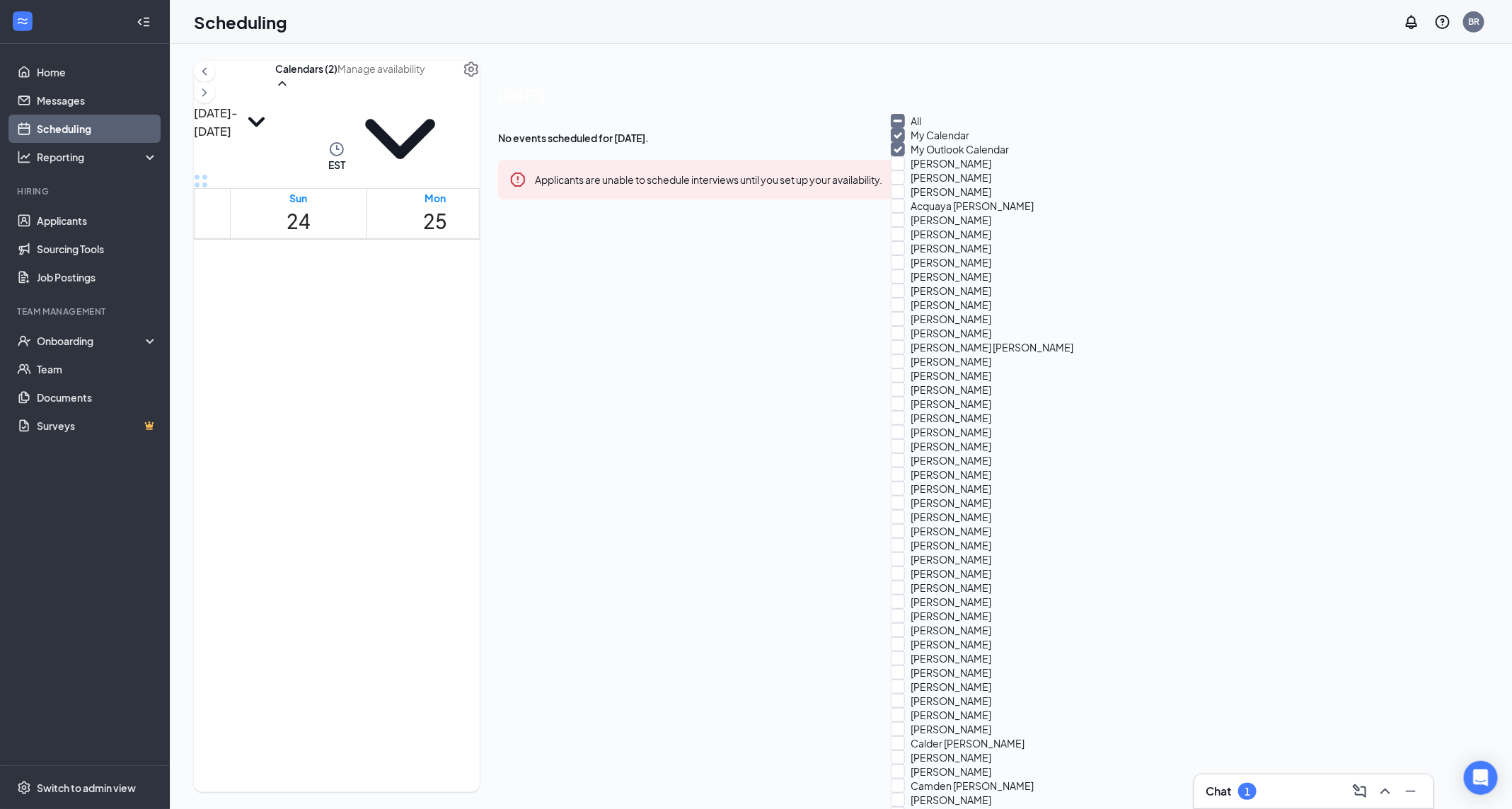
checkbox input "true"
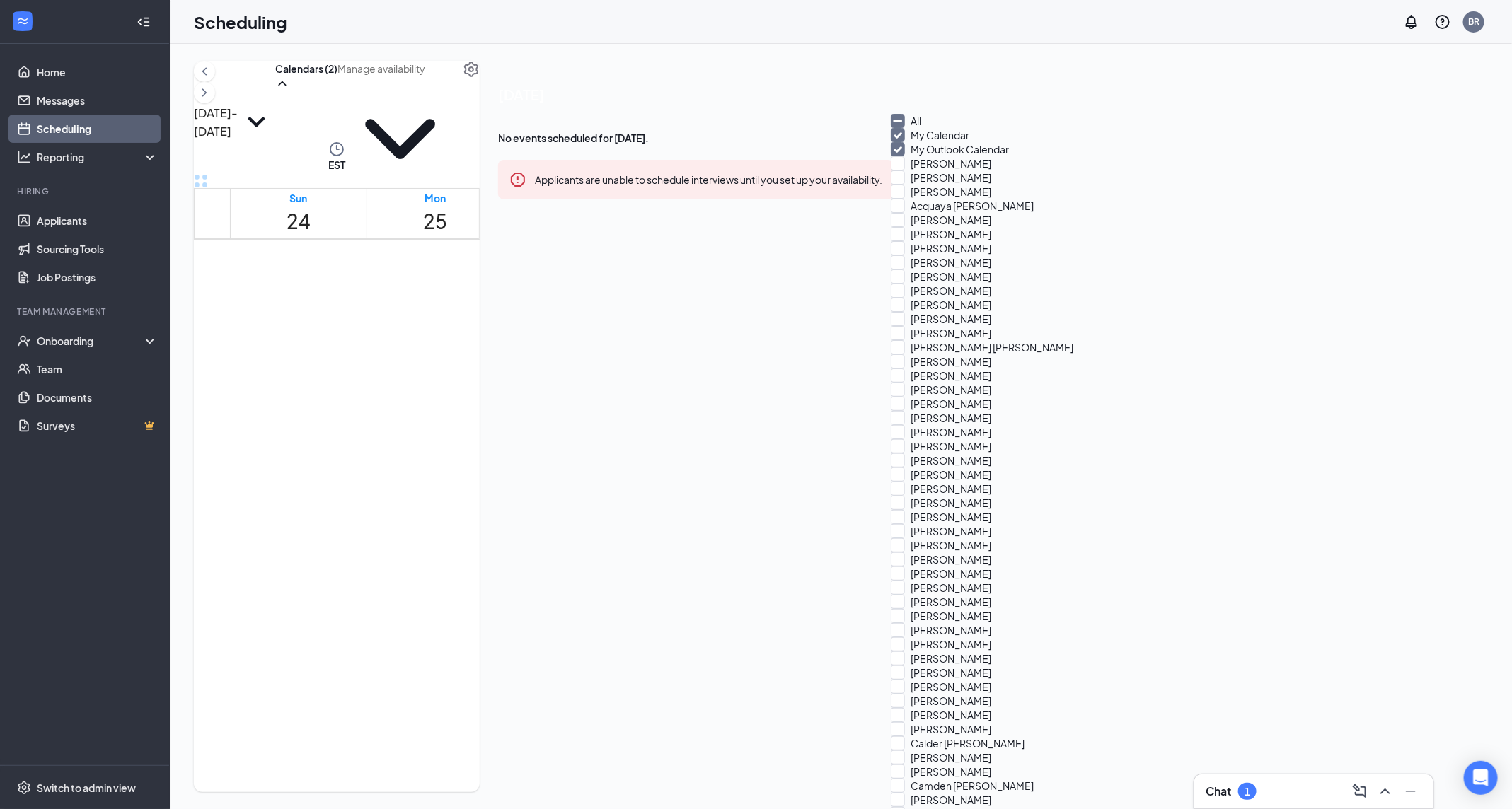
checkbox input "true"
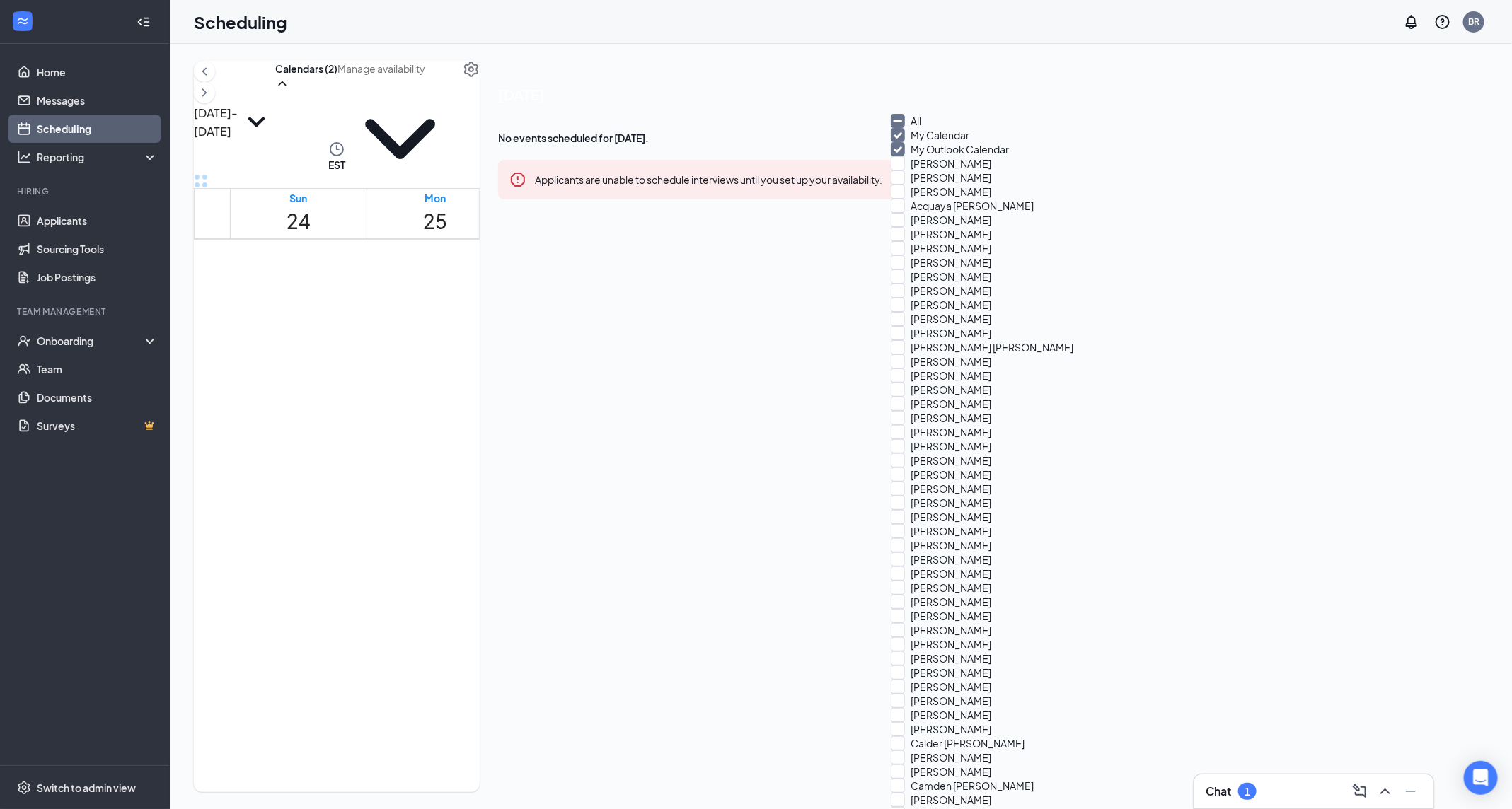
checkbox input "true"
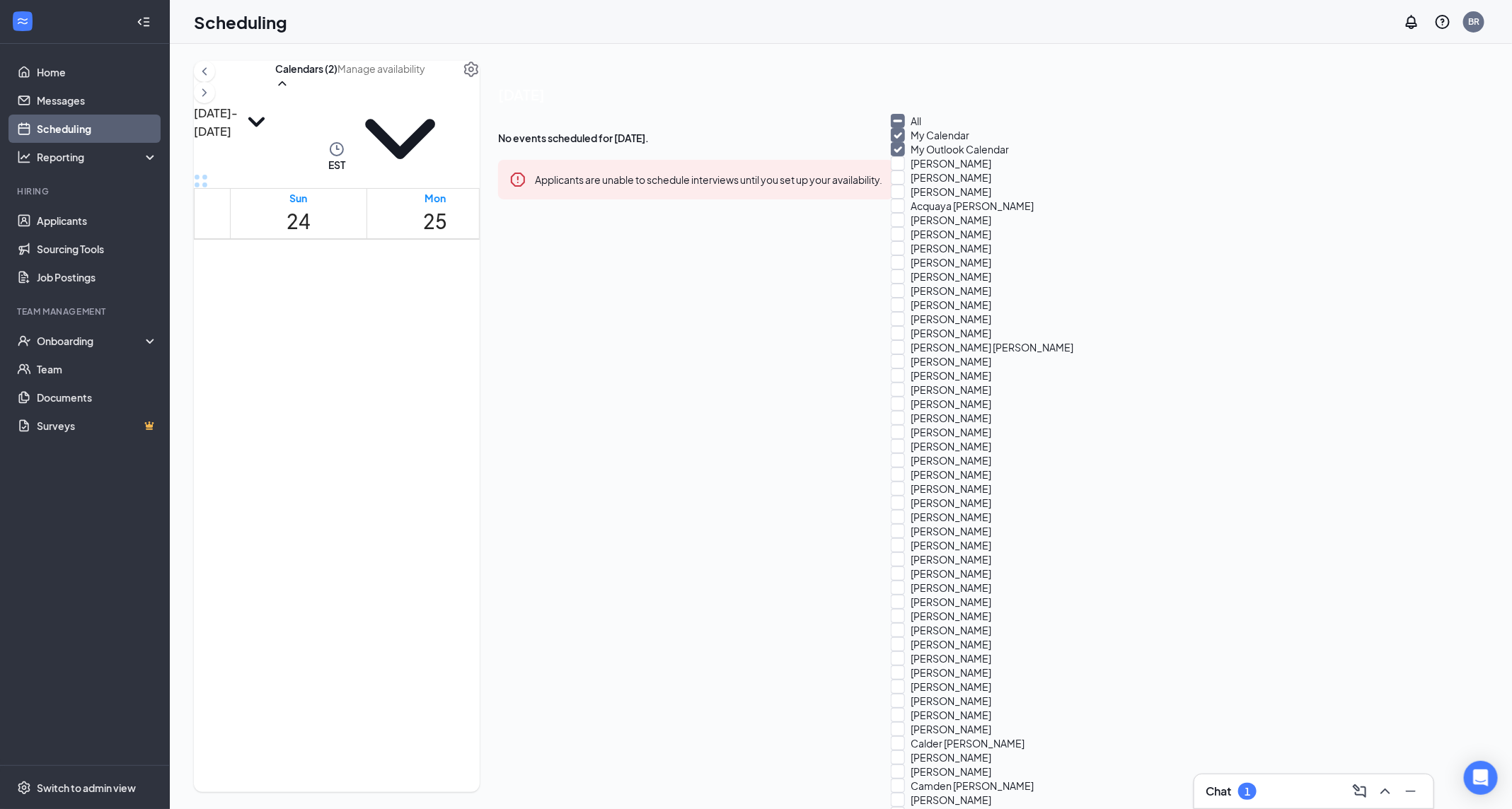
checkbox input "true"
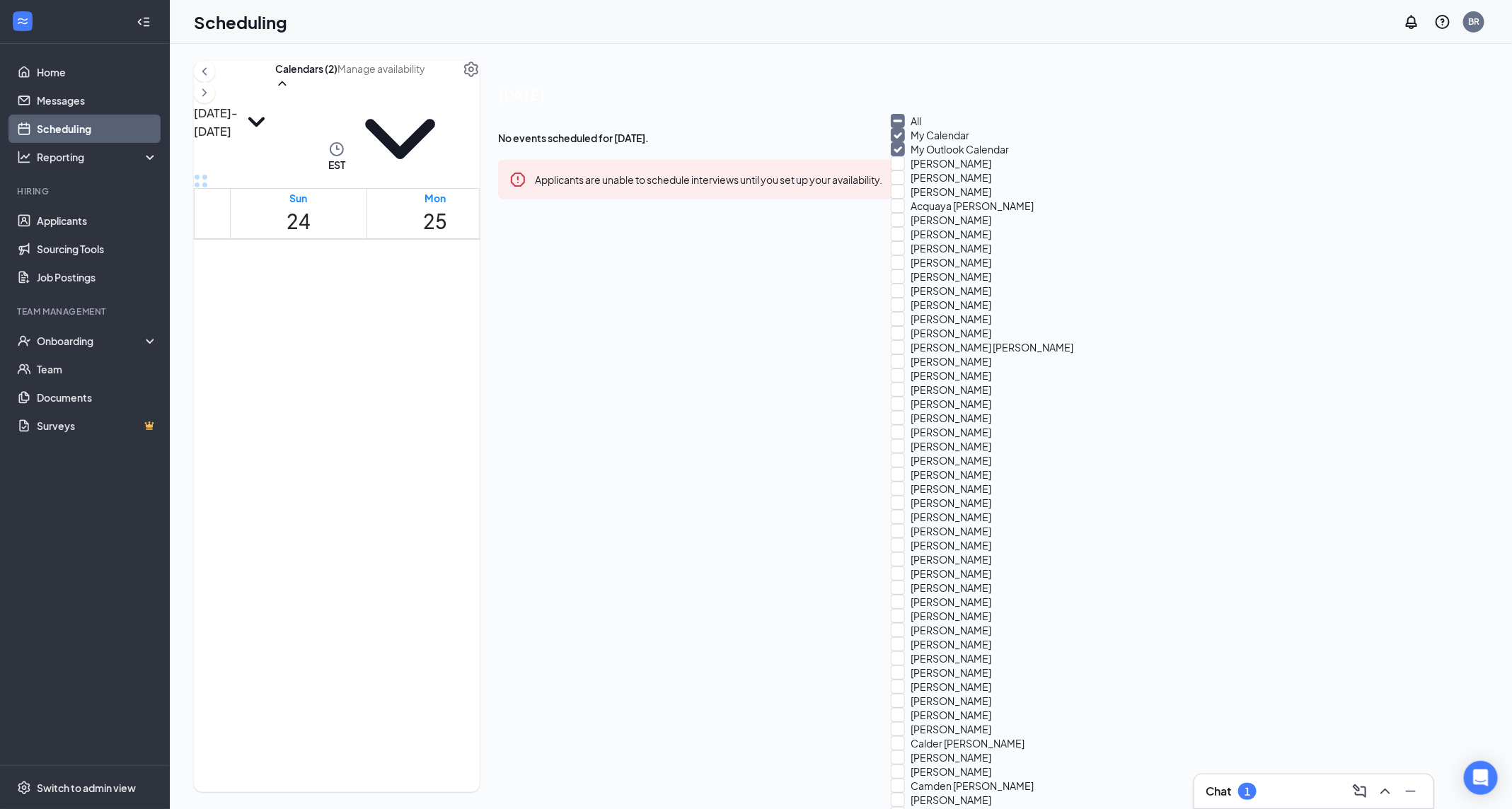
checkbox input "true"
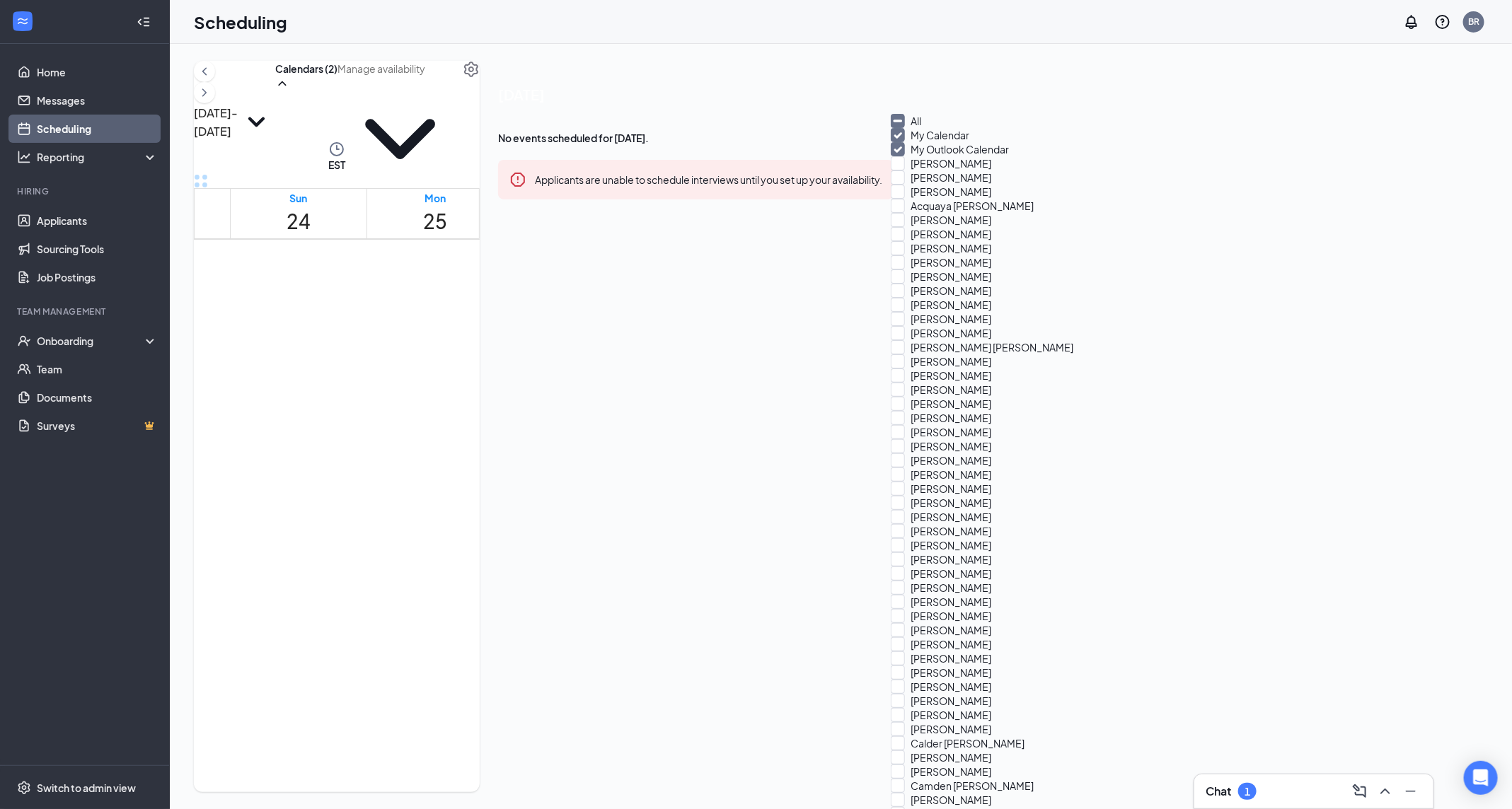
checkbox input "true"
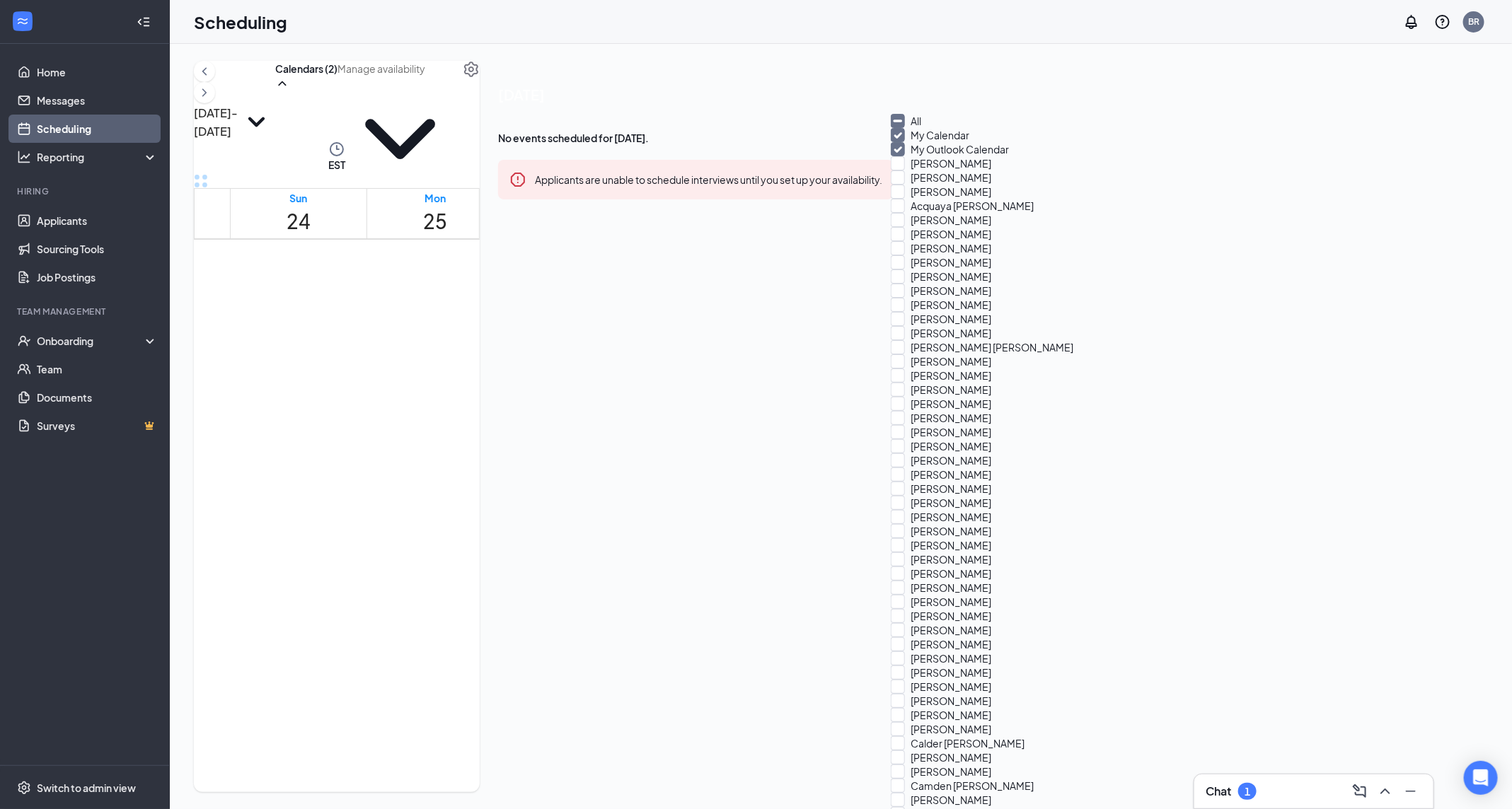
checkbox input "true"
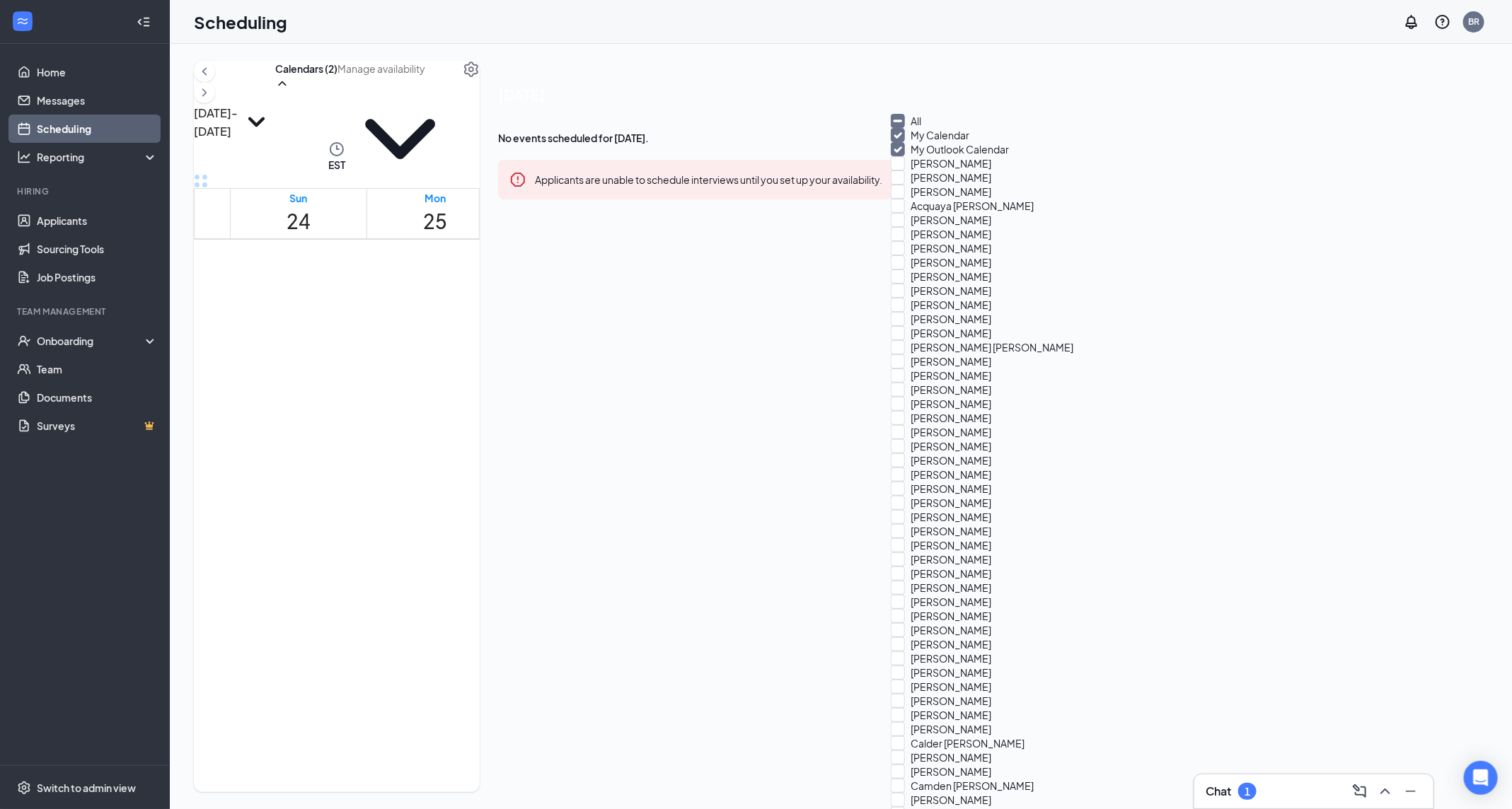
checkbox input "true"
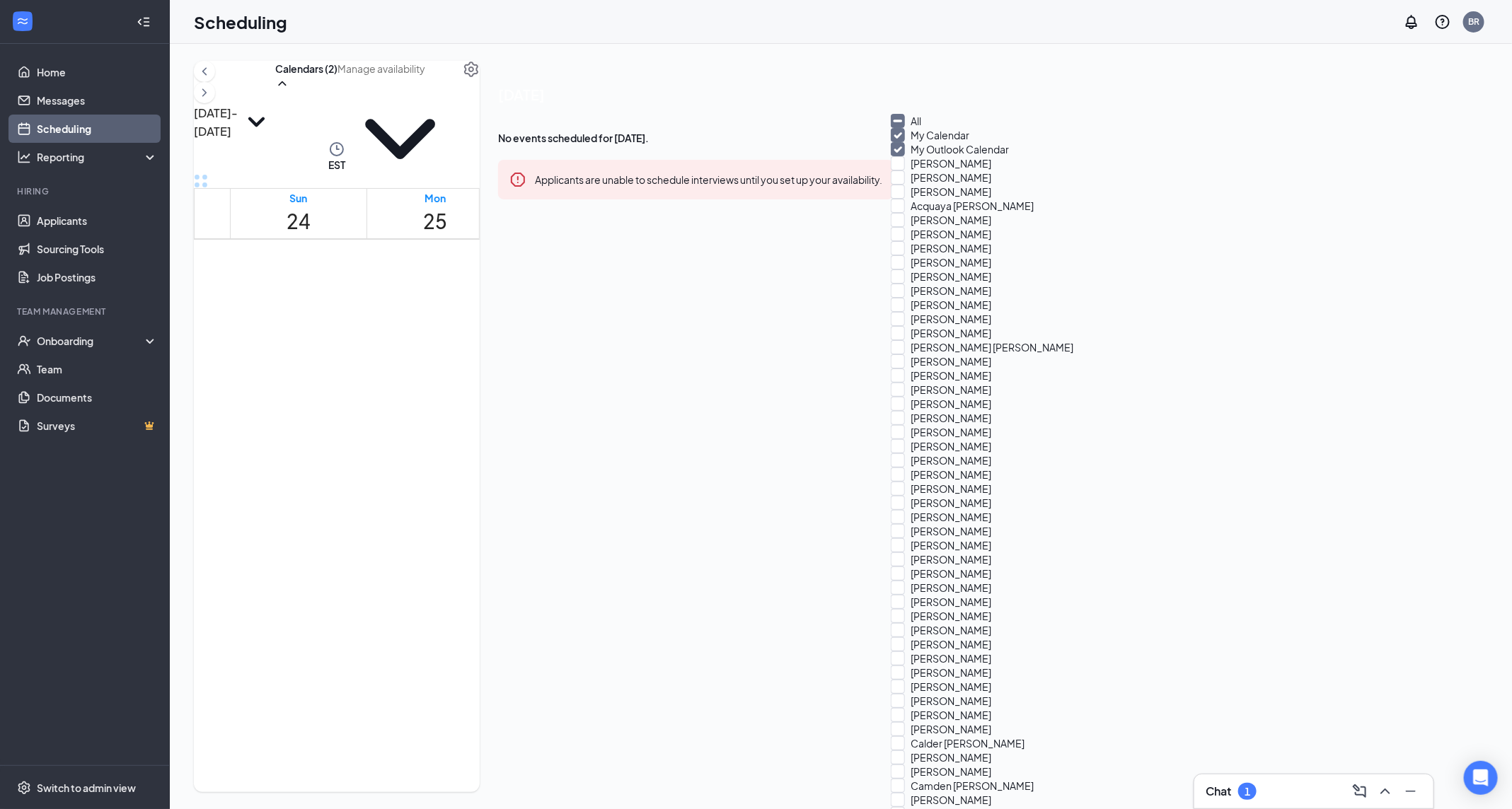
checkbox input "true"
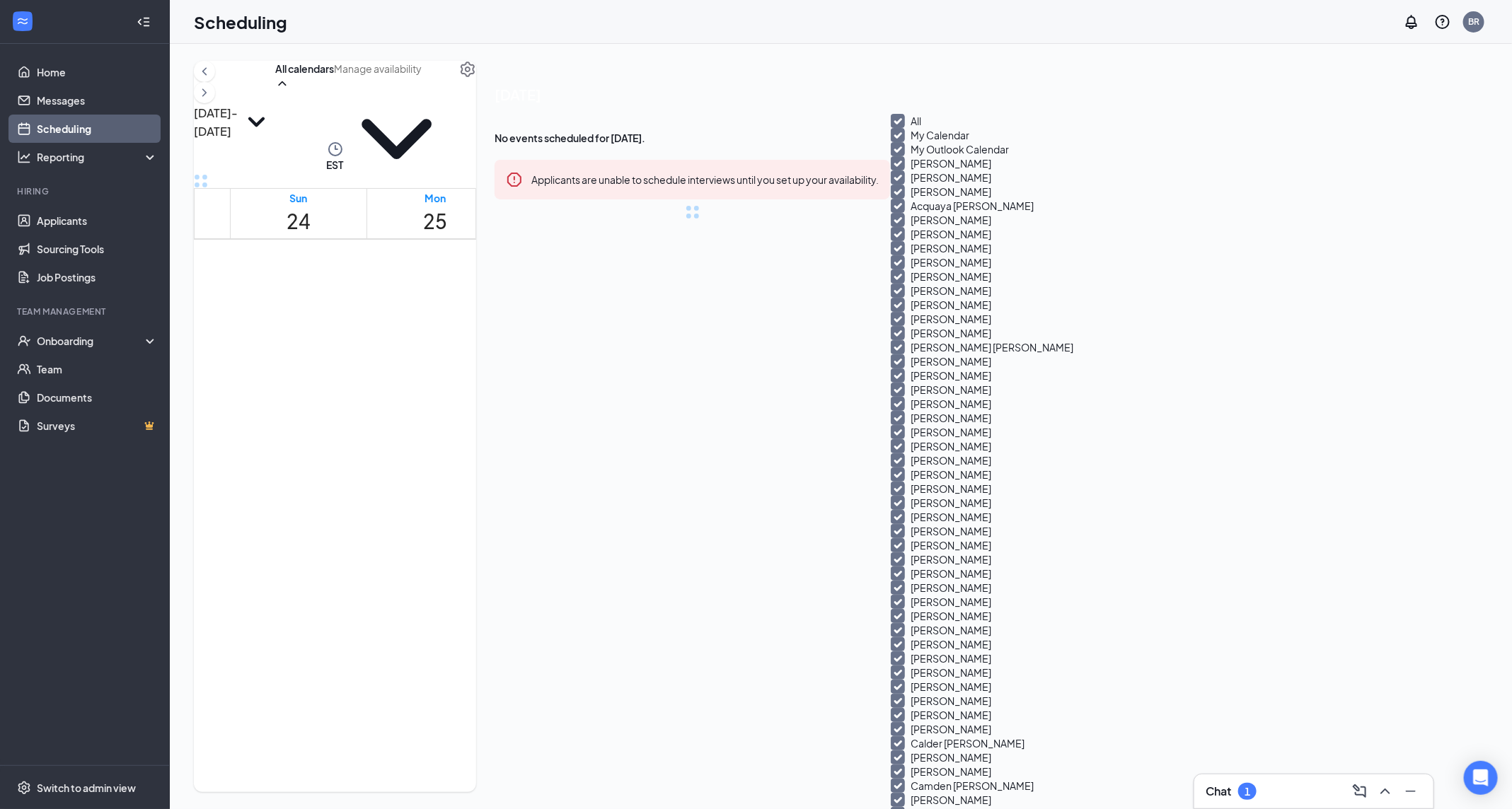
click at [910, 128] on input "All" at bounding box center [906, 121] width 31 height 15
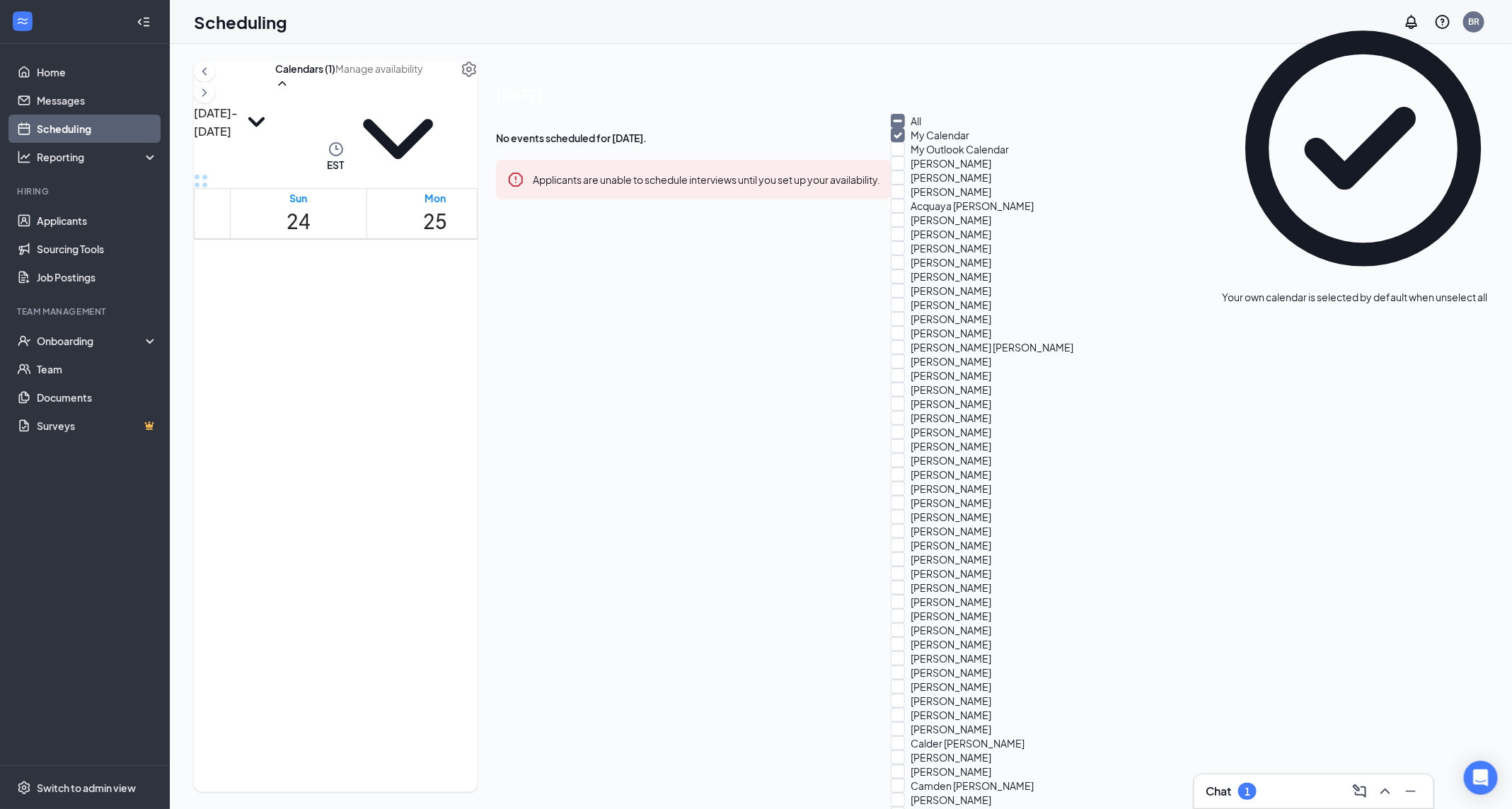
click at [802, 138] on td at bounding box center [709, 129] width 958 height 16
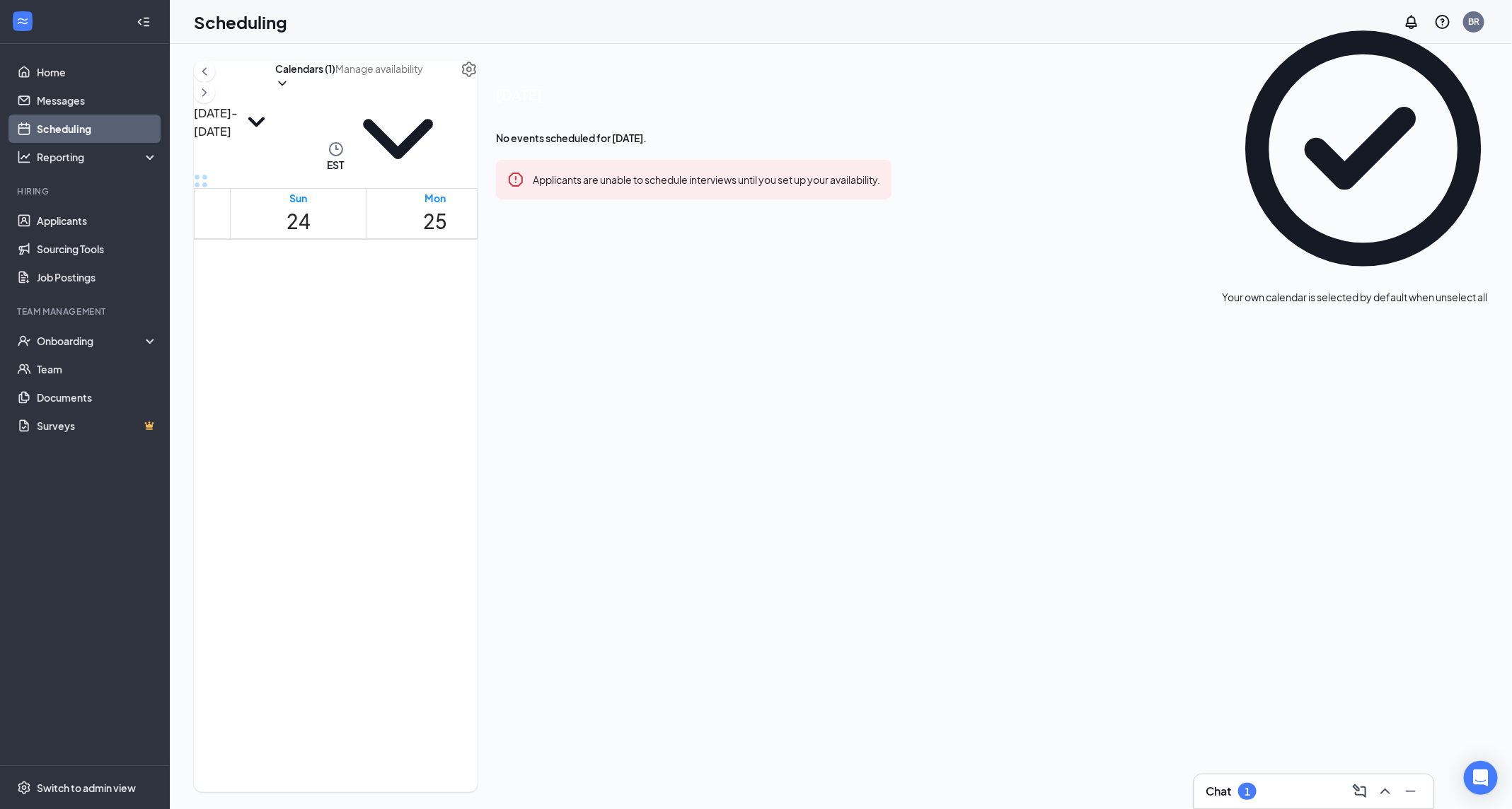
click at [478, 116] on div "[DATE] - [DATE] Calendars (1) EST Sun 24 Mon 25 Tue 26 Wed 27 Thu 28 Fri 29 Sat…" at bounding box center [335, 426] width 283 height 731
click at [336, 91] on button "Calendars (1)" at bounding box center [305, 75] width 60 height 30
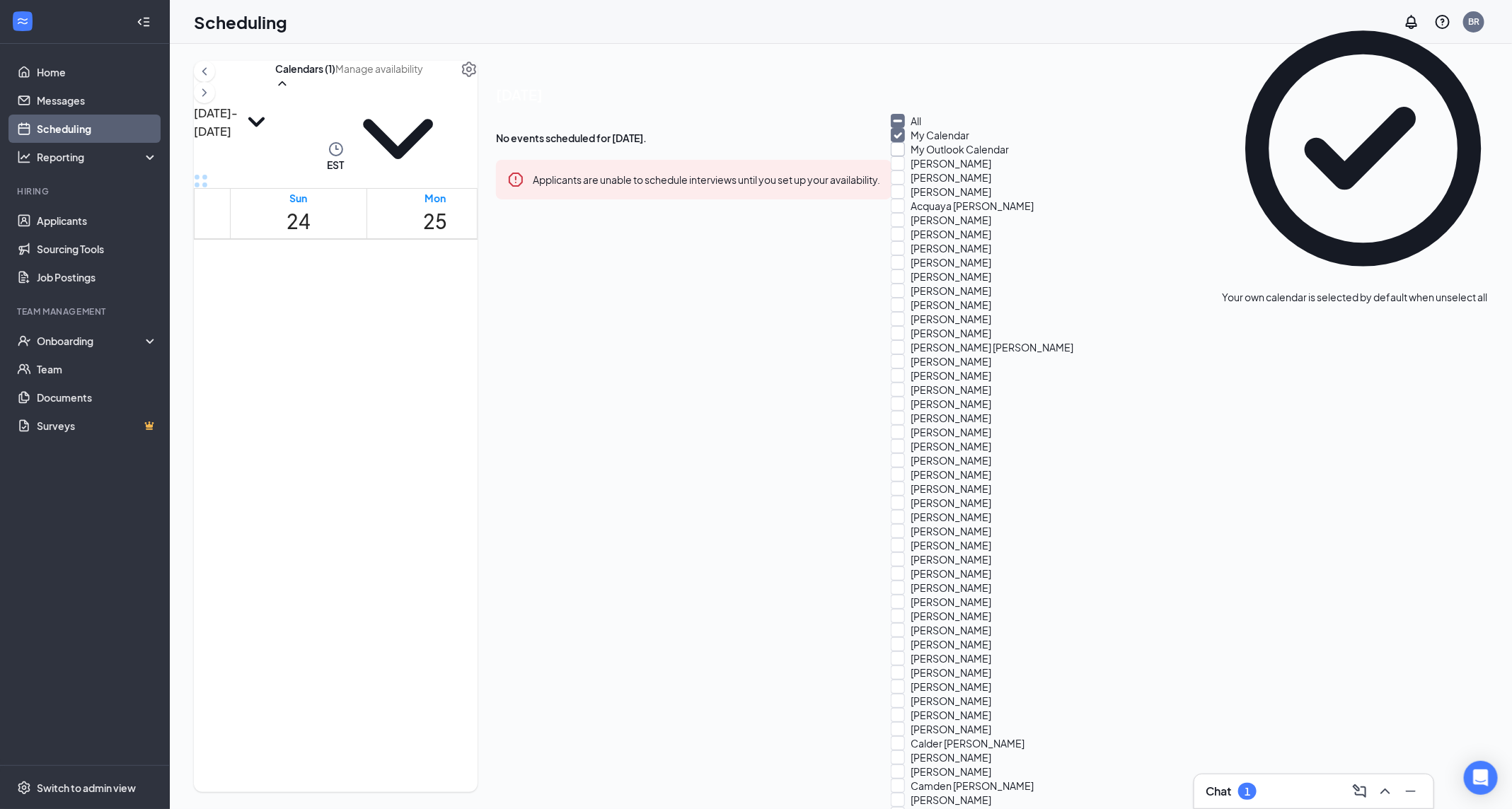
click at [912, 157] on input "My Outlook Calendar" at bounding box center [949, 149] width 118 height 15
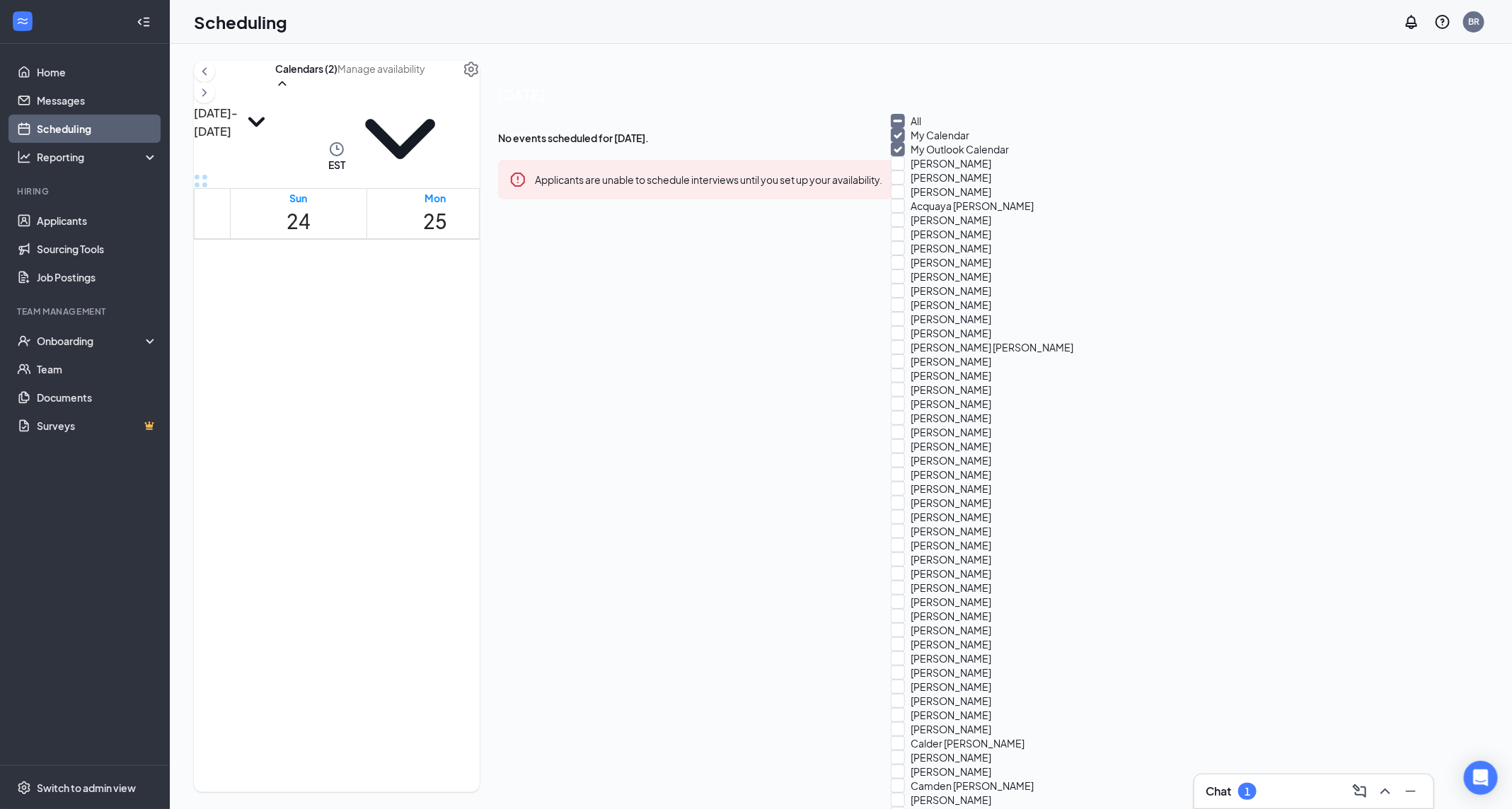
click at [794, 284] on td at bounding box center [709, 276] width 958 height 16
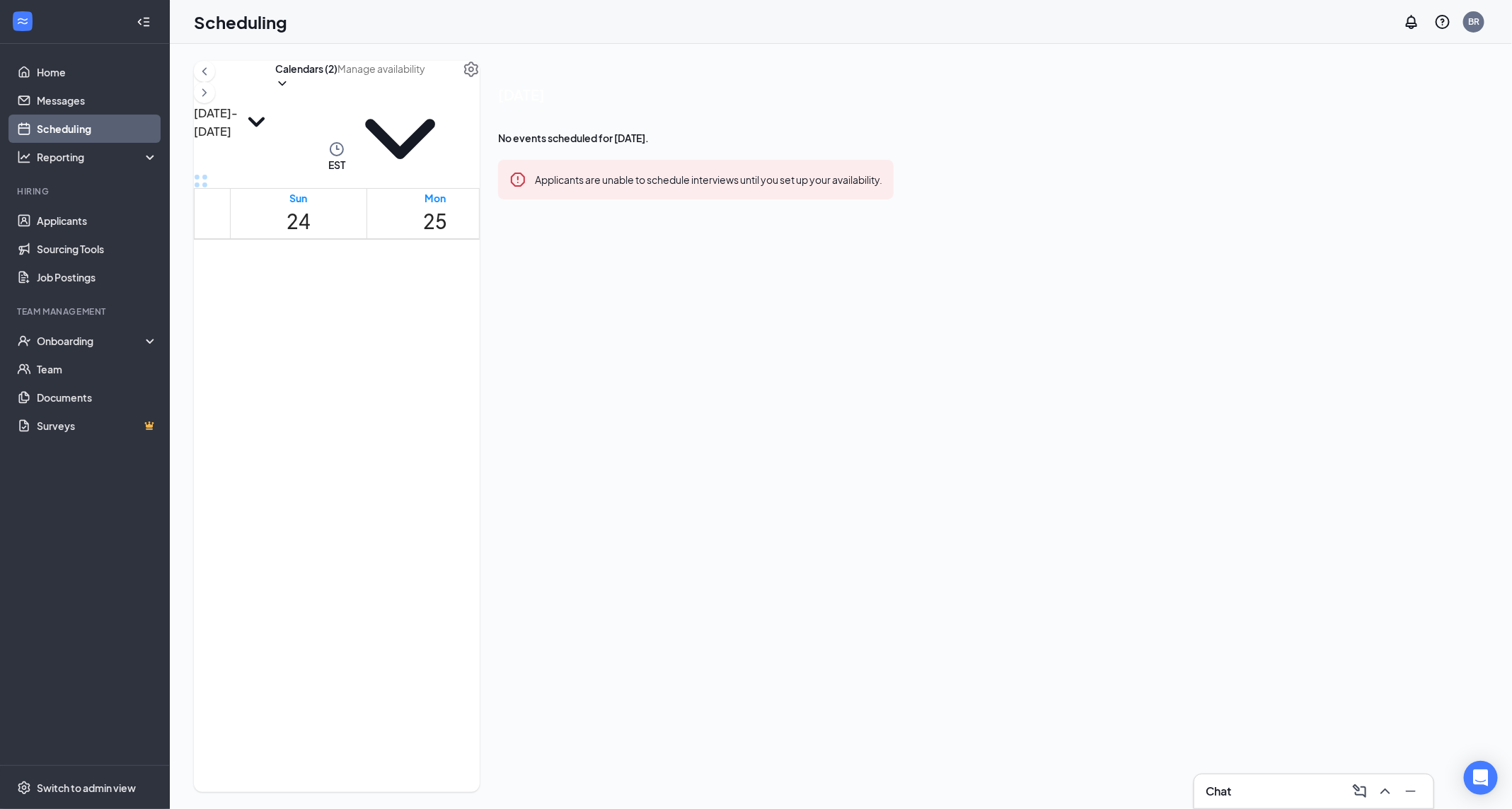
scroll to position [877, 0]
click at [80, 82] on link "Home" at bounding box center [97, 72] width 121 height 28
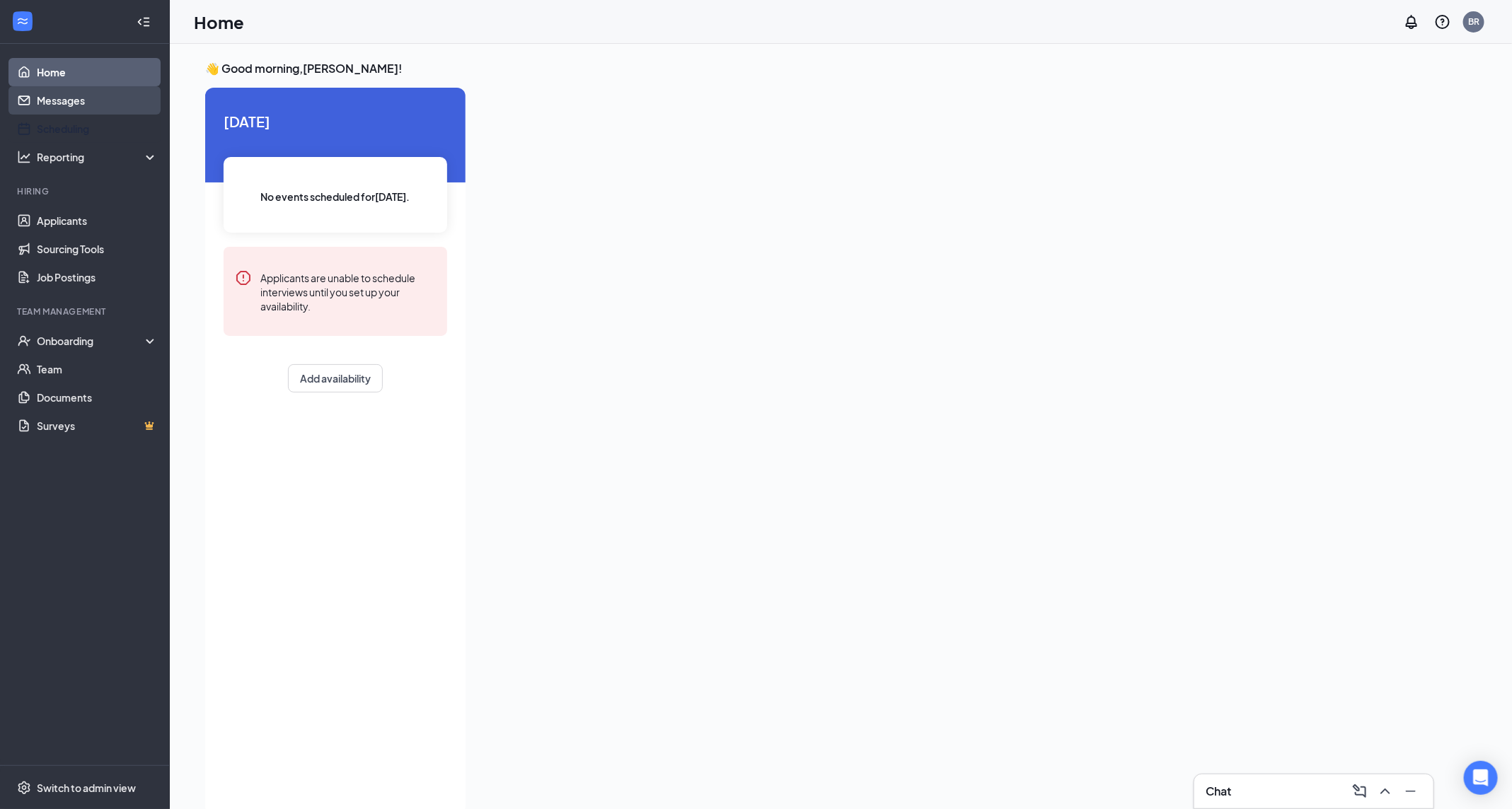
click at [46, 104] on link "Messages" at bounding box center [97, 100] width 121 height 28
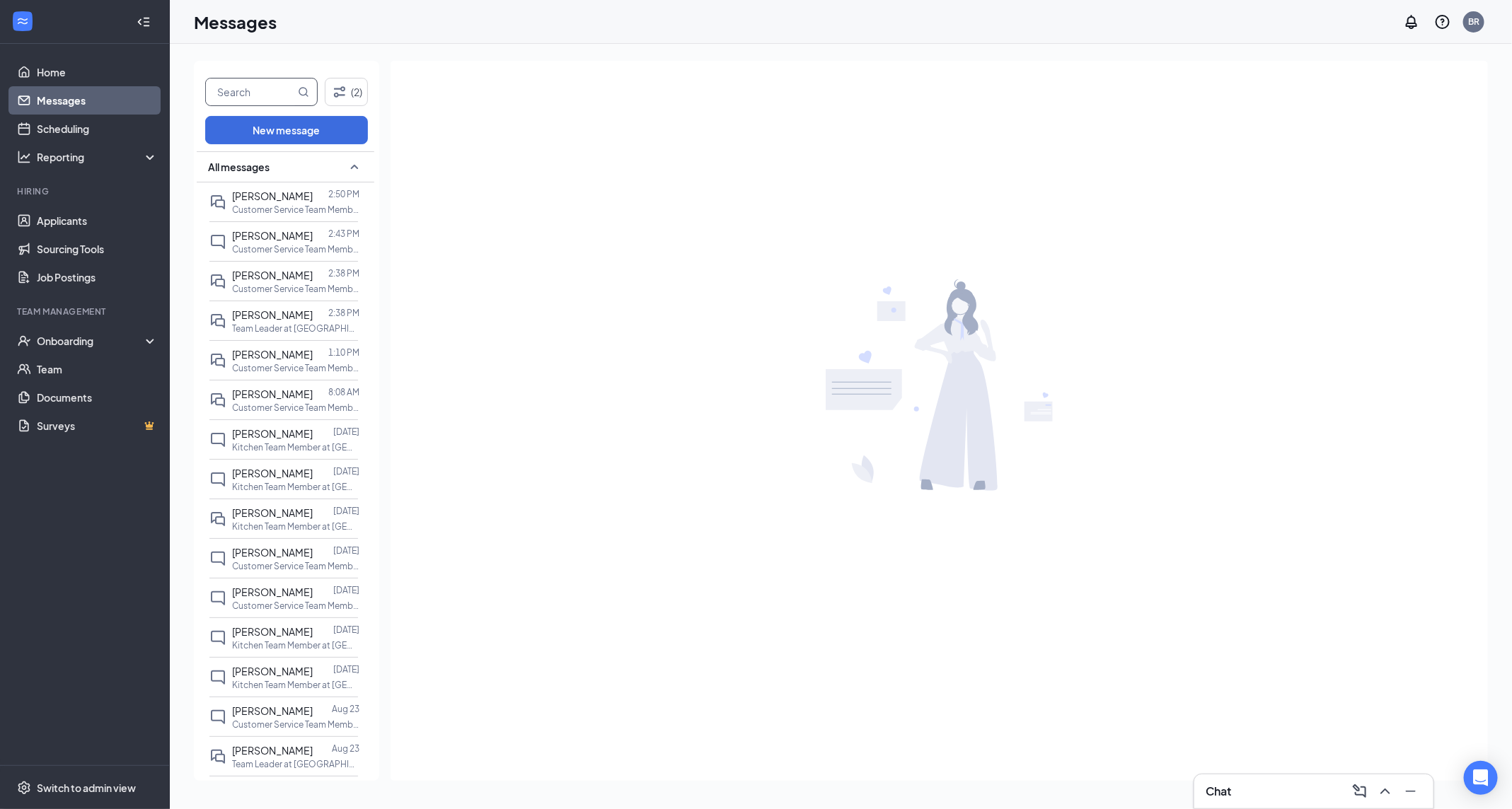
click at [258, 93] on input "text" at bounding box center [250, 92] width 89 height 27
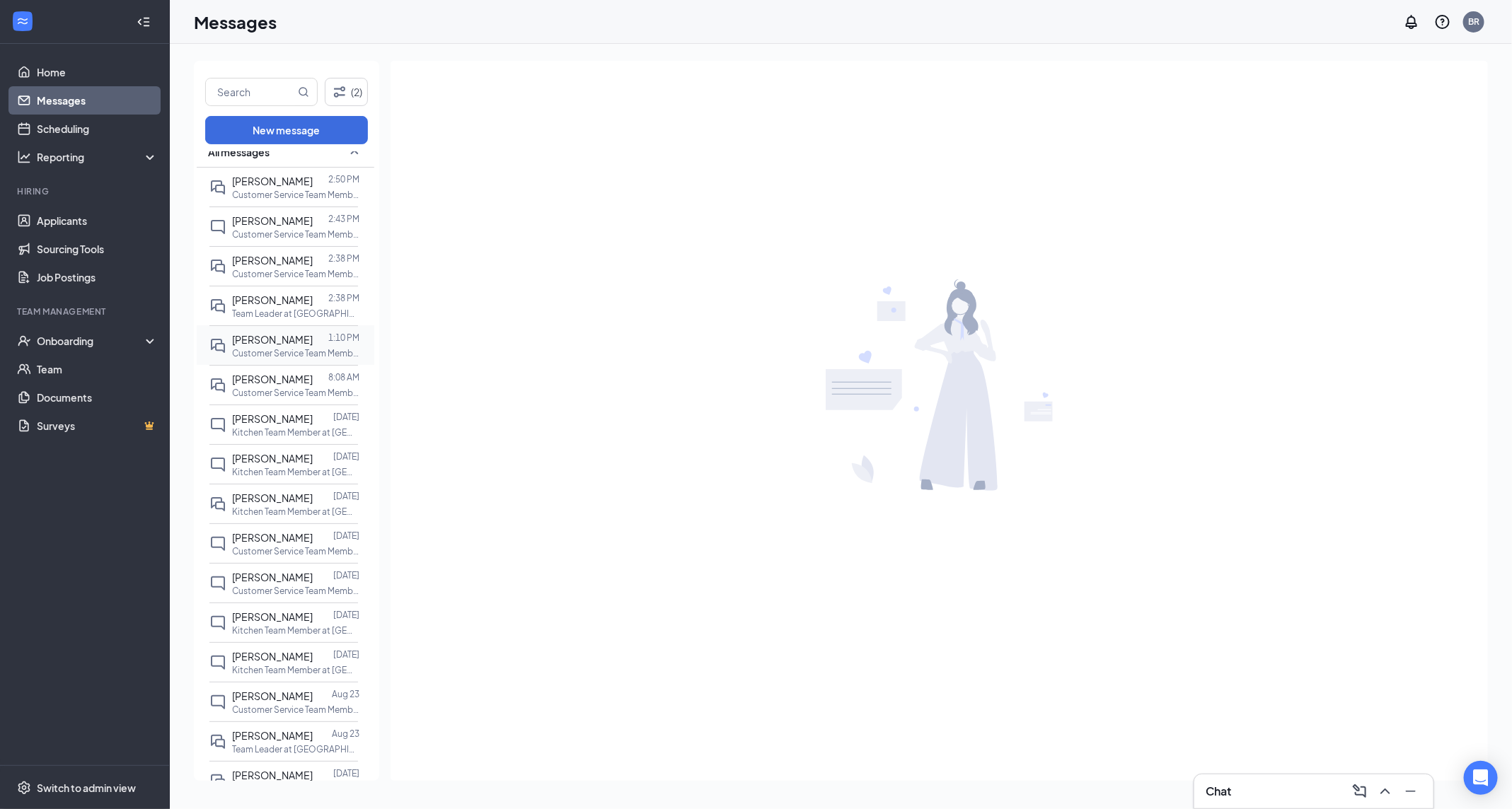
click at [284, 337] on span "[PERSON_NAME]" at bounding box center [272, 339] width 80 height 13
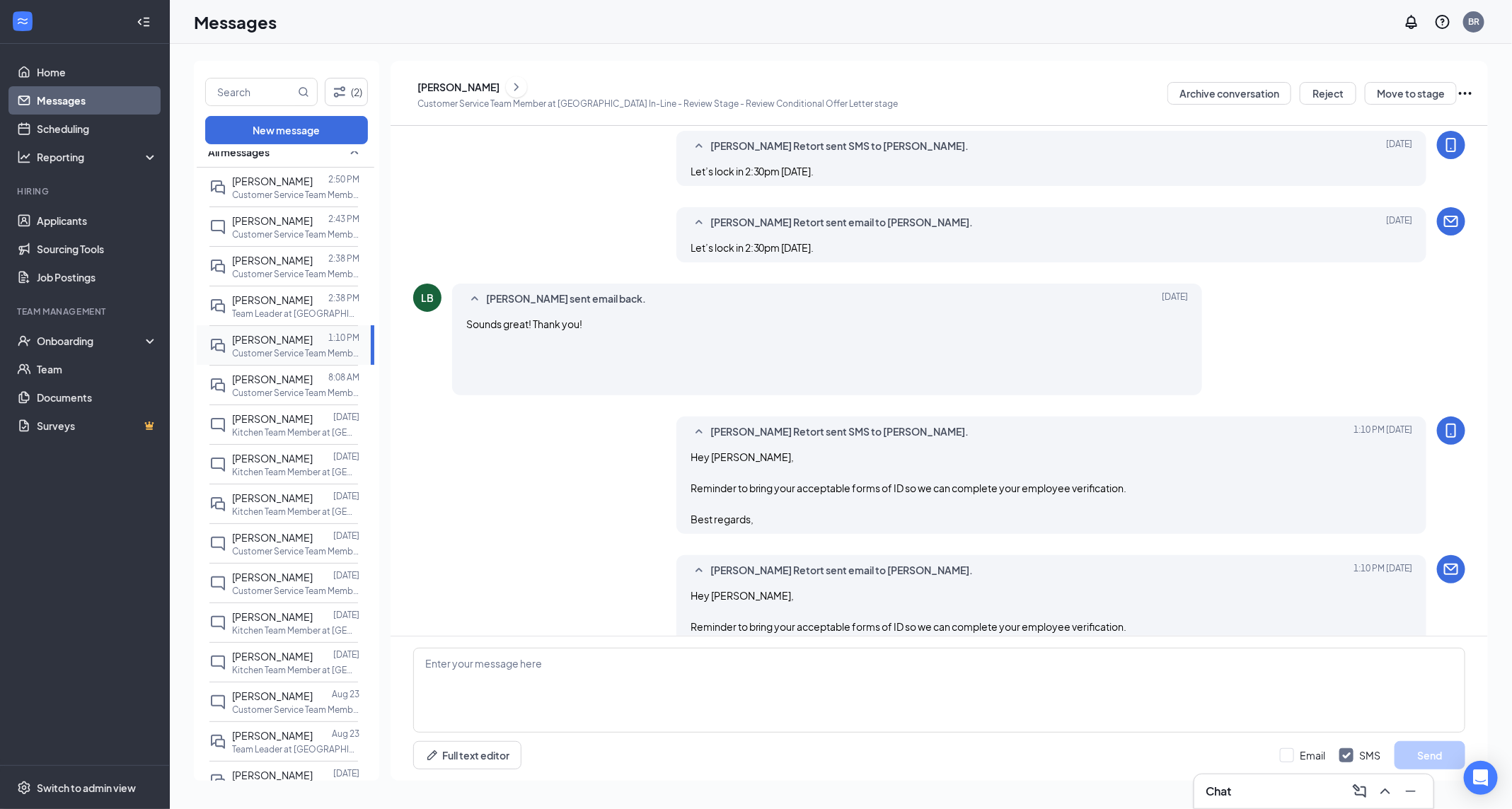
scroll to position [555, 0]
